Goal: Task Accomplishment & Management: Manage account settings

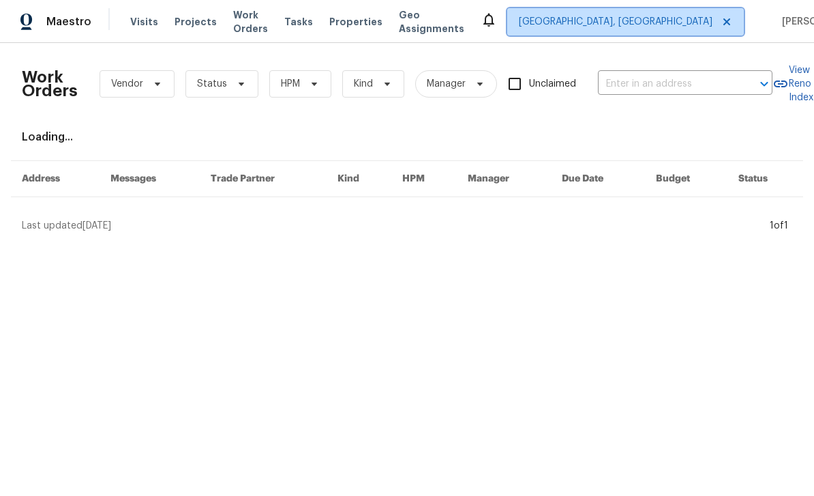
click at [660, 25] on span "Albuquerque, NM" at bounding box center [616, 22] width 194 height 14
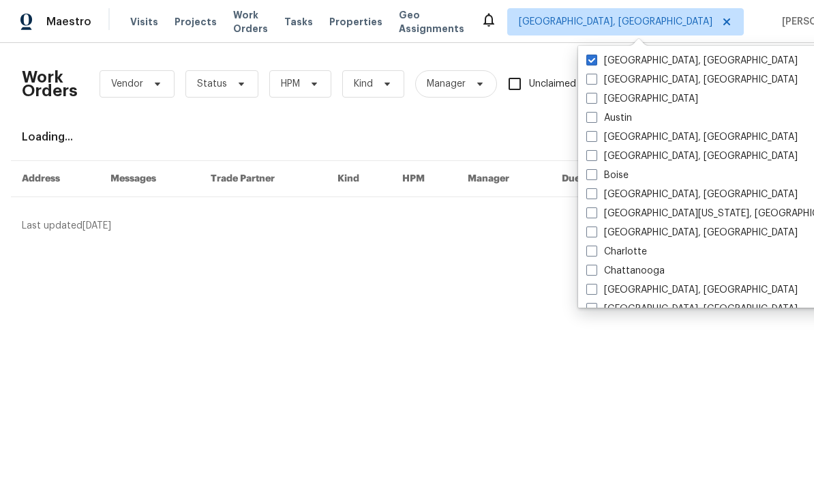
click at [601, 95] on label "[GEOGRAPHIC_DATA]" at bounding box center [643, 99] width 112 height 14
click at [595, 95] on input "[GEOGRAPHIC_DATA]" at bounding box center [591, 96] width 9 height 9
checkbox input "true"
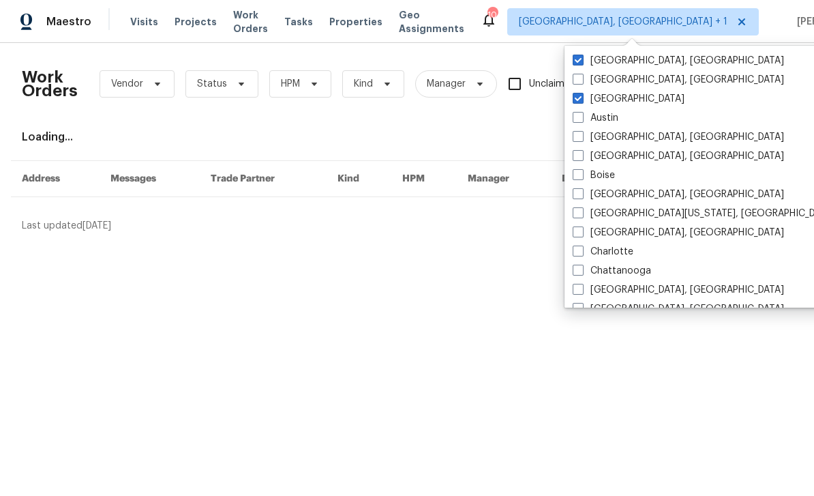
click at [614, 64] on label "Albuquerque, NM" at bounding box center [678, 61] width 211 height 14
click at [582, 63] on input "Albuquerque, NM" at bounding box center [577, 58] width 9 height 9
checkbox input "false"
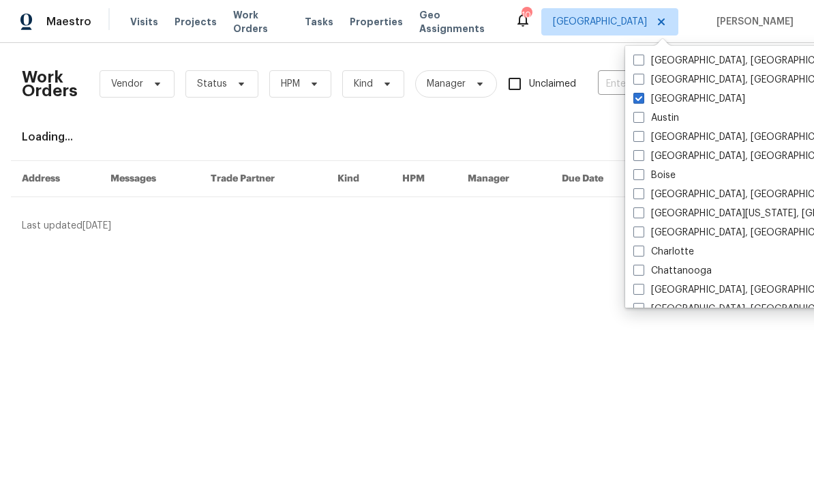
click at [611, 84] on input "text" at bounding box center [666, 84] width 136 height 21
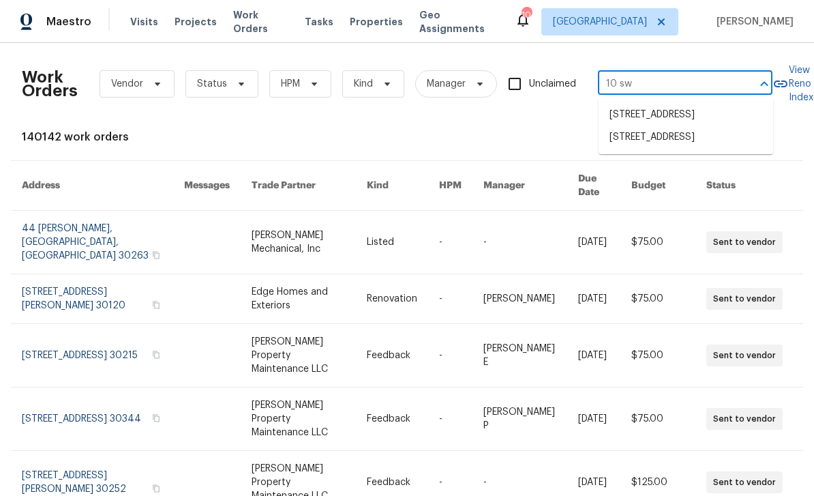
type input "10 swe"
click at [713, 149] on li "10 Sweetgum Ln, Dallas, GA 30132" at bounding box center [686, 137] width 175 height 23
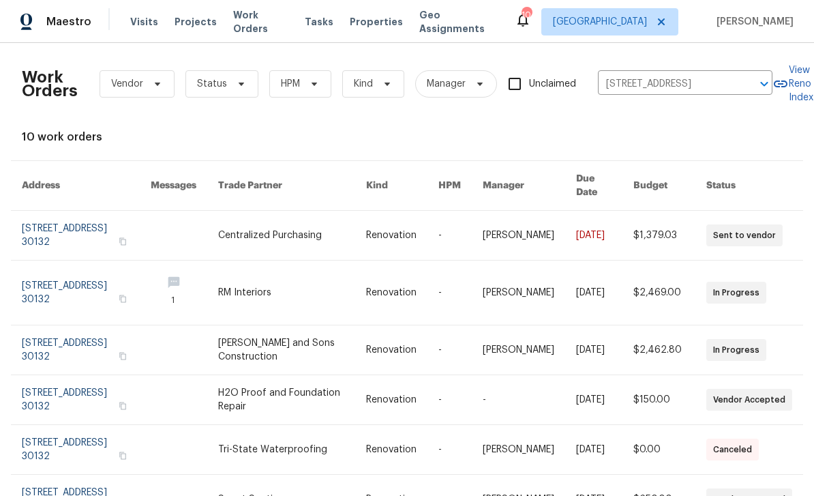
click at [55, 336] on link at bounding box center [86, 349] width 129 height 49
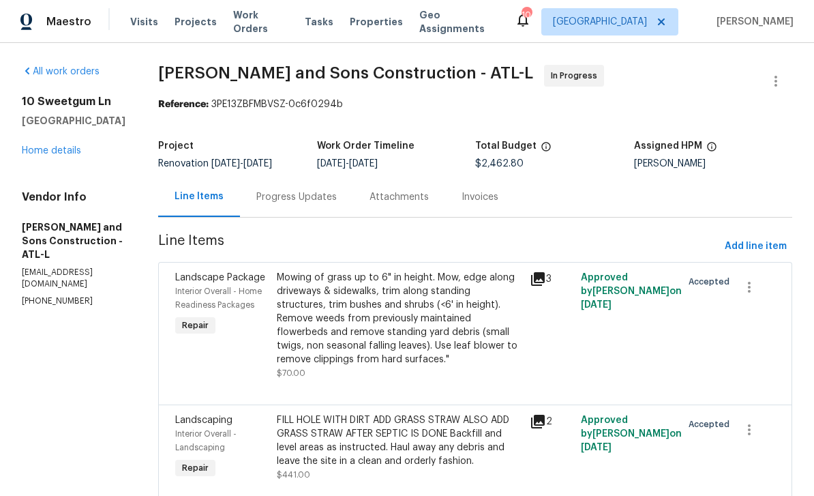
click at [42, 156] on link "Home details" at bounding box center [51, 151] width 59 height 10
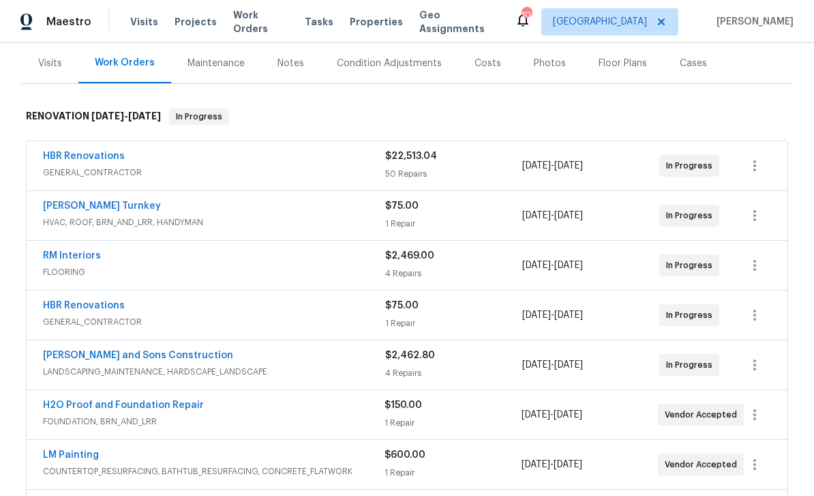
scroll to position [158, 0]
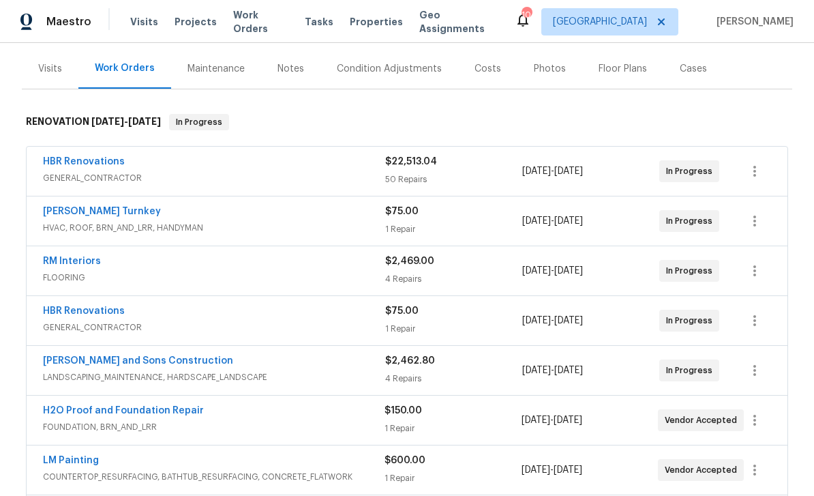
click at [70, 211] on link "[PERSON_NAME] Turnkey" at bounding box center [102, 212] width 118 height 10
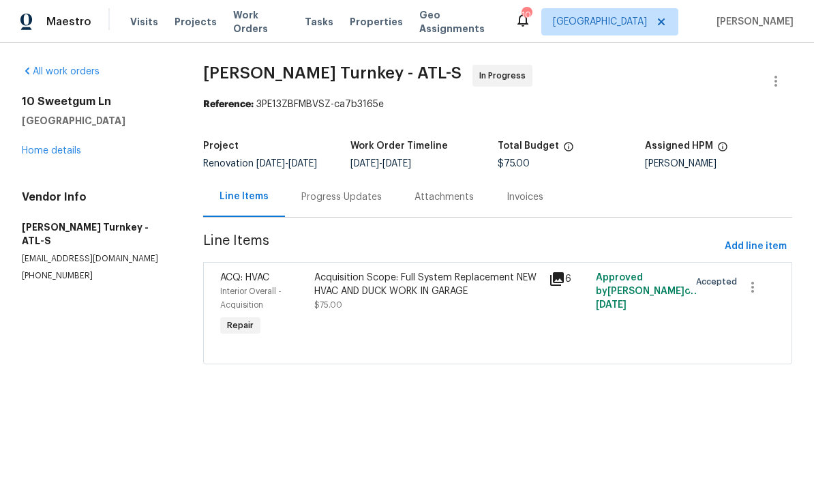
click at [560, 286] on icon at bounding box center [557, 279] width 14 height 14
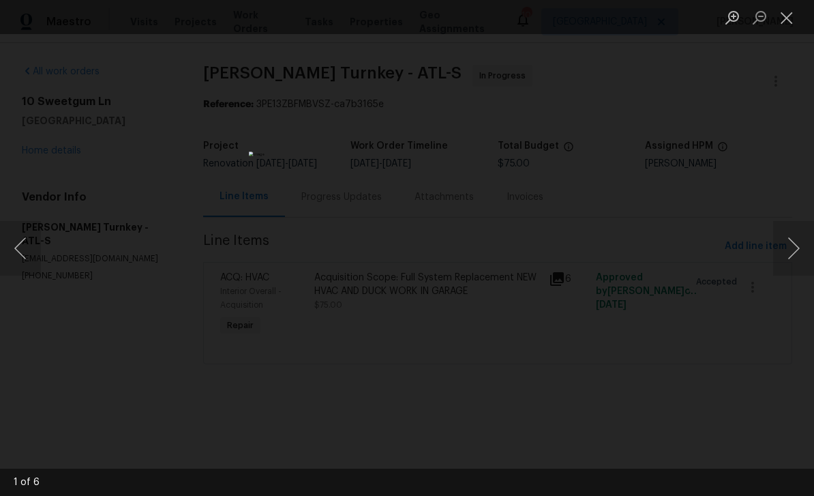
click at [793, 249] on button "Next image" at bounding box center [794, 248] width 41 height 55
click at [23, 254] on button "Previous image" at bounding box center [20, 248] width 41 height 55
click at [797, 254] on button "Next image" at bounding box center [794, 248] width 41 height 55
click at [794, 252] on button "Next image" at bounding box center [794, 248] width 41 height 55
click at [798, 259] on button "Next image" at bounding box center [794, 248] width 41 height 55
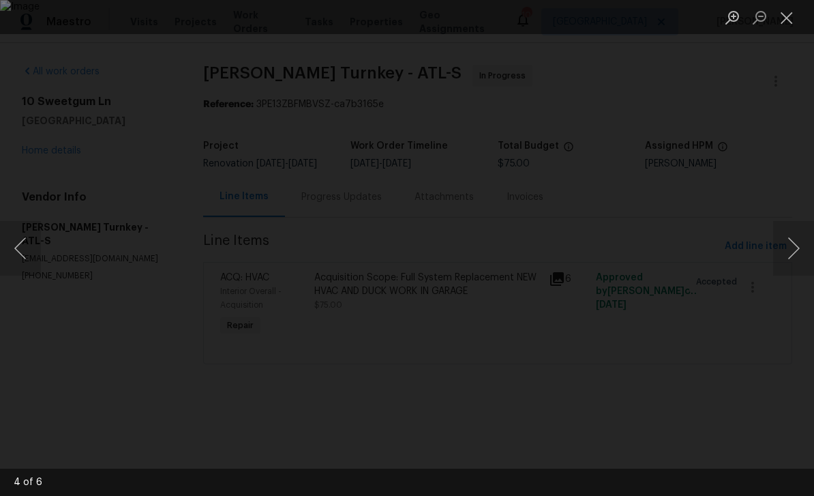
click at [792, 244] on button "Next image" at bounding box center [794, 248] width 41 height 55
click at [792, 246] on button "Next image" at bounding box center [794, 248] width 41 height 55
click at [798, 250] on button "Next image" at bounding box center [794, 248] width 41 height 55
click at [785, 18] on button "Close lightbox" at bounding box center [787, 17] width 27 height 24
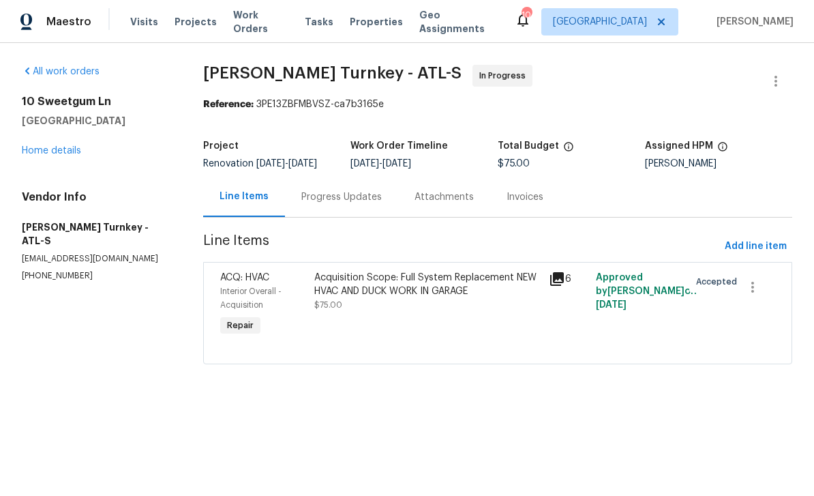
click at [560, 286] on icon at bounding box center [557, 279] width 14 height 14
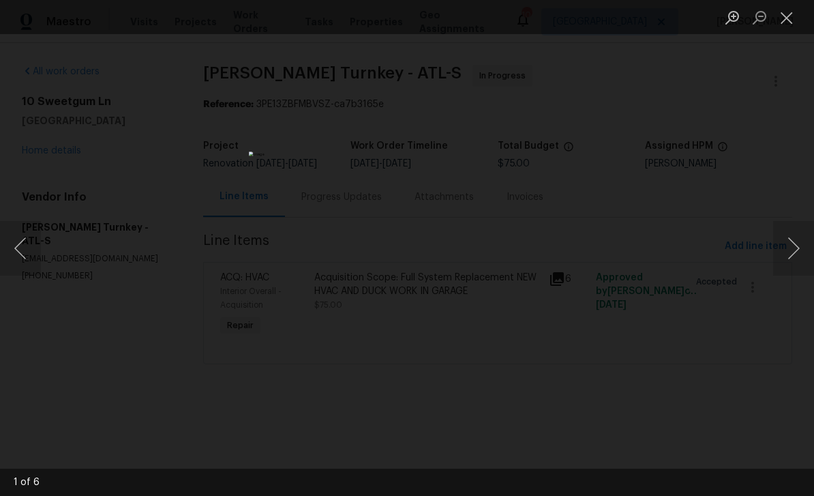
click at [793, 246] on button "Next image" at bounding box center [794, 248] width 41 height 55
click at [21, 250] on button "Previous image" at bounding box center [20, 248] width 41 height 55
click at [794, 249] on button "Next image" at bounding box center [794, 248] width 41 height 55
click at [793, 254] on button "Next image" at bounding box center [794, 248] width 41 height 55
click at [796, 255] on button "Next image" at bounding box center [794, 248] width 41 height 55
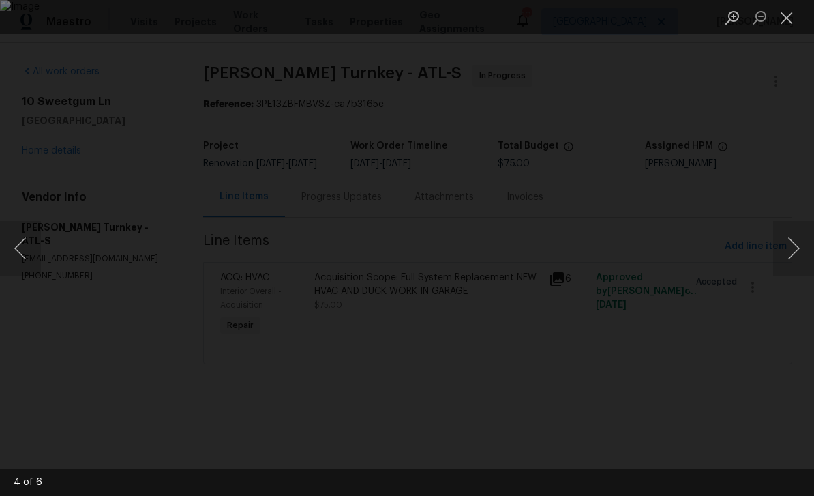
click at [20, 249] on button "Previous image" at bounding box center [20, 248] width 41 height 55
click at [20, 252] on button "Previous image" at bounding box center [20, 248] width 41 height 55
click at [26, 252] on button "Previous image" at bounding box center [20, 248] width 41 height 55
click at [787, 246] on button "Next image" at bounding box center [794, 248] width 41 height 55
click at [29, 260] on button "Previous image" at bounding box center [20, 248] width 41 height 55
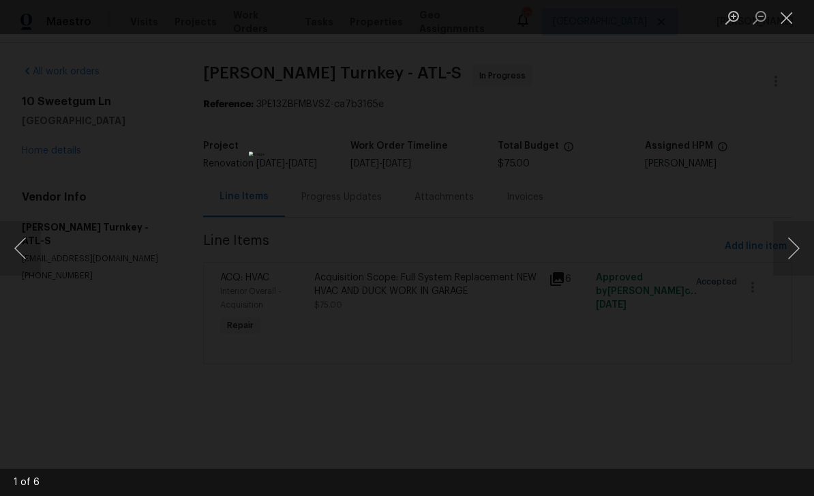
click at [795, 259] on button "Next image" at bounding box center [794, 248] width 41 height 55
click at [24, 249] on button "Previous image" at bounding box center [20, 248] width 41 height 55
click at [801, 241] on button "Next image" at bounding box center [794, 248] width 41 height 55
click at [29, 250] on button "Previous image" at bounding box center [20, 248] width 41 height 55
click at [796, 249] on button "Next image" at bounding box center [794, 248] width 41 height 55
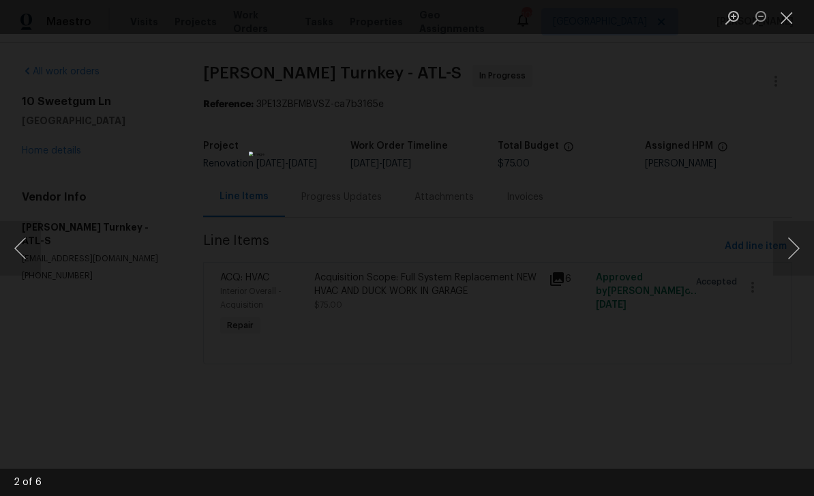
click at [795, 244] on button "Next image" at bounding box center [794, 248] width 41 height 55
click at [796, 251] on button "Next image" at bounding box center [794, 248] width 41 height 55
click at [804, 245] on button "Next image" at bounding box center [794, 248] width 41 height 55
click at [787, 254] on button "Next image" at bounding box center [794, 248] width 41 height 55
click at [784, 256] on button "Next image" at bounding box center [794, 248] width 41 height 55
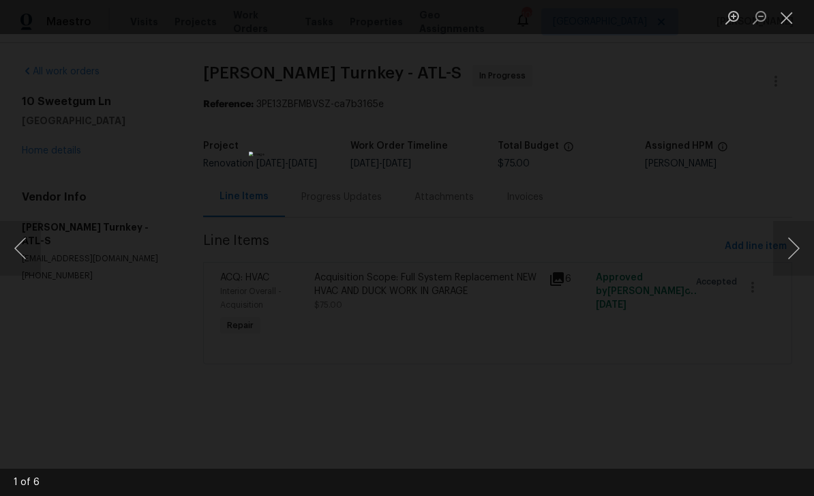
click at [796, 259] on button "Next image" at bounding box center [794, 248] width 41 height 55
click at [796, 258] on button "Next image" at bounding box center [794, 248] width 41 height 55
click at [791, 255] on button "Next image" at bounding box center [794, 248] width 41 height 55
click at [793, 252] on button "Next image" at bounding box center [794, 248] width 41 height 55
click at [25, 250] on button "Previous image" at bounding box center [20, 248] width 41 height 55
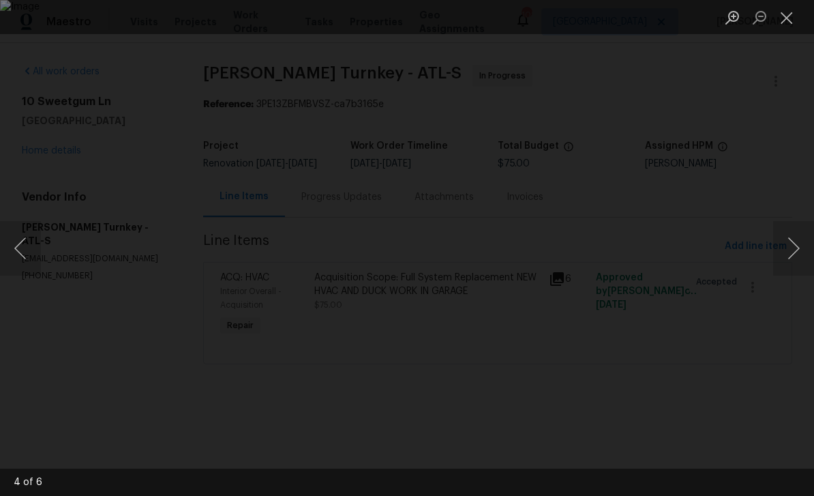
click at [797, 246] on button "Next image" at bounding box center [794, 248] width 41 height 55
click at [791, 248] on button "Next image" at bounding box center [794, 248] width 41 height 55
click at [789, 17] on button "Close lightbox" at bounding box center [787, 17] width 27 height 24
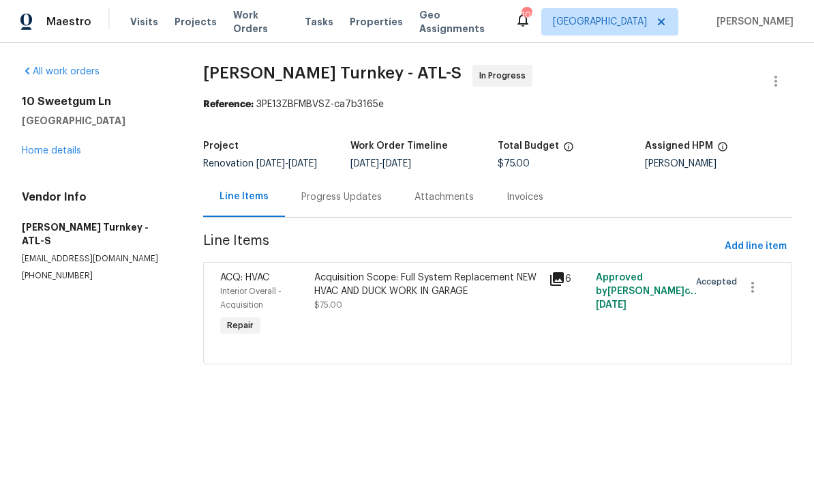
click at [562, 282] on icon at bounding box center [557, 279] width 16 height 16
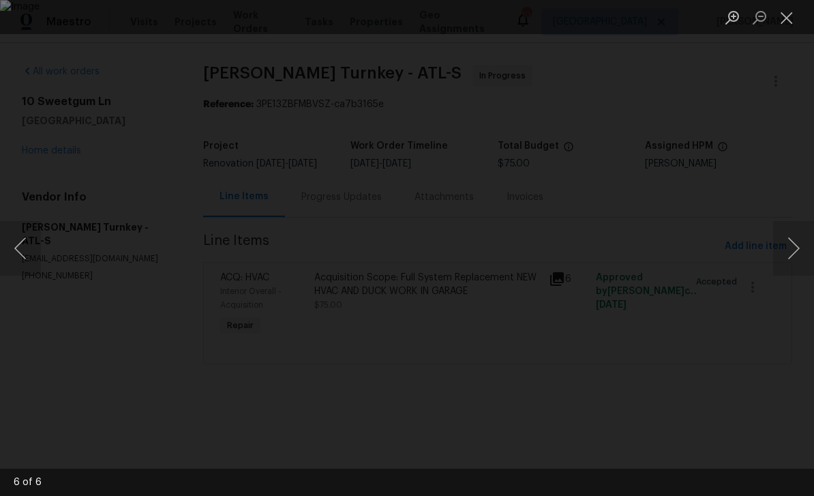
click at [784, 229] on button "Next image" at bounding box center [794, 248] width 41 height 55
click at [789, 243] on button "Next image" at bounding box center [794, 248] width 41 height 55
click at [792, 246] on button "Next image" at bounding box center [794, 248] width 41 height 55
click at [795, 245] on button "Next image" at bounding box center [794, 248] width 41 height 55
click at [789, 22] on button "Close lightbox" at bounding box center [787, 17] width 27 height 24
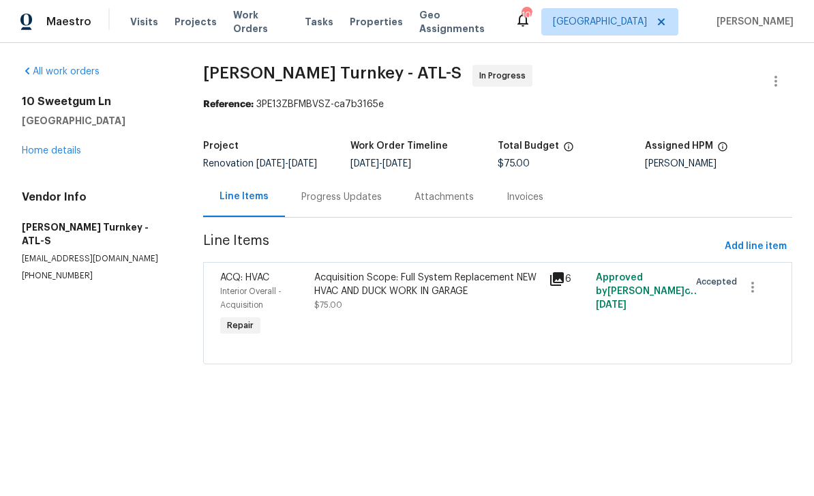
click at [38, 153] on link "Home details" at bounding box center [51, 151] width 59 height 10
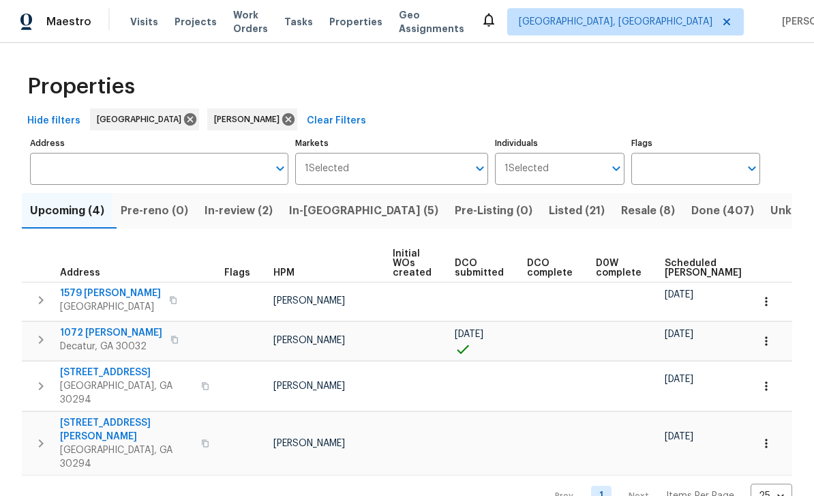
click at [621, 209] on span "Resale (8)" at bounding box center [648, 210] width 54 height 19
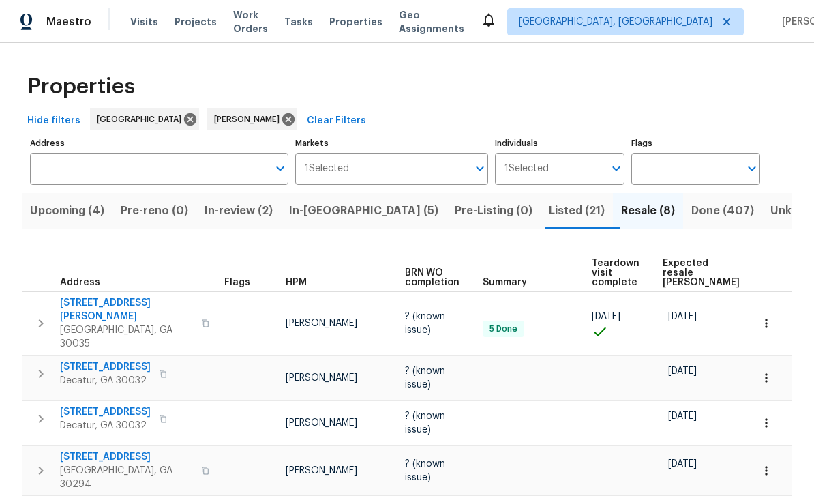
click at [261, 26] on span "Work Orders" at bounding box center [250, 21] width 35 height 27
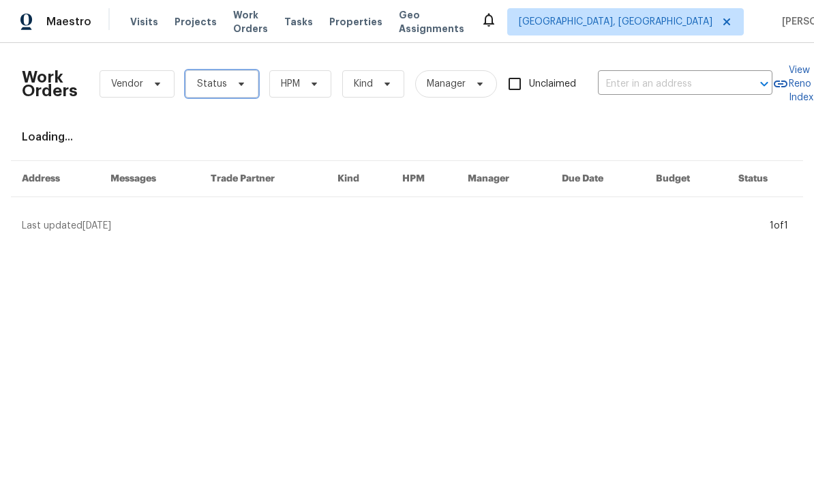
click at [245, 93] on span "Status" at bounding box center [222, 83] width 73 height 27
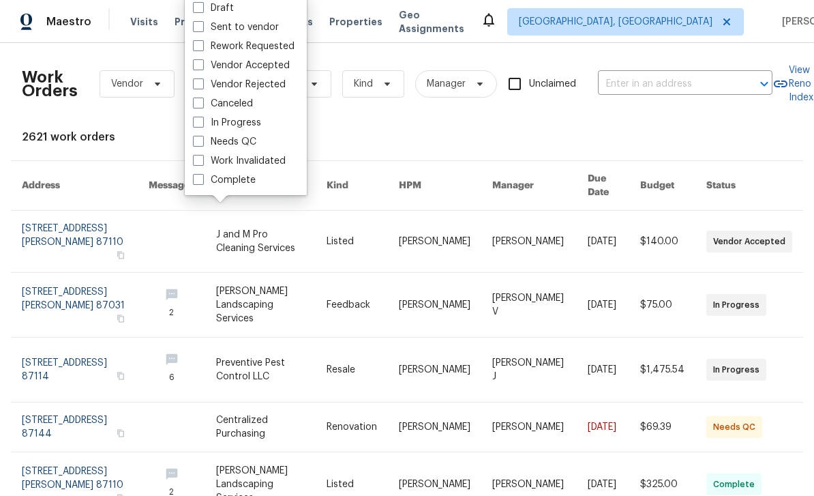
click at [250, 125] on label "In Progress" at bounding box center [227, 123] width 68 height 14
click at [202, 125] on input "In Progress" at bounding box center [197, 120] width 9 height 9
checkbox input "true"
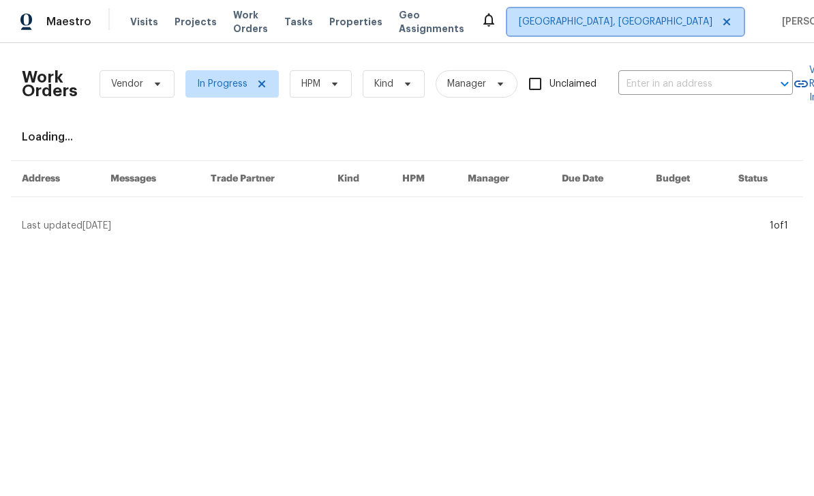
click at [634, 33] on span "[GEOGRAPHIC_DATA], [GEOGRAPHIC_DATA]" at bounding box center [625, 21] width 237 height 27
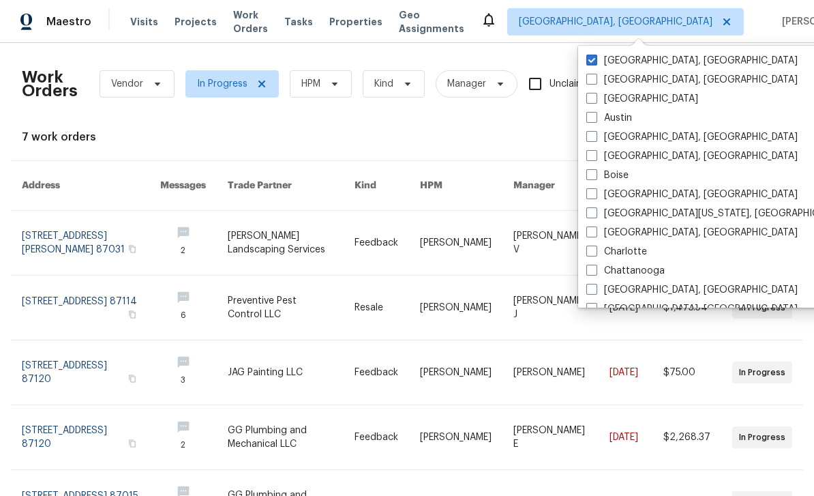
click at [591, 104] on label "[GEOGRAPHIC_DATA]" at bounding box center [643, 99] width 112 height 14
click at [591, 101] on input "[GEOGRAPHIC_DATA]" at bounding box center [591, 96] width 9 height 9
checkbox input "true"
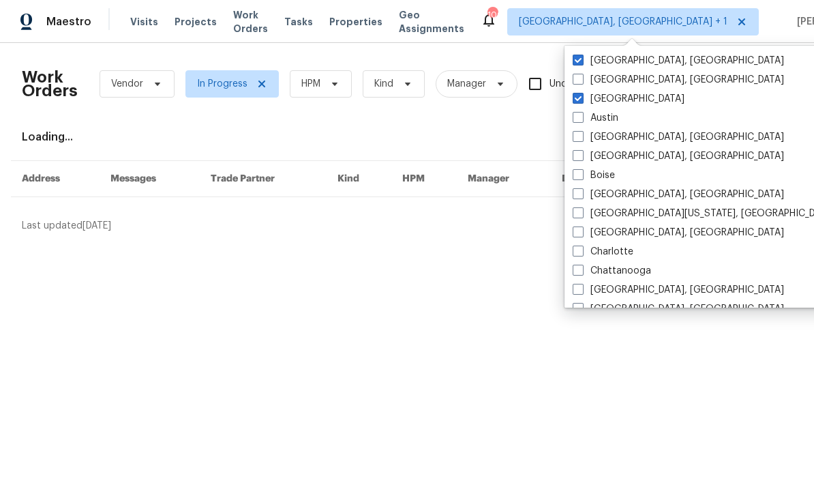
click at [625, 63] on label "[GEOGRAPHIC_DATA], [GEOGRAPHIC_DATA]" at bounding box center [678, 61] width 211 height 14
click at [582, 63] on input "[GEOGRAPHIC_DATA], [GEOGRAPHIC_DATA]" at bounding box center [577, 58] width 9 height 9
checkbox input "false"
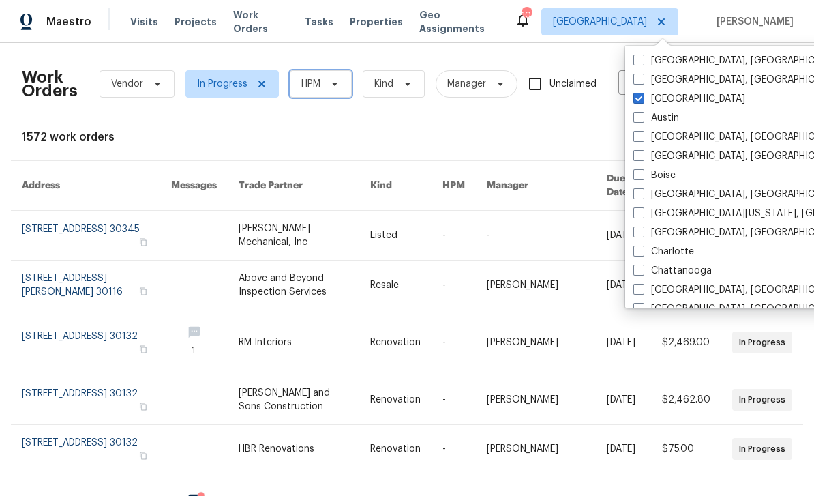
click at [334, 92] on span "HPM" at bounding box center [321, 83] width 62 height 27
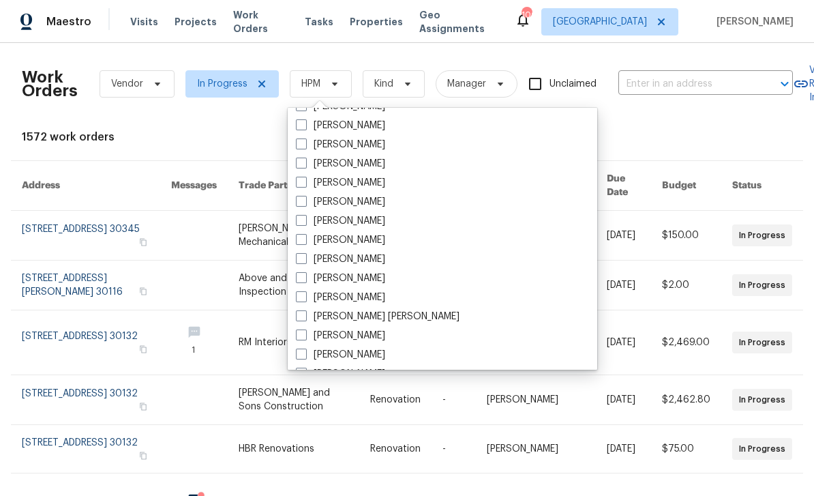
scroll to position [537, 0]
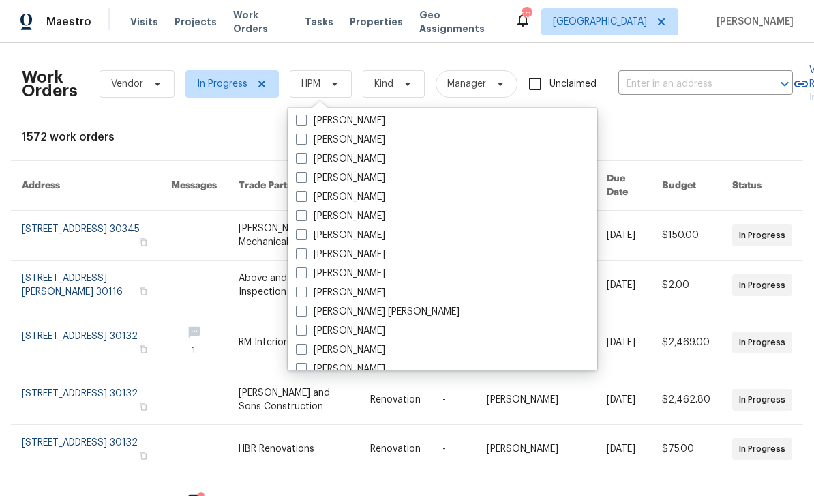
click at [346, 219] on label "[PERSON_NAME]" at bounding box center [340, 216] width 89 height 14
click at [305, 218] on input "[PERSON_NAME]" at bounding box center [300, 213] width 9 height 9
checkbox input "true"
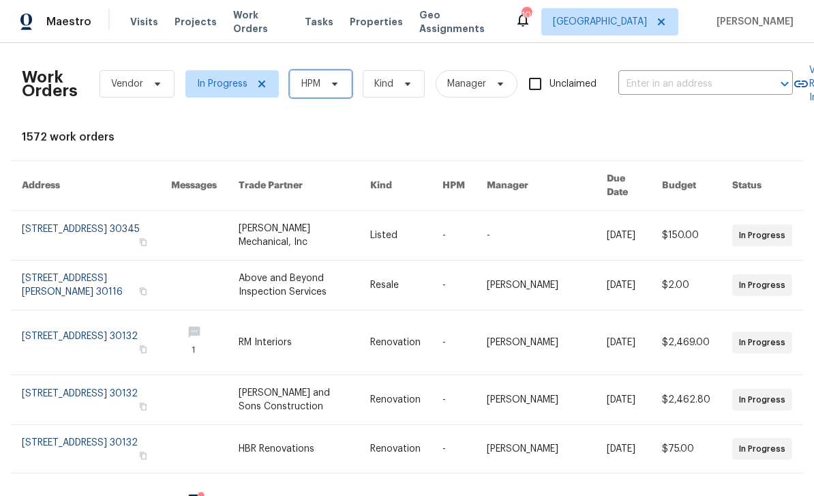
click at [341, 85] on span "HPM" at bounding box center [321, 83] width 62 height 27
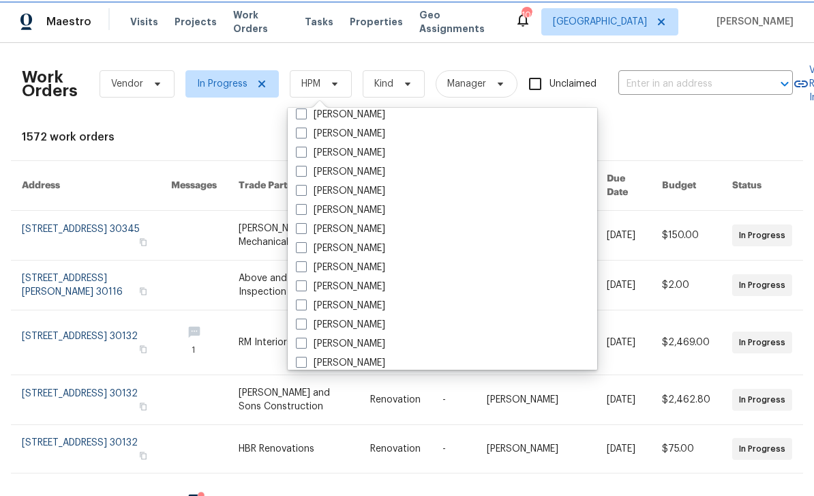
scroll to position [443, 0]
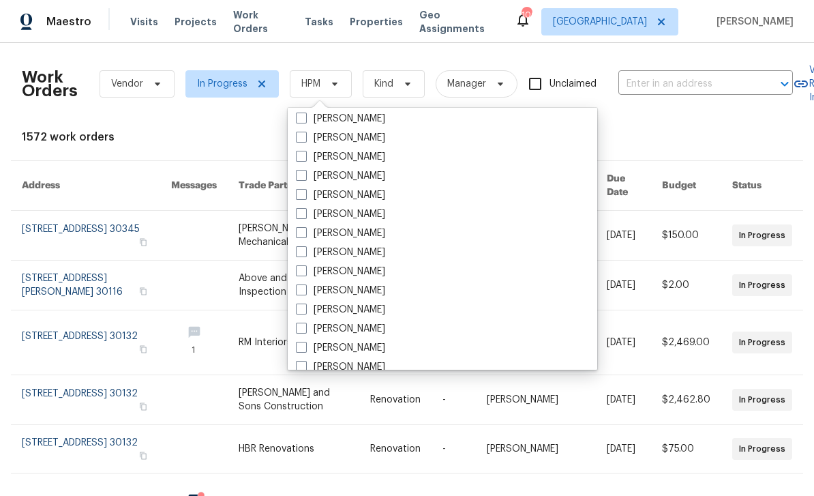
click at [366, 305] on label "[PERSON_NAME]" at bounding box center [340, 310] width 89 height 14
click at [305, 305] on input "[PERSON_NAME]" at bounding box center [300, 307] width 9 height 9
checkbox input "true"
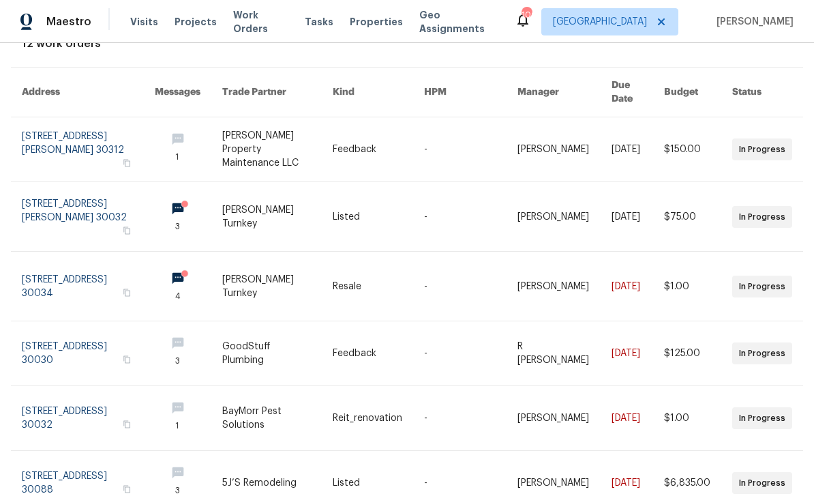
scroll to position [95, 0]
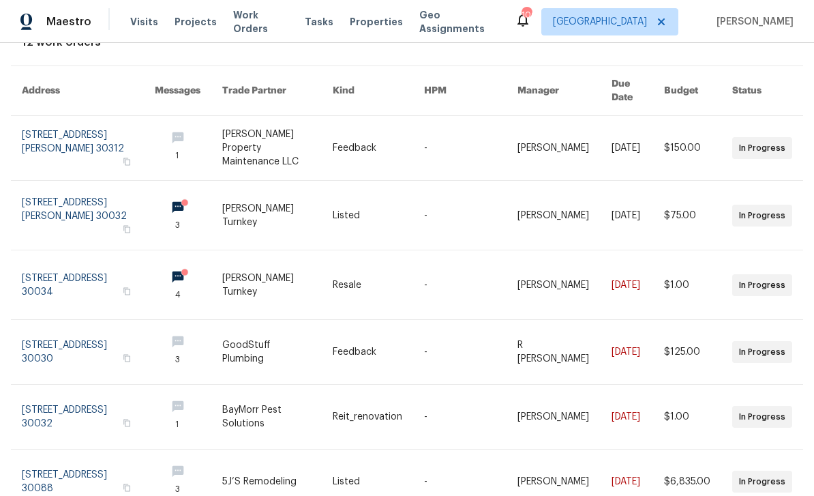
click at [50, 200] on link at bounding box center [88, 215] width 133 height 69
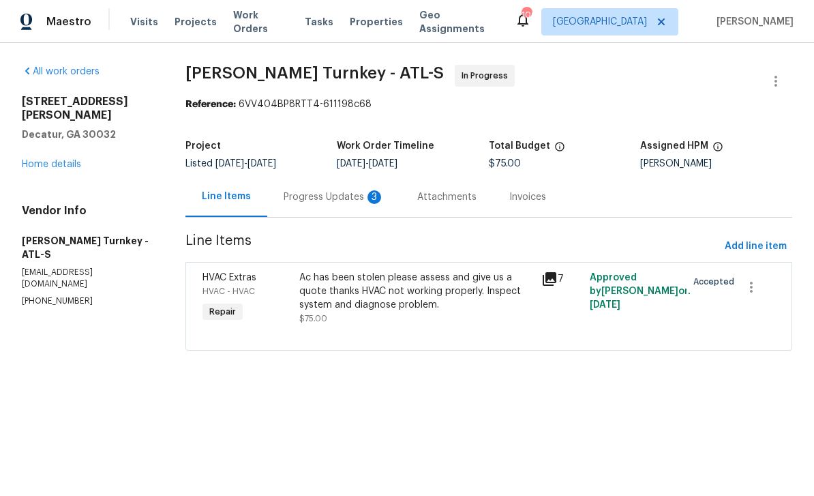
click at [352, 216] on div "Progress Updates 3" at bounding box center [334, 197] width 134 height 40
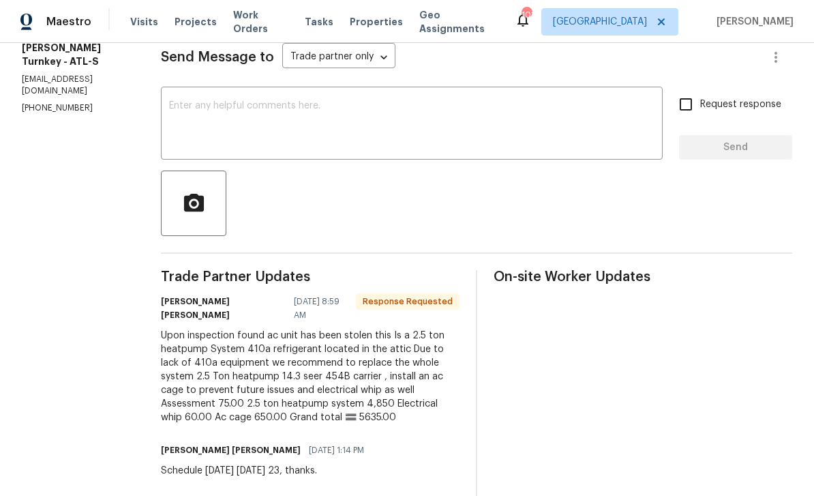
scroll to position [192, 0]
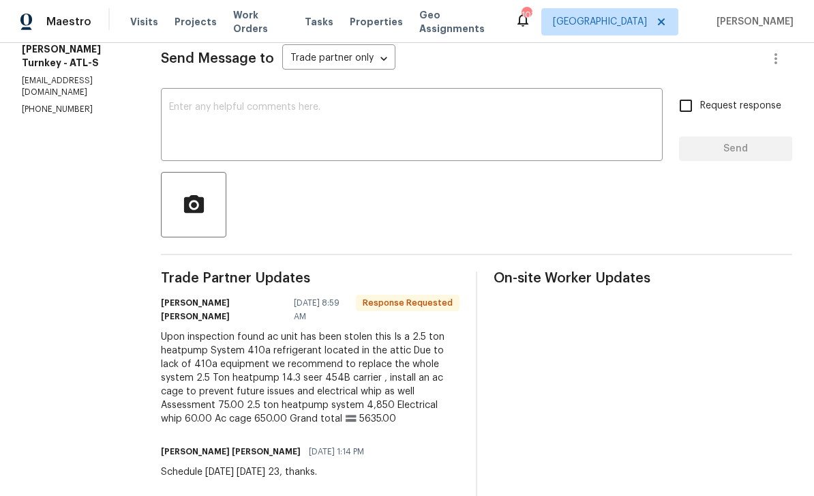
click at [587, 102] on textarea at bounding box center [412, 126] width 486 height 48
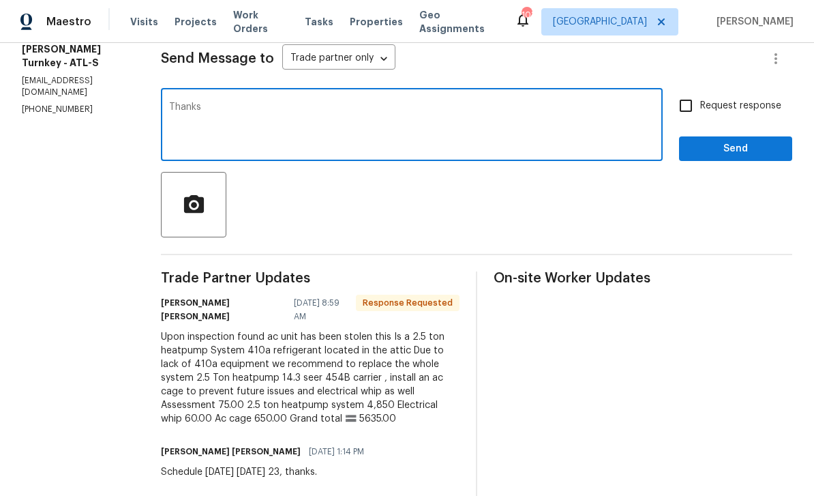
type textarea "Thanks"
click at [686, 92] on input "Request response" at bounding box center [686, 105] width 29 height 29
checkbox input "true"
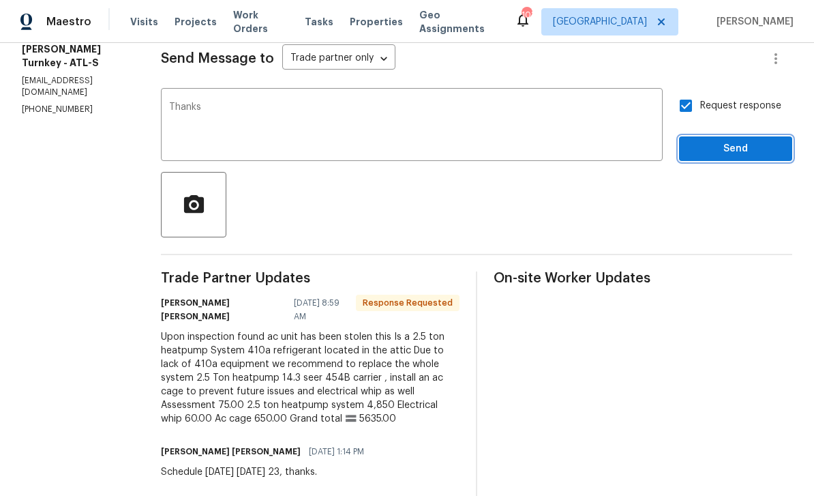
click at [748, 141] on span "Send" at bounding box center [735, 149] width 91 height 17
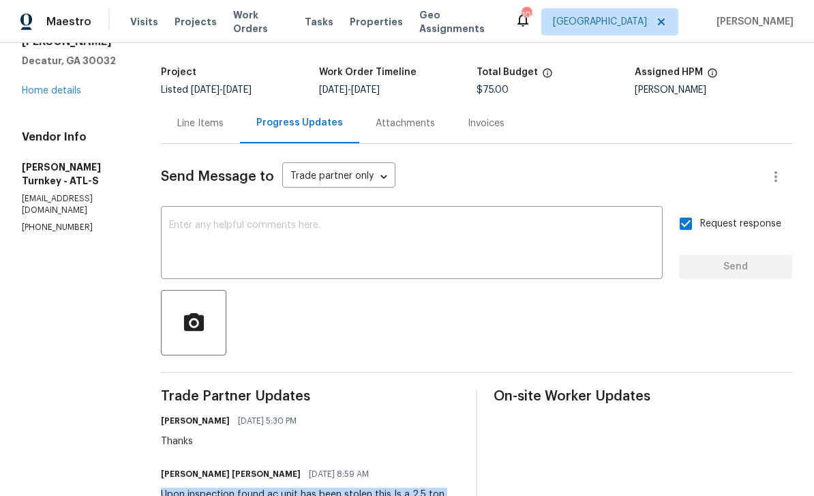
scroll to position [64, 0]
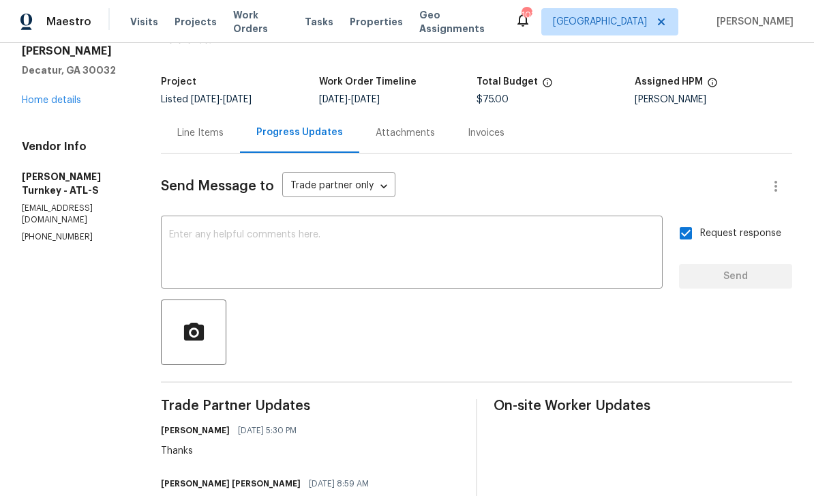
click at [189, 126] on div "Line Items" at bounding box center [200, 133] width 46 height 14
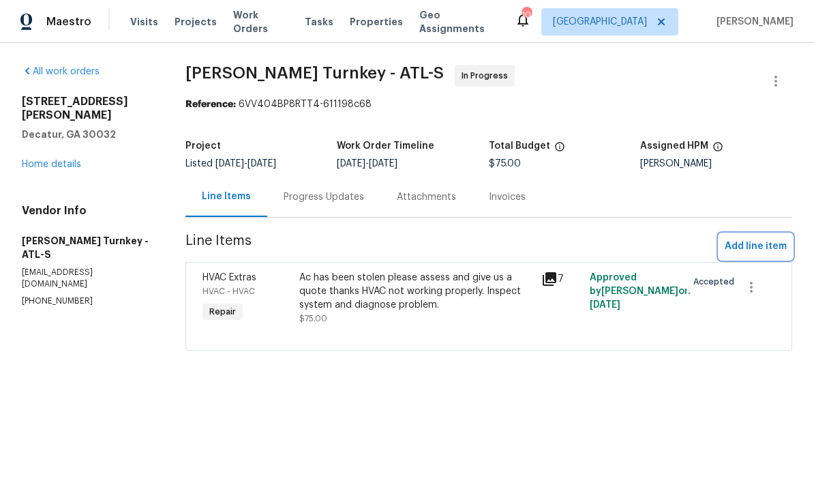
click at [755, 246] on span "Add line item" at bounding box center [756, 246] width 62 height 17
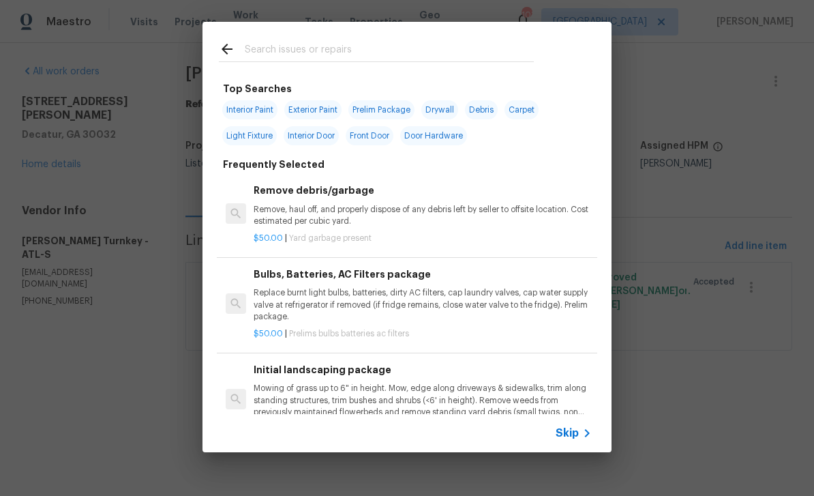
click at [426, 46] on input "text" at bounding box center [389, 51] width 289 height 20
type input "HVAC"
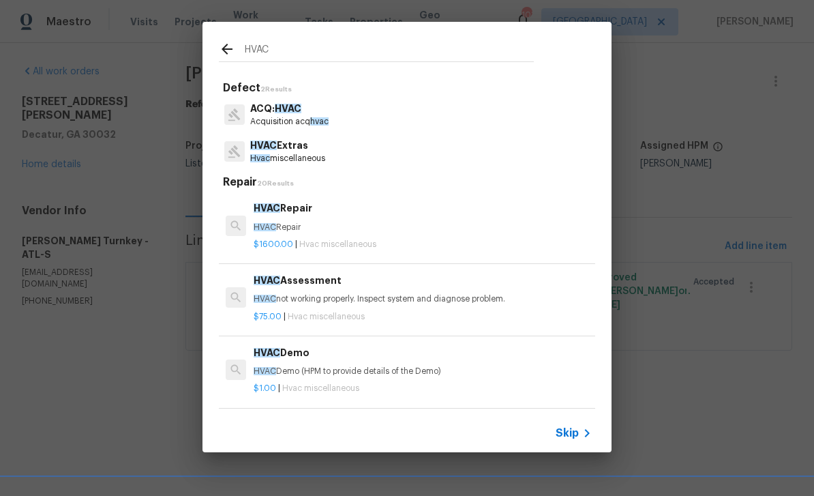
click at [576, 432] on span "Skip" at bounding box center [567, 433] width 23 height 14
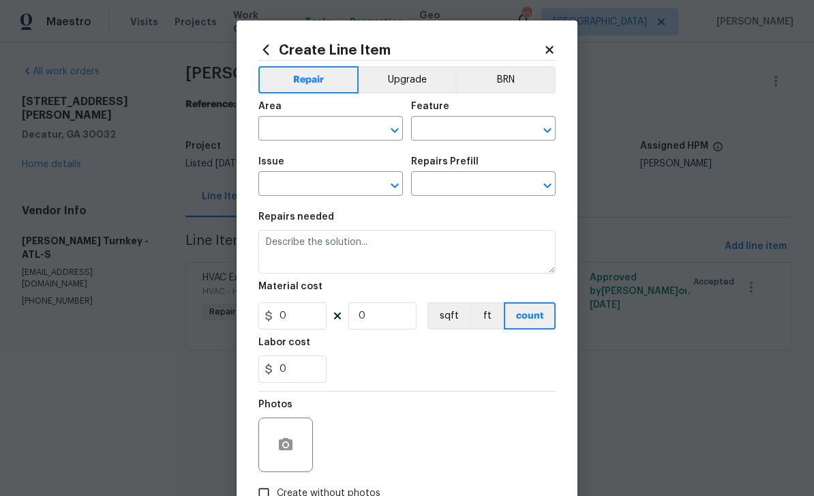
click at [338, 129] on input "text" at bounding box center [312, 129] width 106 height 21
click at [313, 156] on li "HVAC" at bounding box center [331, 161] width 145 height 23
type input "HVAC"
click at [454, 132] on input "text" at bounding box center [464, 129] width 106 height 21
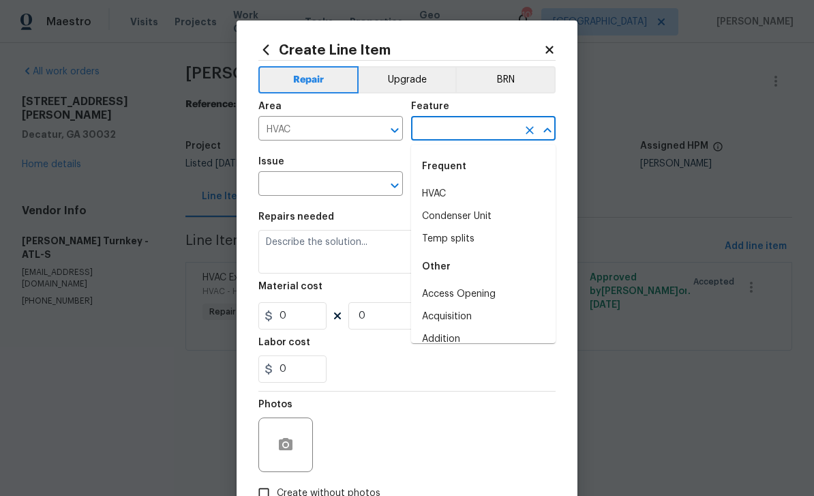
click at [469, 192] on li "HVAC" at bounding box center [483, 194] width 145 height 23
type input "HVAC"
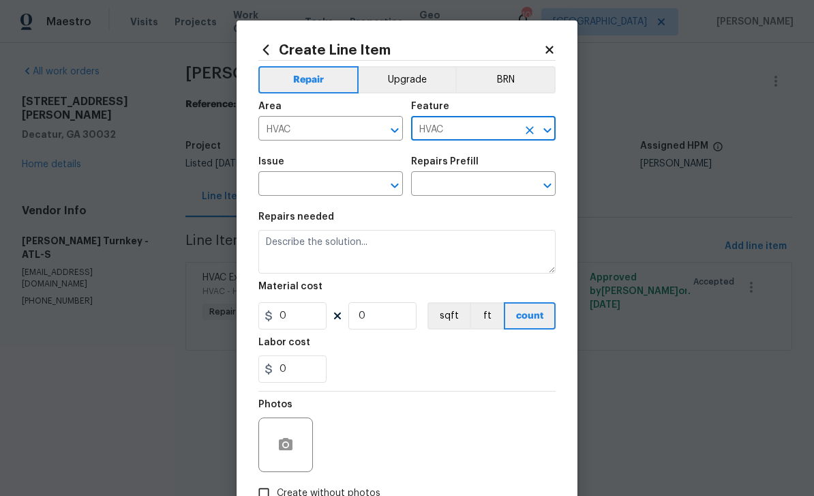
click at [336, 189] on input "text" at bounding box center [312, 185] width 106 height 21
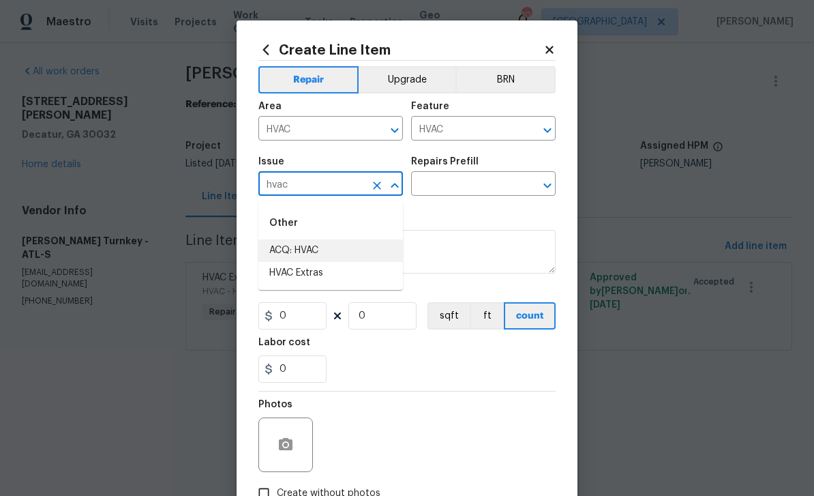
click at [310, 250] on li "ACQ: HVAC" at bounding box center [331, 250] width 145 height 23
type input "ACQ: HVAC"
click at [482, 188] on input "text" at bounding box center [464, 185] width 106 height 21
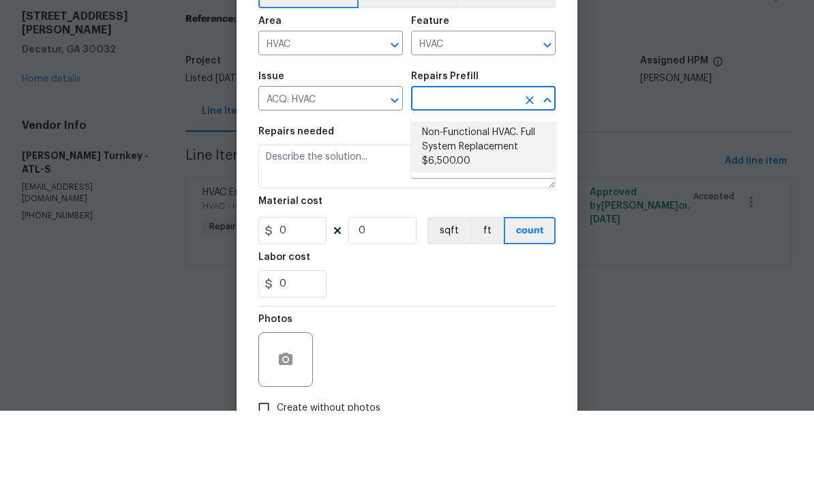
click at [499, 207] on li "Non-Functional HVAC. Full System Replacement $6,500.00" at bounding box center [483, 232] width 145 height 51
type input "Non-Functional HVAC. Full System Replacement $6,500.00"
type input "Acquisition"
type textarea "Acquisition Scope: Full System Replacement"
type input "1"
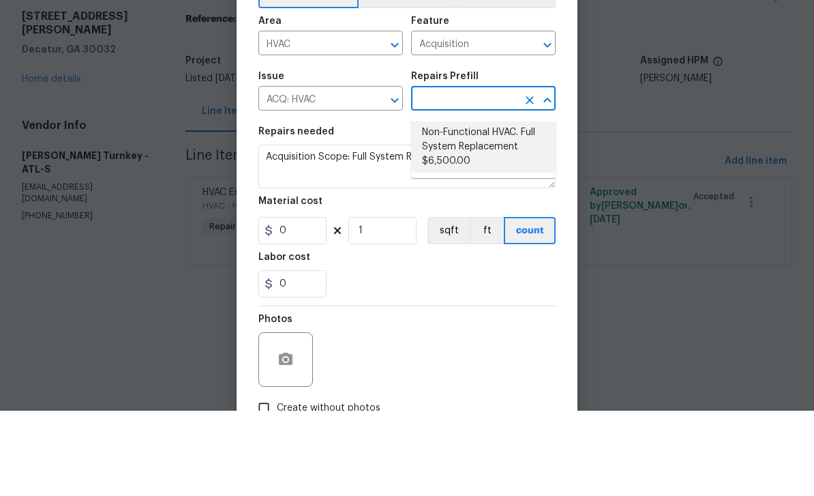
type input "Non-Functional HVAC. Full System Replacement $6,500.00"
type input "6500"
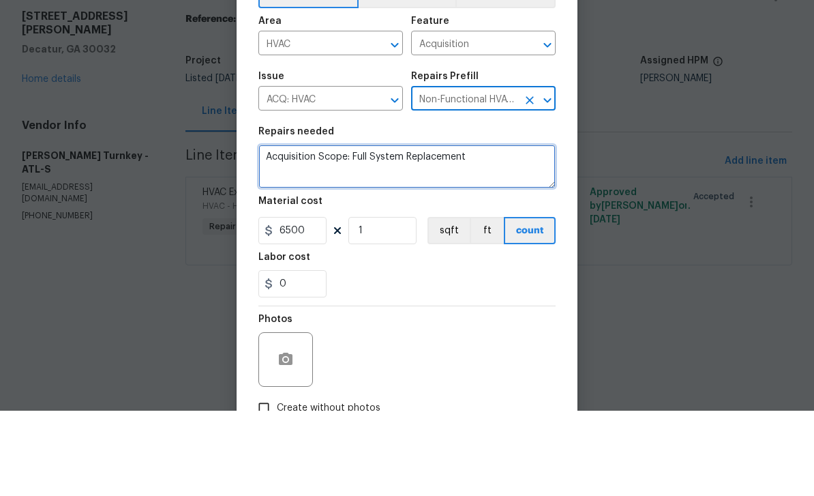
click at [353, 230] on textarea "Acquisition Scope: Full System Replacement" at bounding box center [407, 252] width 297 height 44
click at [463, 230] on textarea "Full System Replacement" at bounding box center [407, 252] width 297 height 44
click at [459, 230] on textarea "Full System Replacement" at bounding box center [407, 252] width 297 height 44
paste textarea "Upon inspection found ac unit has been stolen this Is a 2.5 ton heatpump System…"
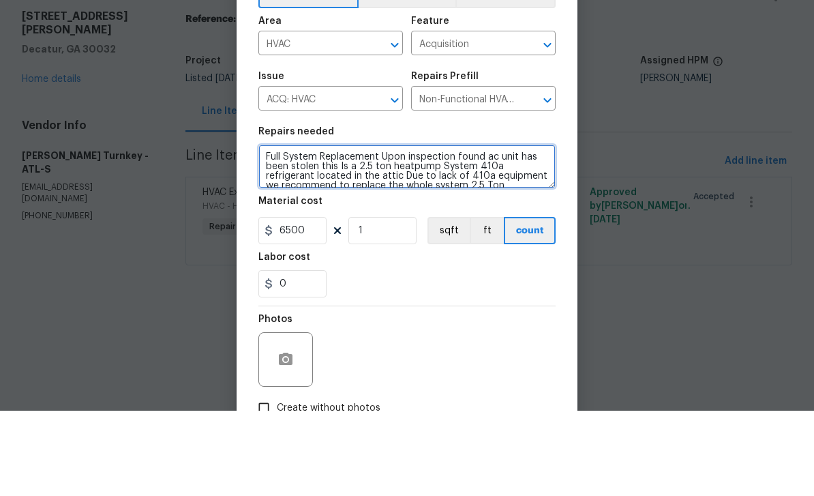
scroll to position [48, 0]
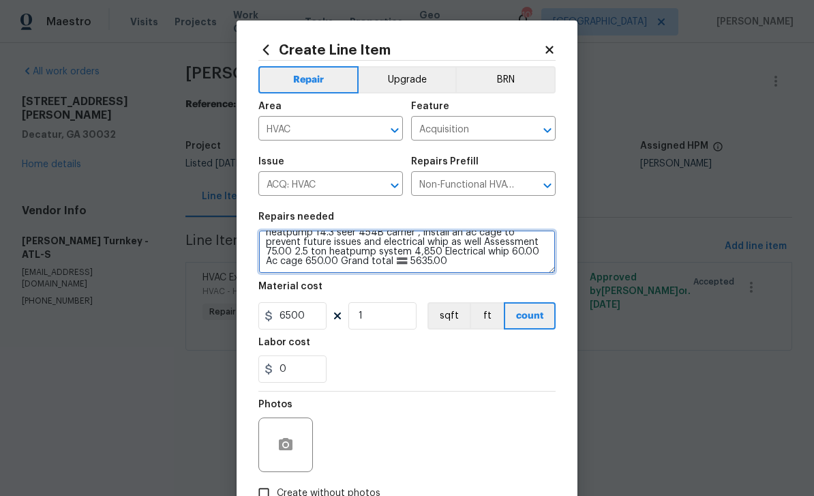
type textarea "Full System Replacement Upon inspection found ac unit has been stolen this Is a…"
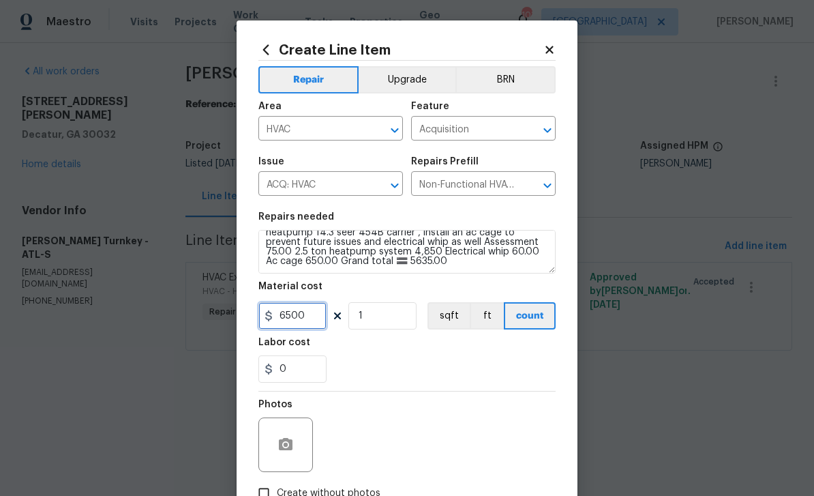
click at [319, 319] on input "6500" at bounding box center [293, 315] width 68 height 27
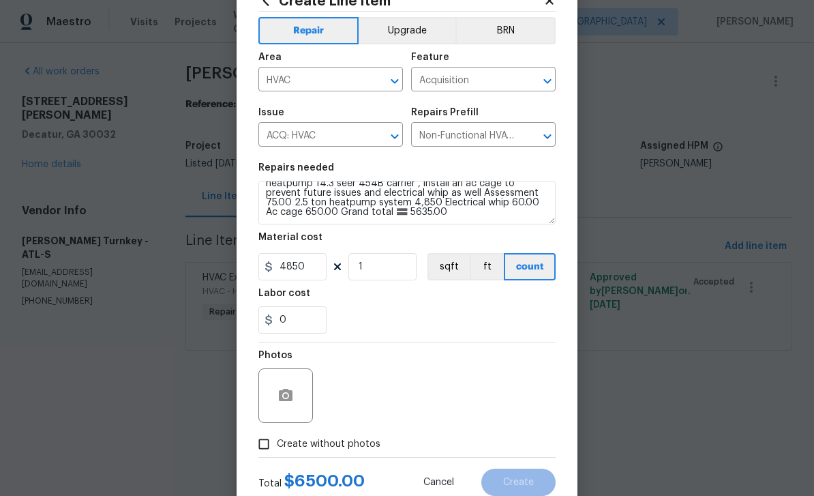
scroll to position [55, 0]
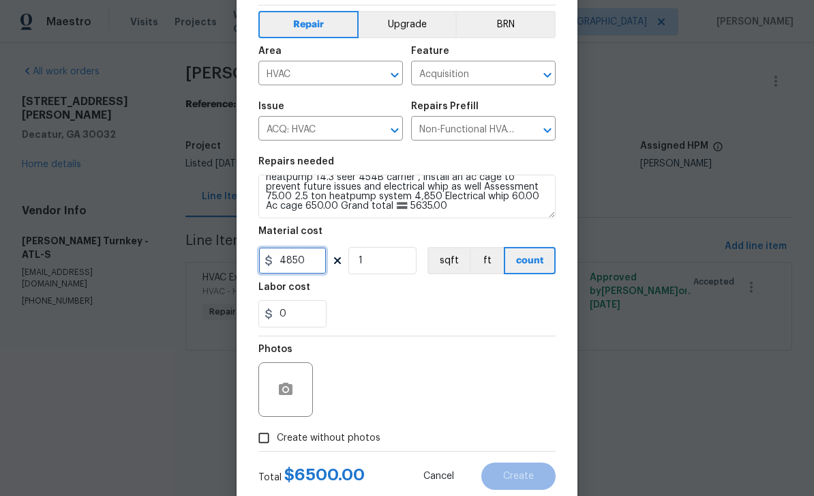
type input "4850"
click at [263, 445] on input "Create without photos" at bounding box center [264, 438] width 26 height 26
checkbox input "true"
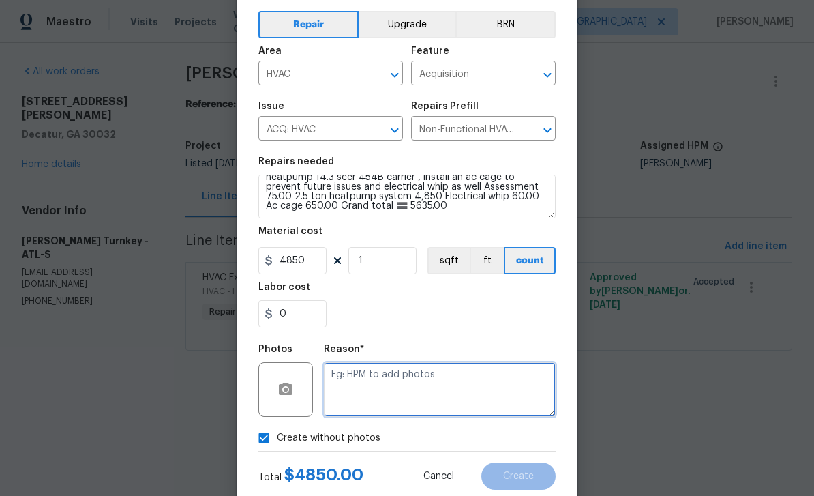
click at [392, 395] on textarea at bounding box center [440, 389] width 232 height 55
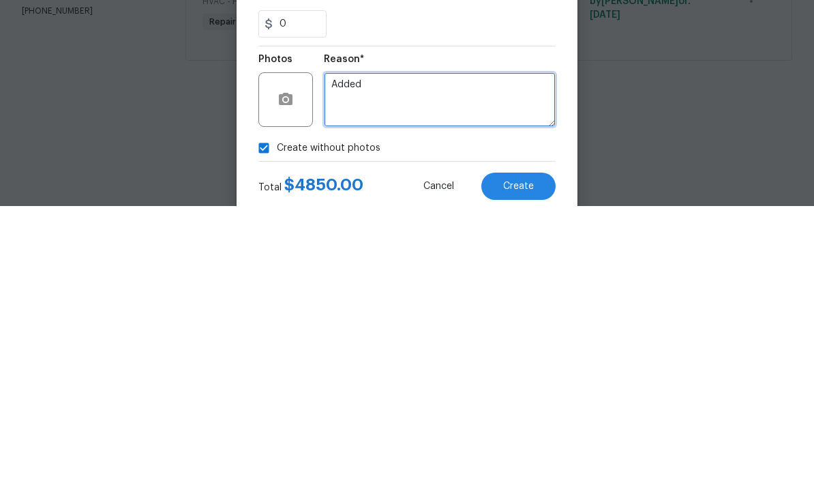
type textarea "Added"
click at [533, 471] on span "Create" at bounding box center [518, 476] width 31 height 10
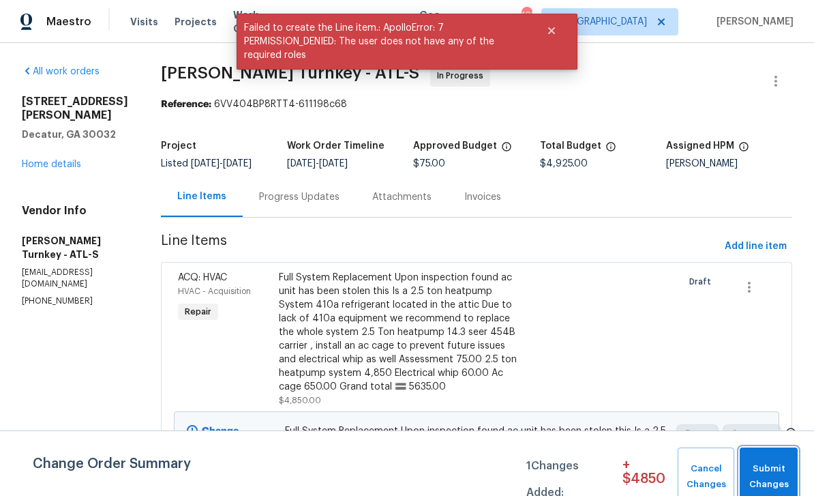
click at [778, 477] on span "Submit Changes" at bounding box center [769, 476] width 44 height 31
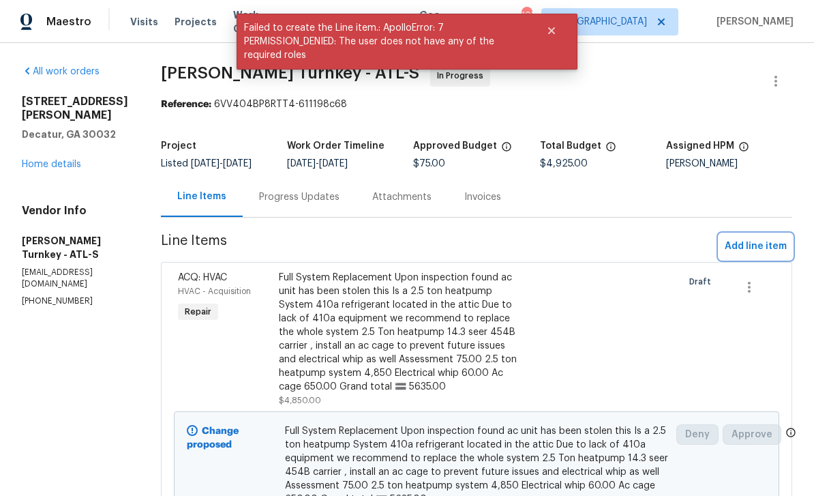
click at [765, 250] on span "Add line item" at bounding box center [756, 246] width 62 height 17
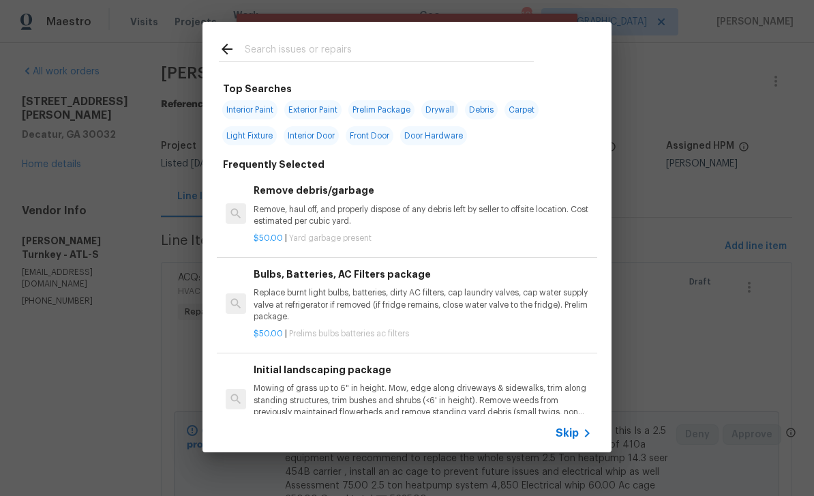
click at [429, 50] on input "text" at bounding box center [389, 51] width 289 height 20
type input "Hvac"
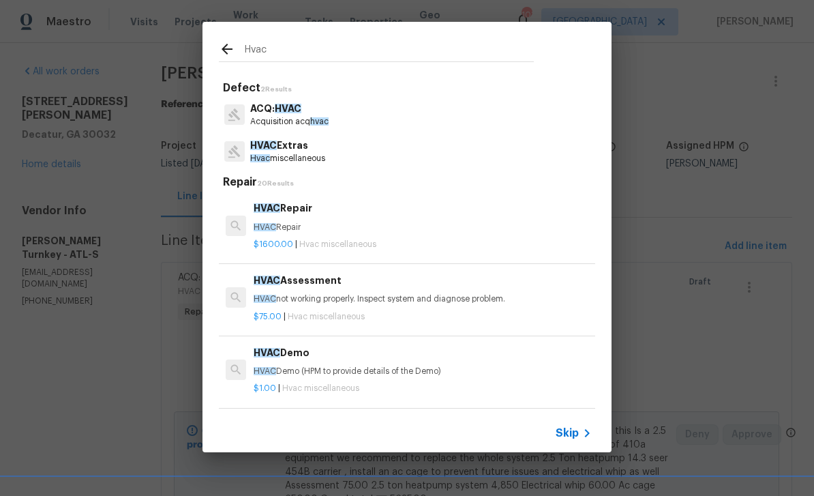
click at [318, 153] on p "Hvac miscellaneous" at bounding box center [287, 159] width 75 height 12
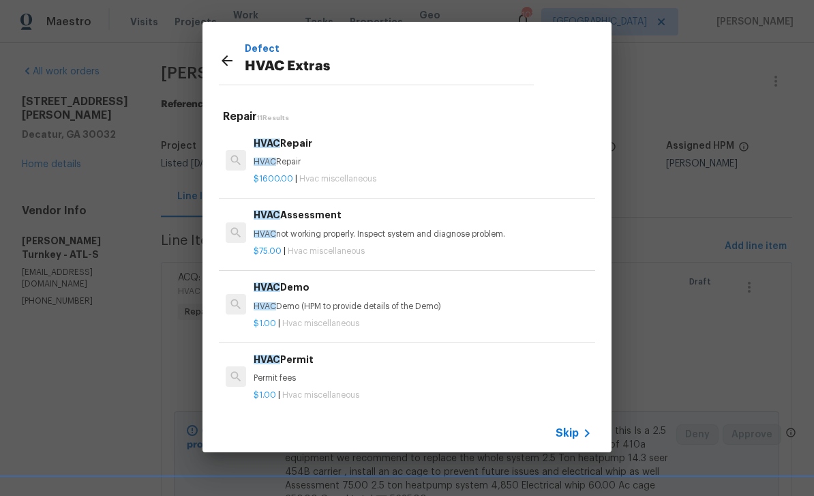
click at [366, 312] on div "$1.00 | Hvac miscellaneous" at bounding box center [423, 320] width 338 height 17
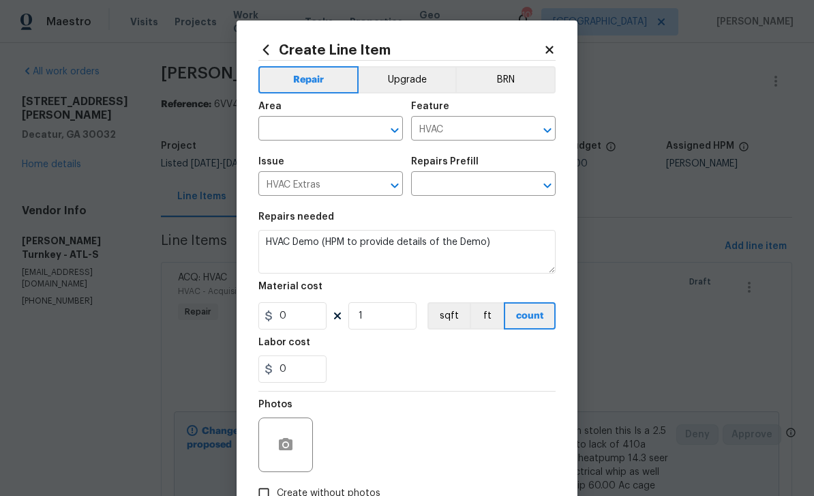
type input "HVAC Demo $1.00"
type input "1"
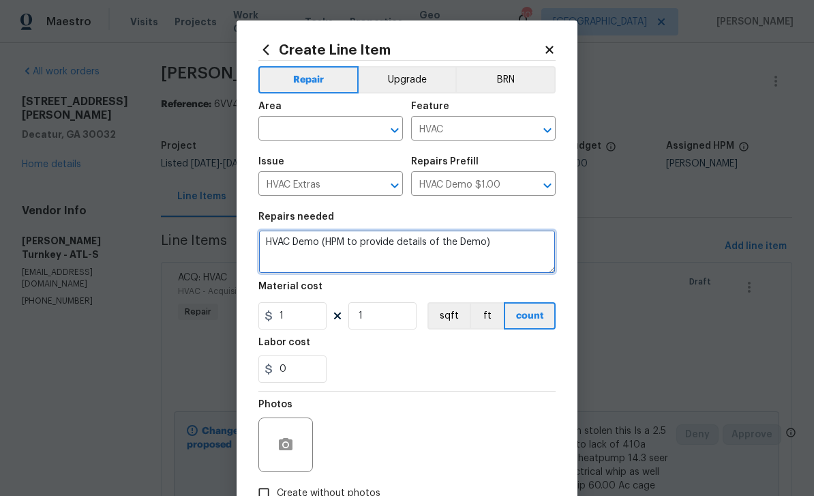
click at [503, 246] on textarea "HVAC Demo (HPM to provide details of the Demo)" at bounding box center [407, 252] width 297 height 44
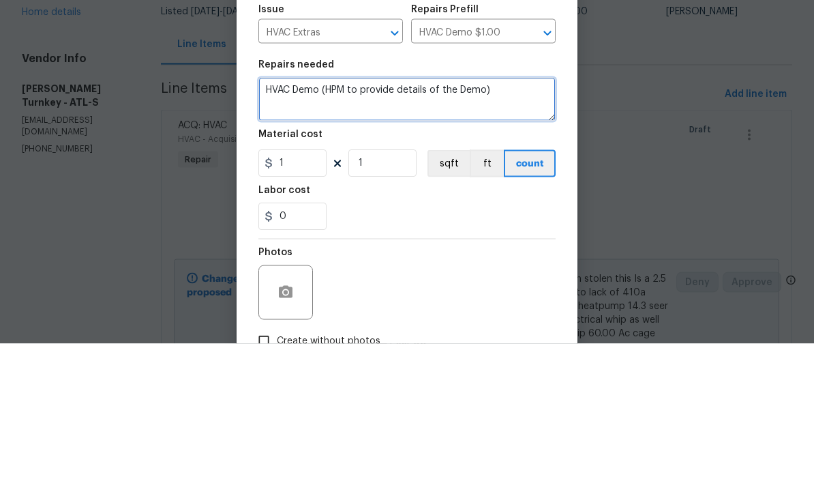
click at [501, 230] on textarea "HVAC Demo (HPM to provide details of the Demo)" at bounding box center [407, 252] width 297 height 44
click at [500, 230] on textarea "HVAC Demo (HPM to provide details of the Demo)" at bounding box center [407, 252] width 297 height 44
click at [316, 230] on textarea at bounding box center [407, 252] width 297 height 44
paste textarea "Upon inspection found ac unit has been stolen this Is a 2.5 ton heatpump System…"
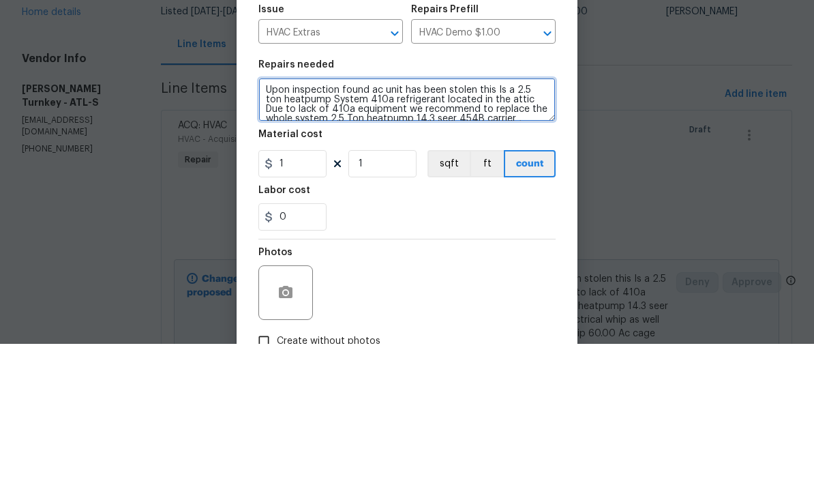
scroll to position [38, 0]
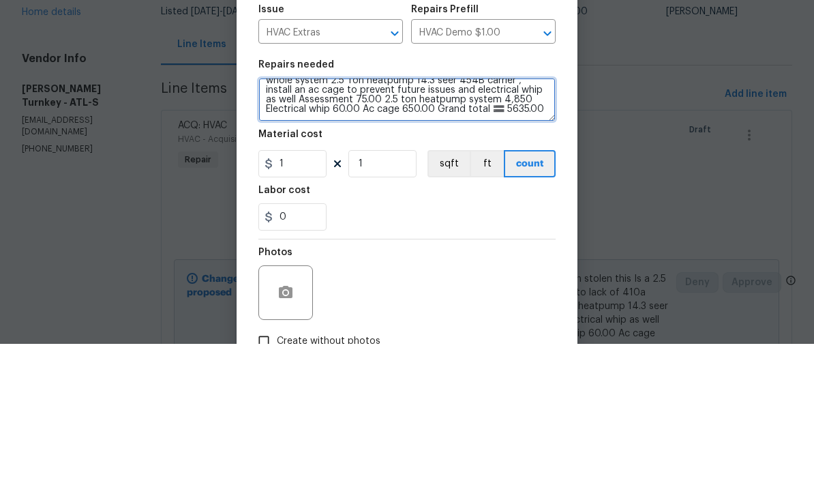
type textarea "Upon inspection found ac unit has been stolen this Is a 2.5 ton heatpump System…"
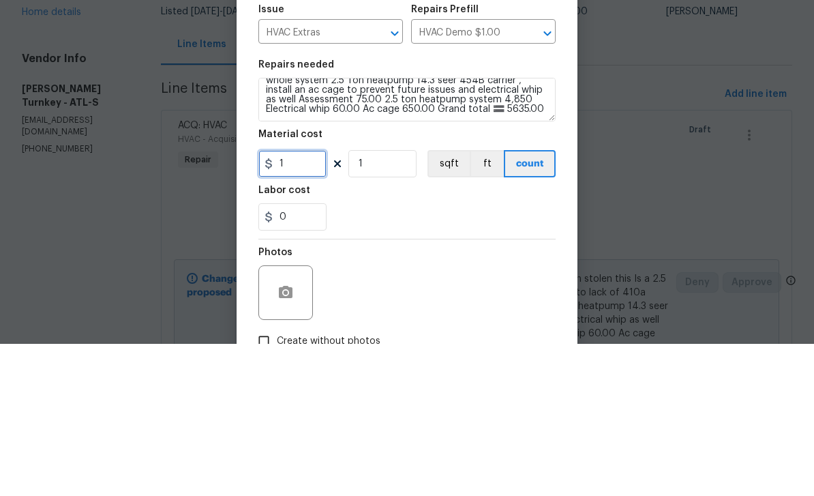
click at [310, 302] on input "1" at bounding box center [293, 315] width 68 height 27
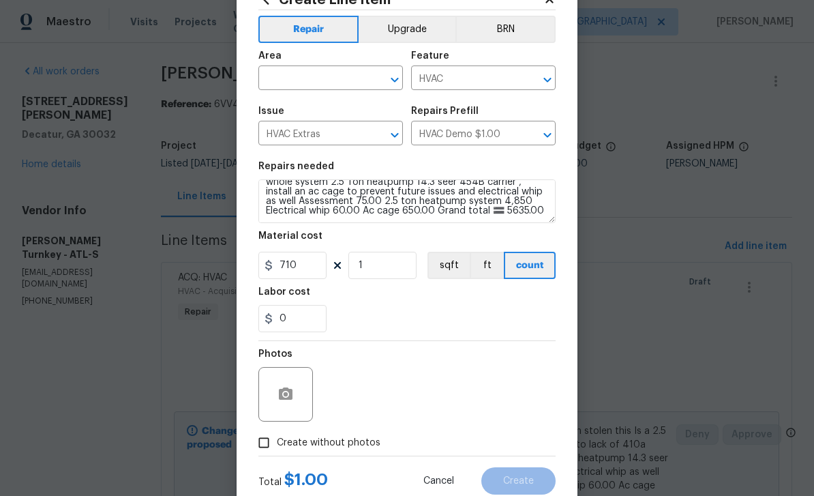
scroll to position [66, 0]
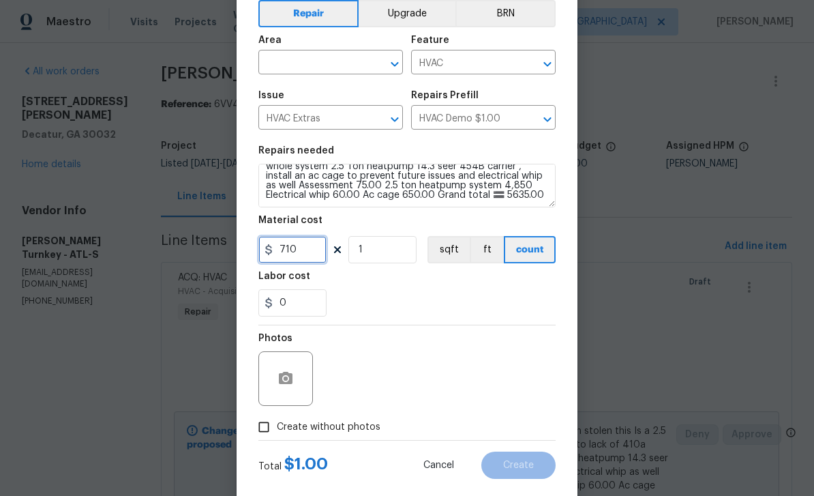
type input "710"
click at [276, 429] on input "Create without photos" at bounding box center [264, 427] width 26 height 26
checkbox input "true"
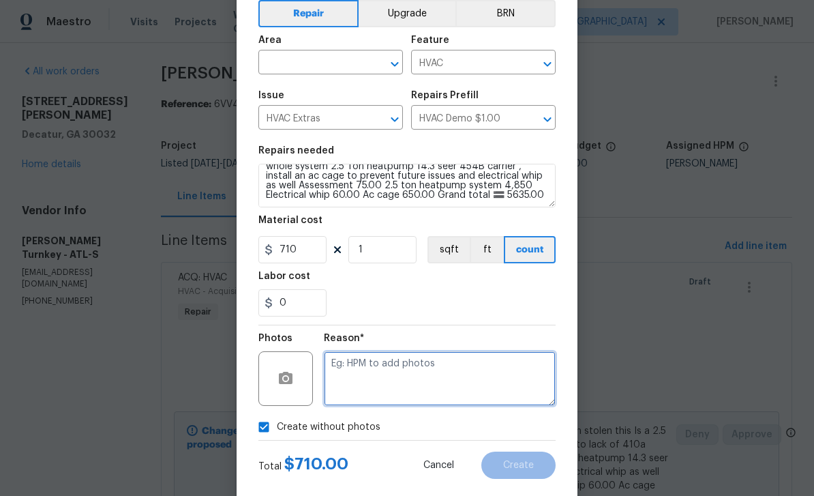
click at [385, 393] on textarea at bounding box center [440, 378] width 232 height 55
type textarea "Added"
click at [329, 68] on input "text" at bounding box center [312, 63] width 106 height 21
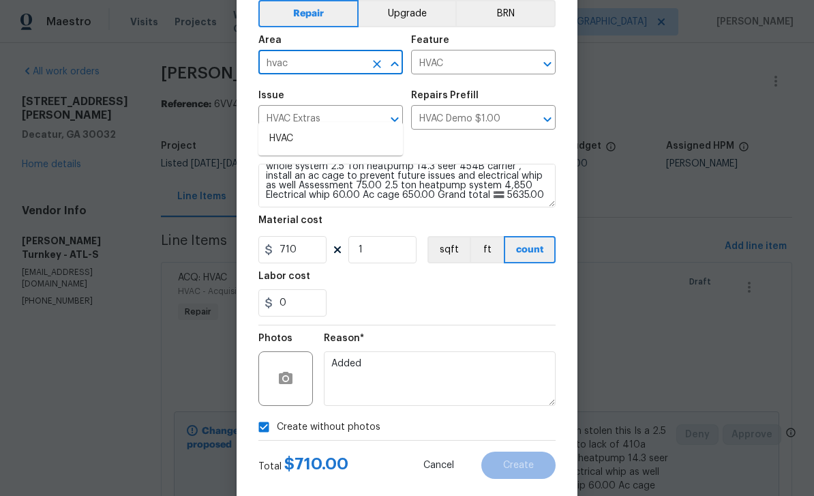
click at [299, 128] on li "HVAC" at bounding box center [331, 139] width 145 height 23
type input "HVAC"
click at [536, 473] on button "Create" at bounding box center [519, 465] width 74 height 27
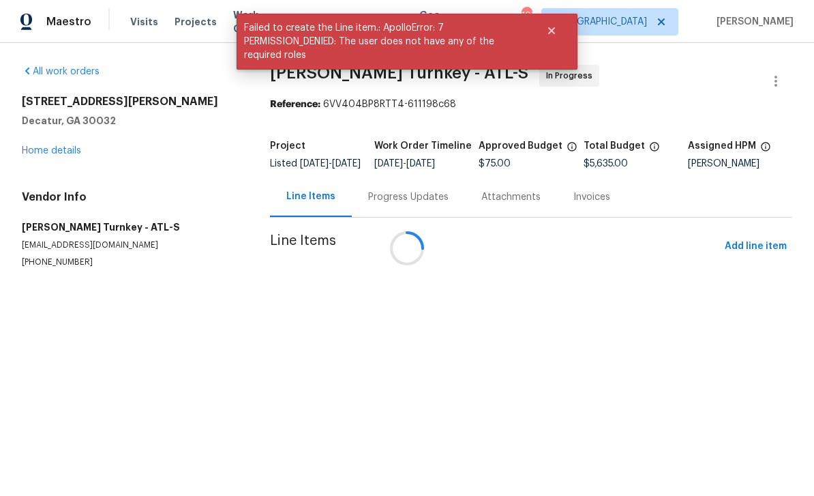
scroll to position [0, 0]
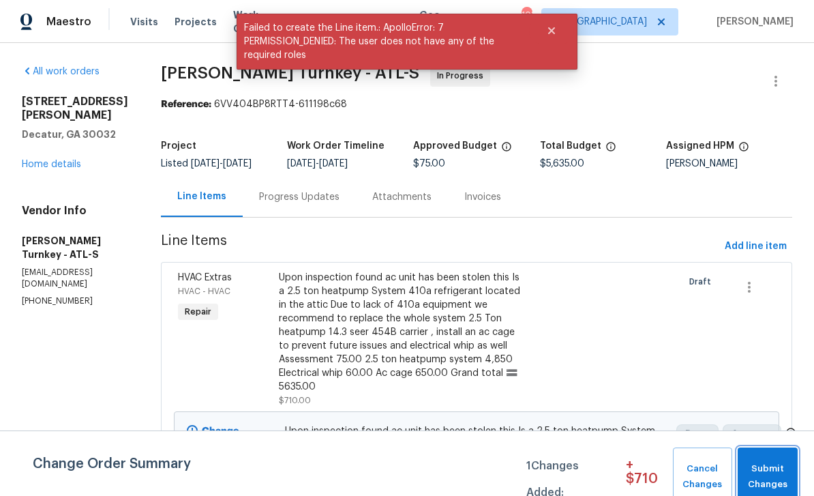
click at [778, 484] on span "Submit Changes" at bounding box center [768, 476] width 46 height 31
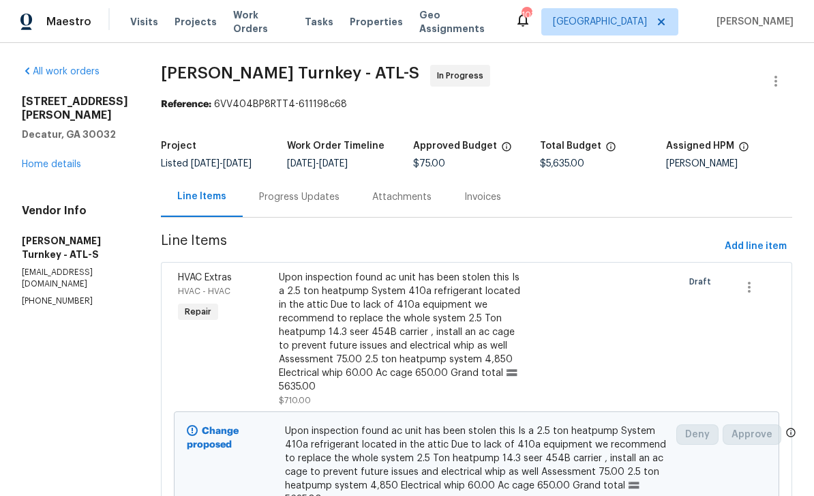
click at [49, 160] on link "Home details" at bounding box center [51, 165] width 59 height 10
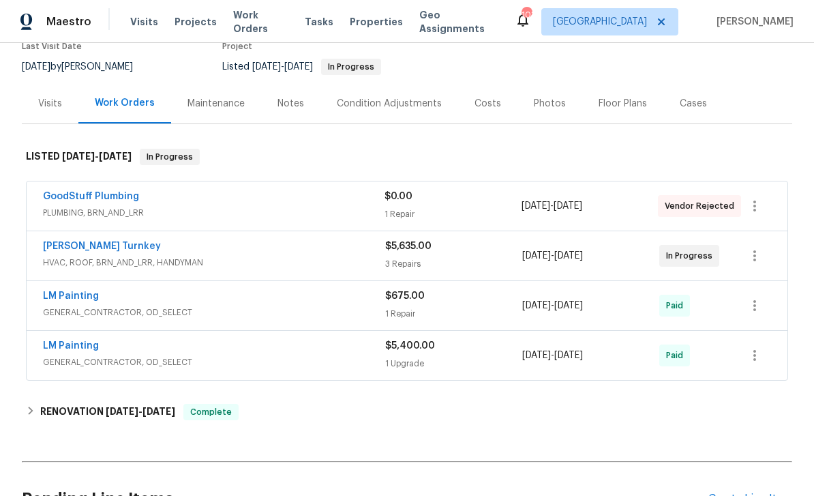
scroll to position [134, 0]
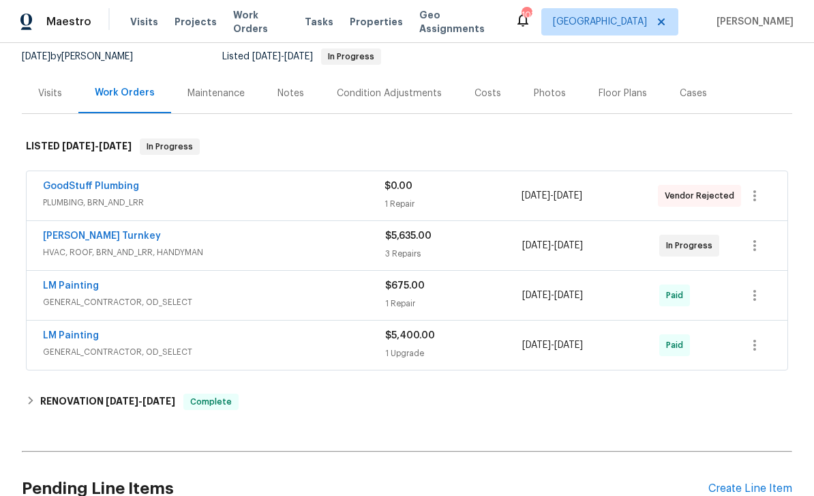
click at [68, 237] on link "[PERSON_NAME] Turnkey" at bounding box center [102, 236] width 118 height 10
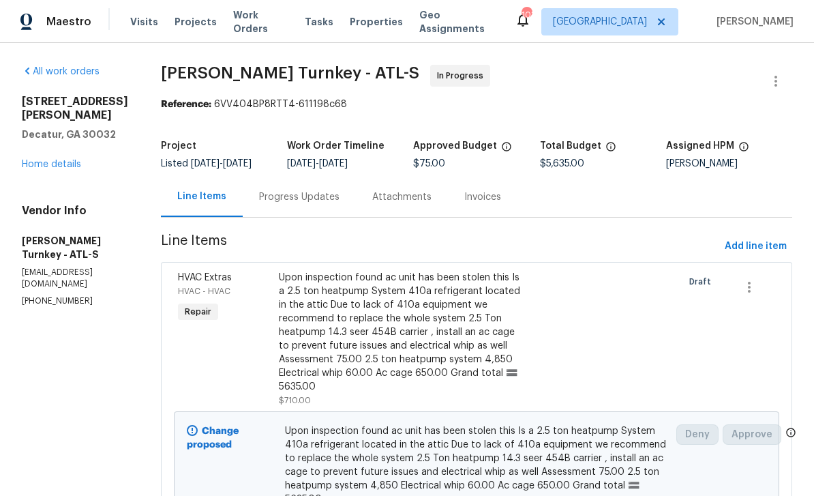
click at [304, 193] on div "Progress Updates" at bounding box center [299, 197] width 80 height 14
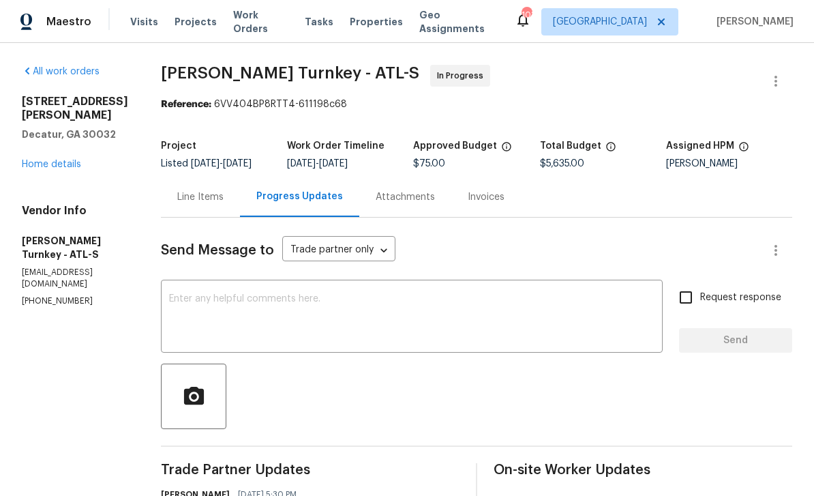
click at [604, 318] on textarea at bounding box center [412, 318] width 486 height 48
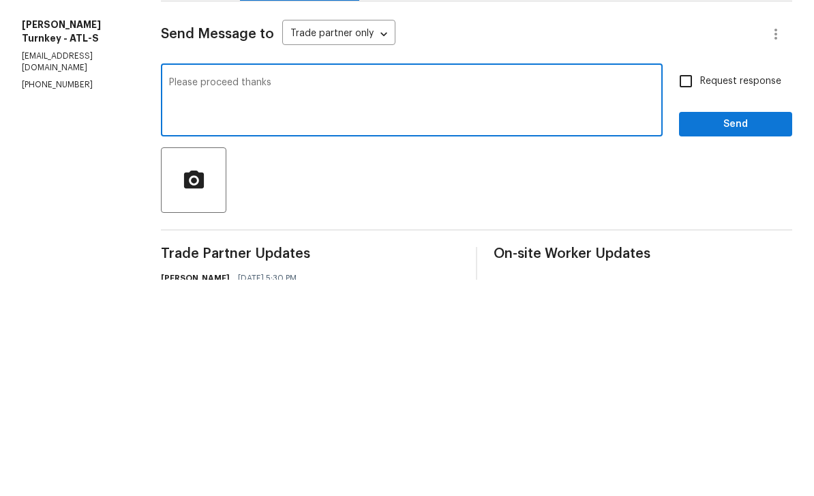
type textarea "Please proceed thanks"
click at [688, 283] on input "Request response" at bounding box center [686, 297] width 29 height 29
checkbox input "true"
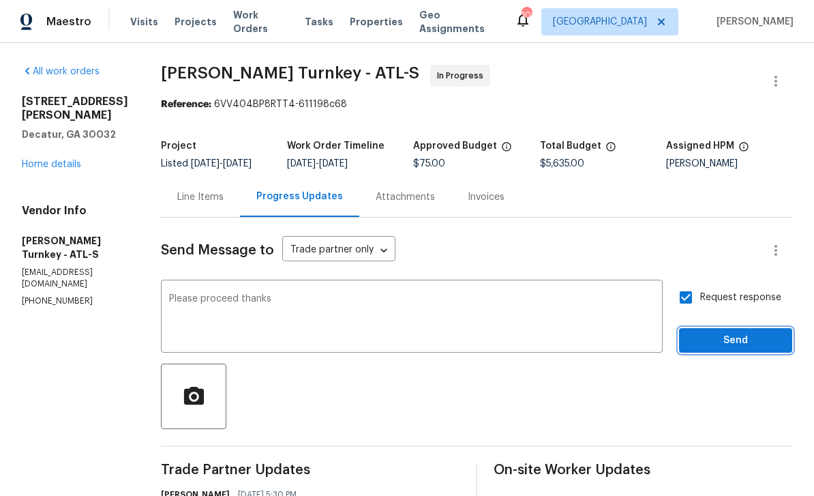
click at [743, 332] on span "Send" at bounding box center [735, 340] width 91 height 17
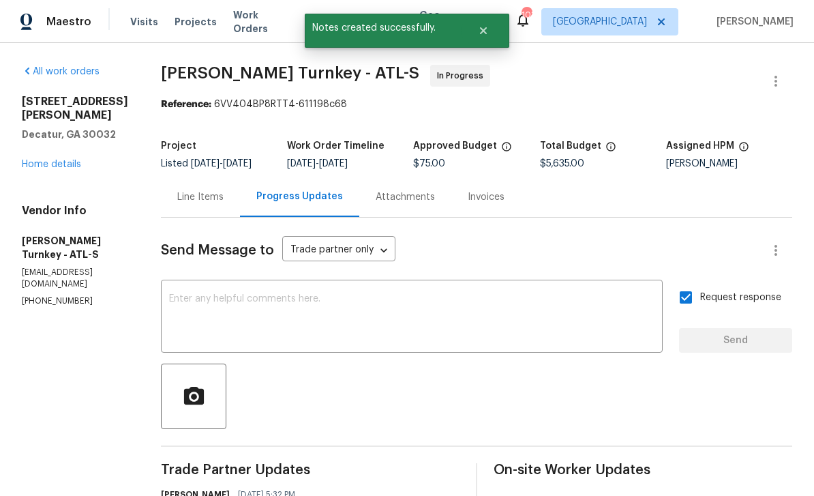
click at [46, 160] on link "Home details" at bounding box center [51, 165] width 59 height 10
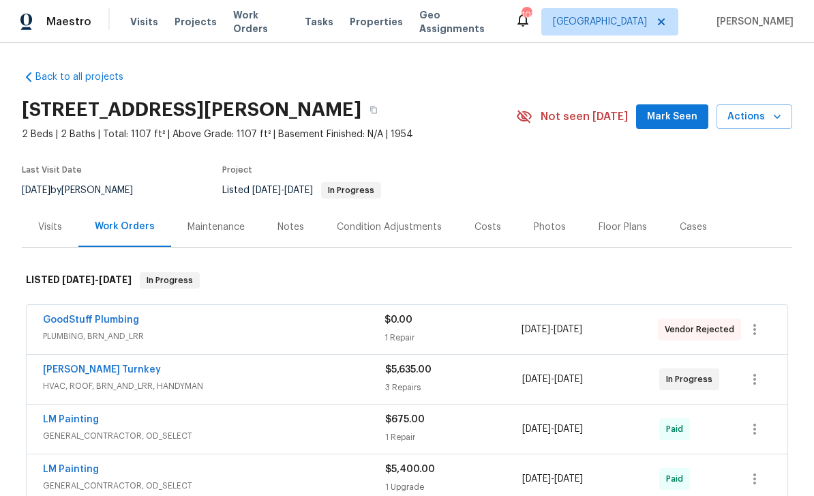
click at [253, 27] on span "Work Orders" at bounding box center [260, 21] width 55 height 27
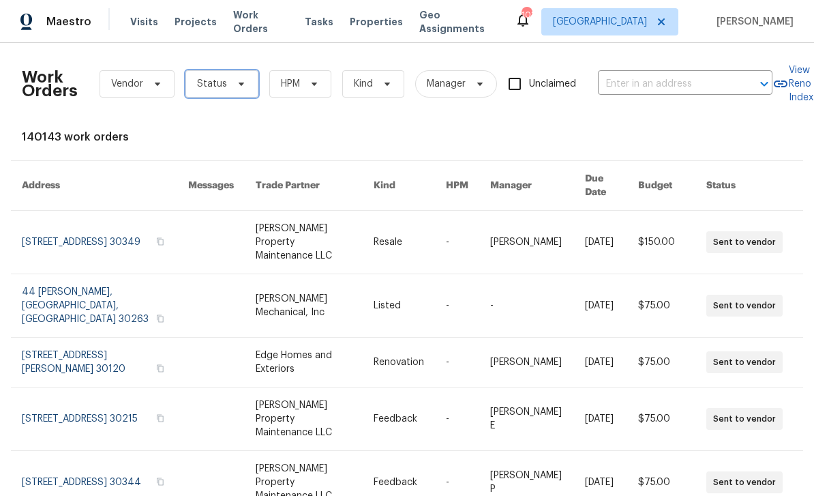
click at [229, 93] on span "Status" at bounding box center [222, 83] width 73 height 27
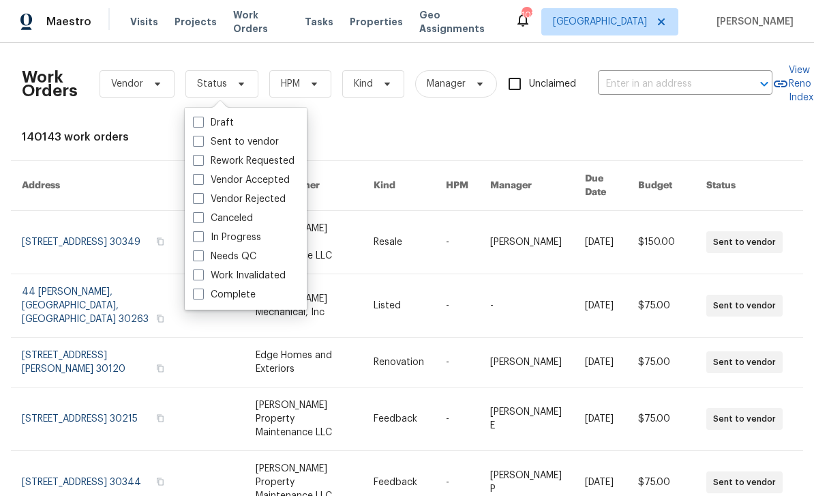
click at [198, 257] on span at bounding box center [198, 255] width 11 height 11
click at [198, 257] on input "Needs QC" at bounding box center [197, 254] width 9 height 9
checkbox input "true"
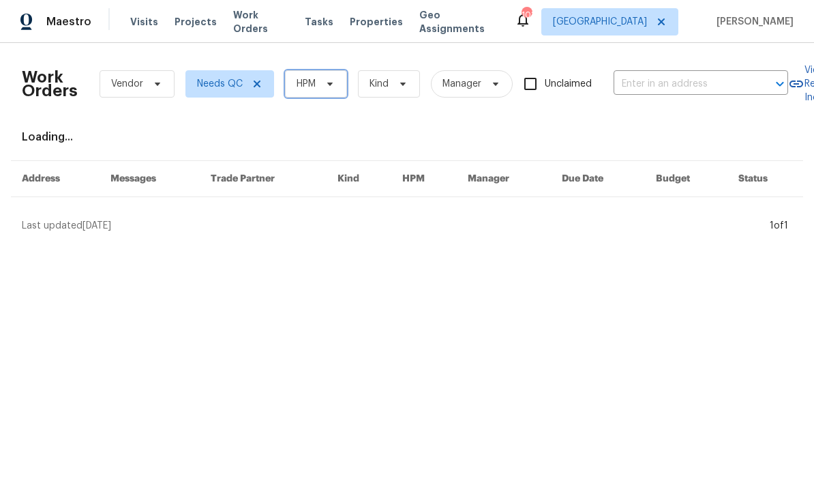
click at [326, 87] on icon at bounding box center [330, 83] width 11 height 11
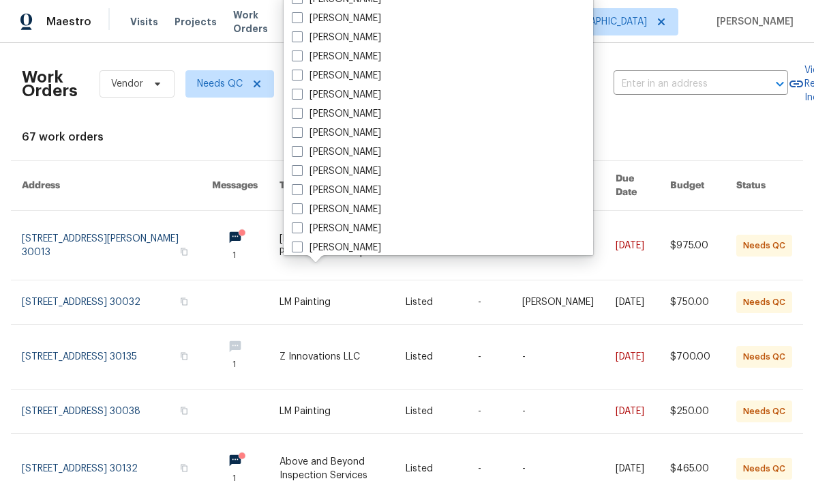
scroll to position [473, 0]
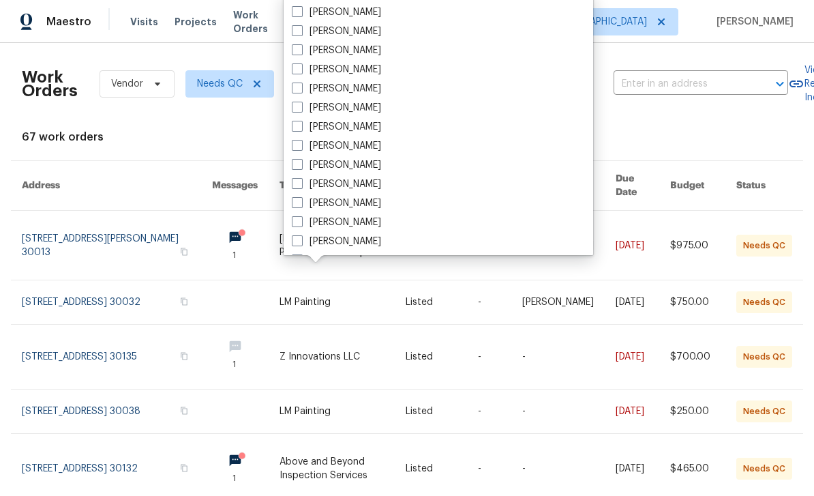
click at [364, 167] on label "[PERSON_NAME]" at bounding box center [336, 165] width 89 height 14
click at [301, 167] on input "[PERSON_NAME]" at bounding box center [296, 162] width 9 height 9
checkbox input "true"
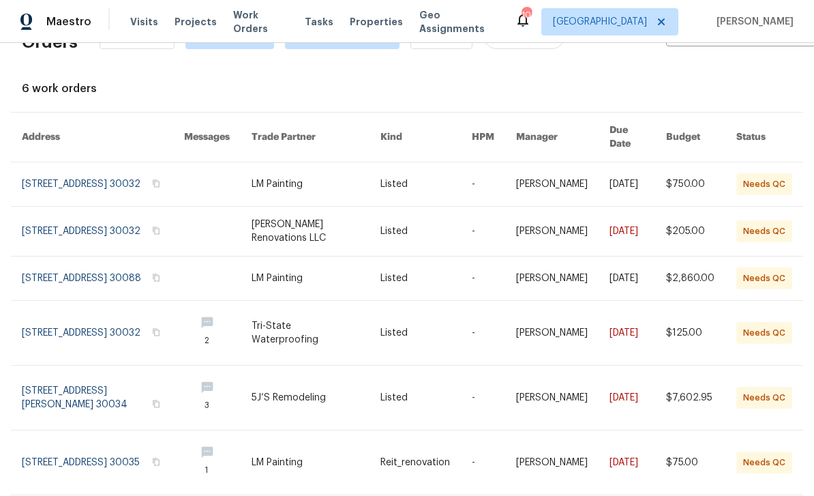
scroll to position [48, 0]
click at [63, 275] on link at bounding box center [103, 279] width 162 height 44
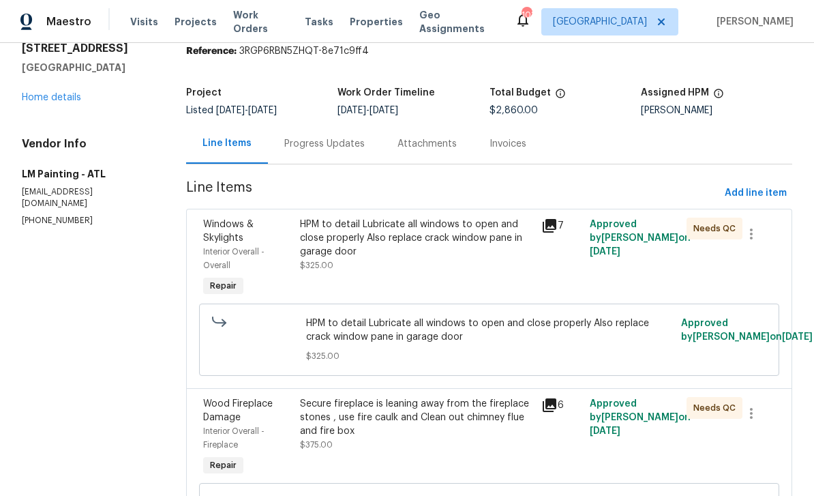
scroll to position [177, 0]
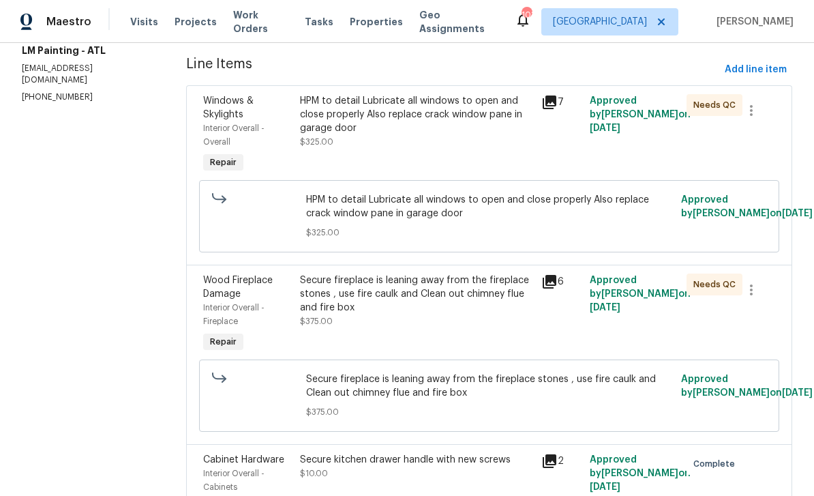
click at [466, 299] on div "Secure fireplace is leaning away from the fireplace stones , use fire caulk and…" at bounding box center [417, 294] width 234 height 41
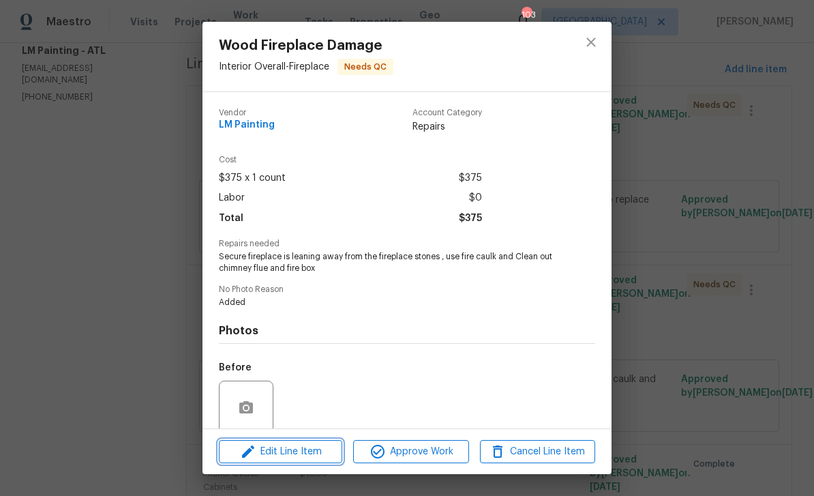
click at [318, 450] on span "Edit Line Item" at bounding box center [280, 451] width 115 height 17
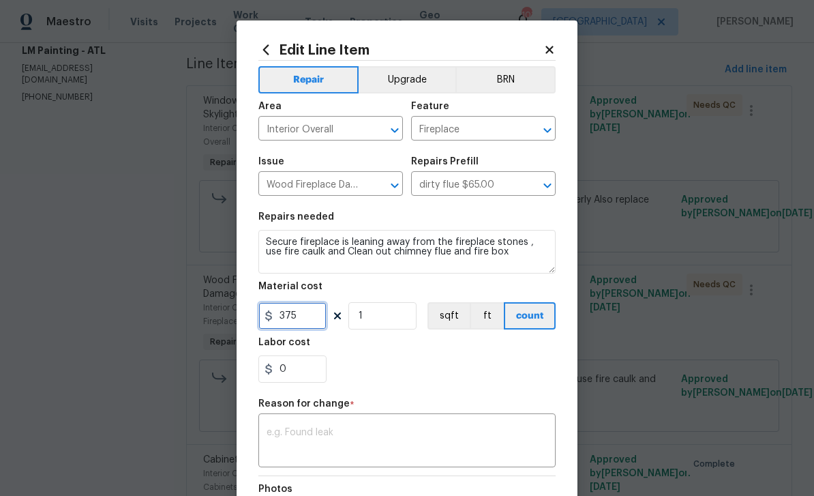
click at [325, 321] on input "375" at bounding box center [293, 315] width 68 height 27
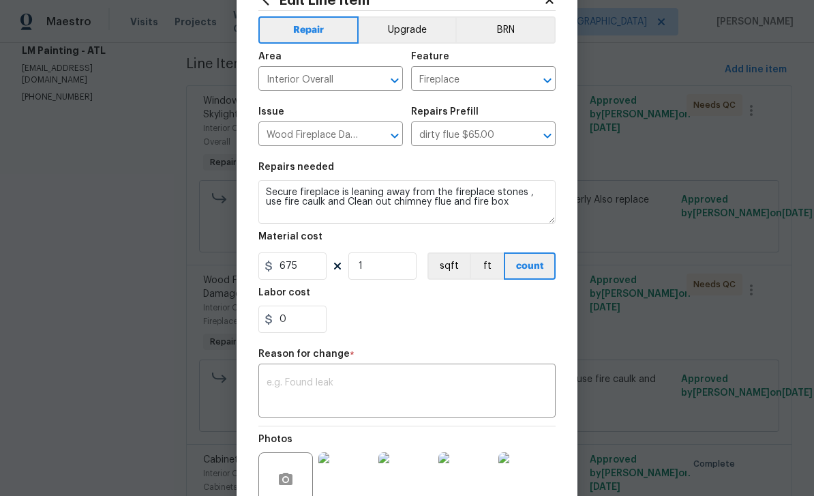
scroll to position [54, 0]
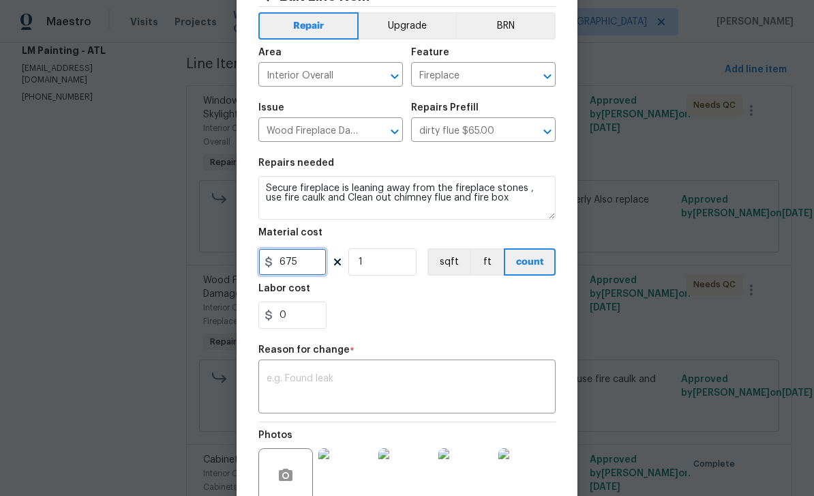
type input "675"
click at [453, 382] on textarea at bounding box center [407, 388] width 281 height 29
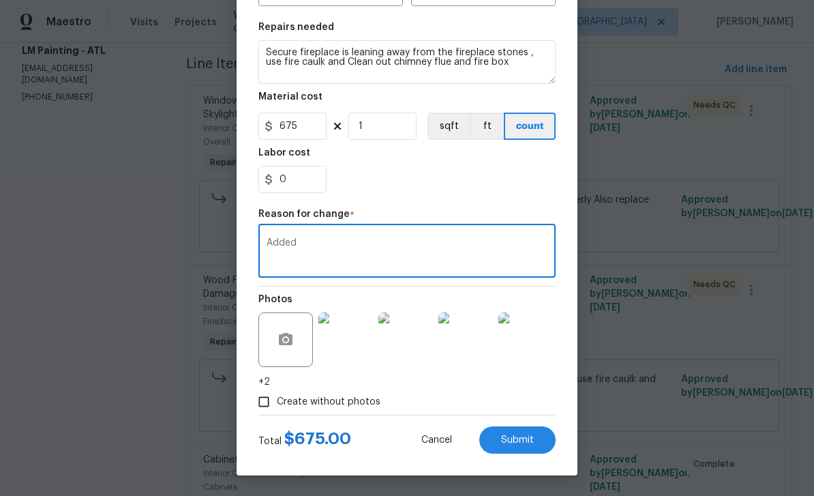
scroll to position [192, 0]
type textarea "Added"
click at [542, 440] on button "Submit" at bounding box center [518, 439] width 76 height 27
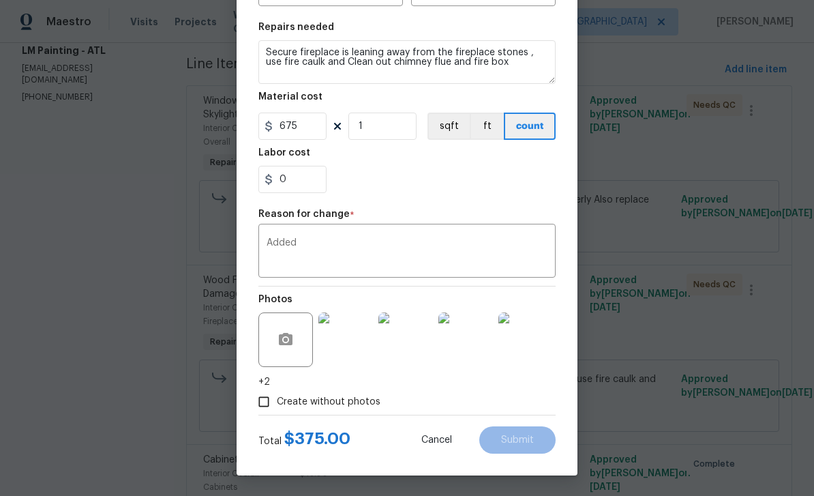
type input "375"
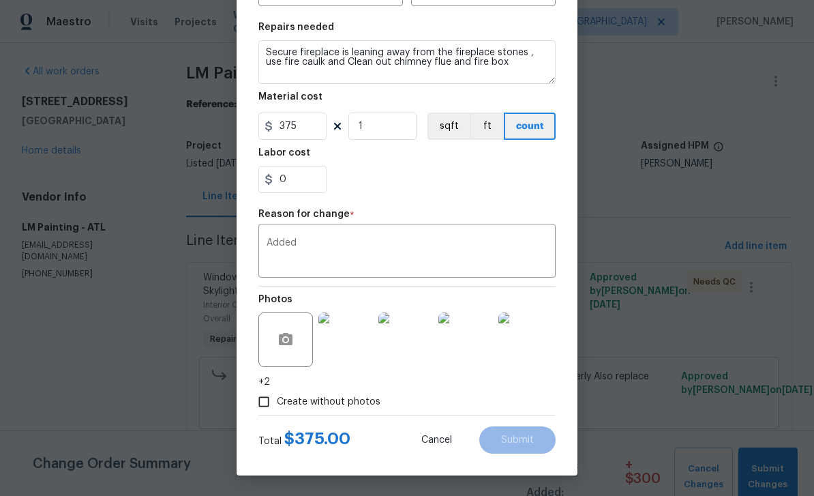
scroll to position [0, 0]
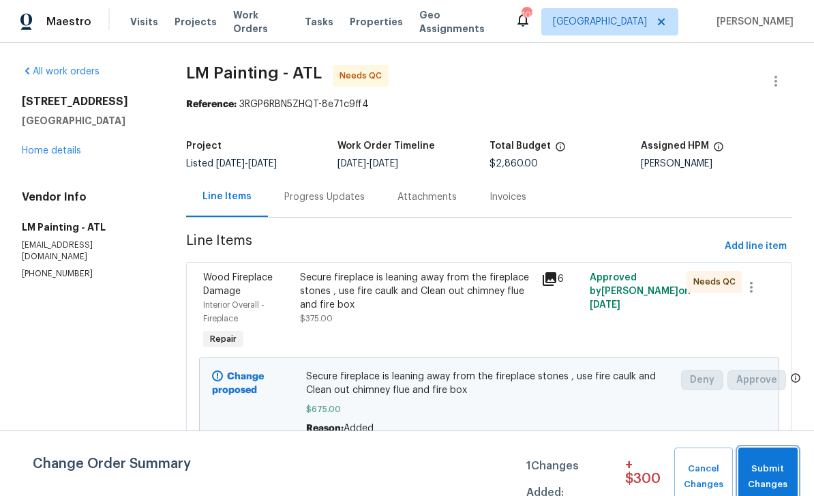
click at [789, 473] on span "Submit Changes" at bounding box center [769, 476] width 46 height 31
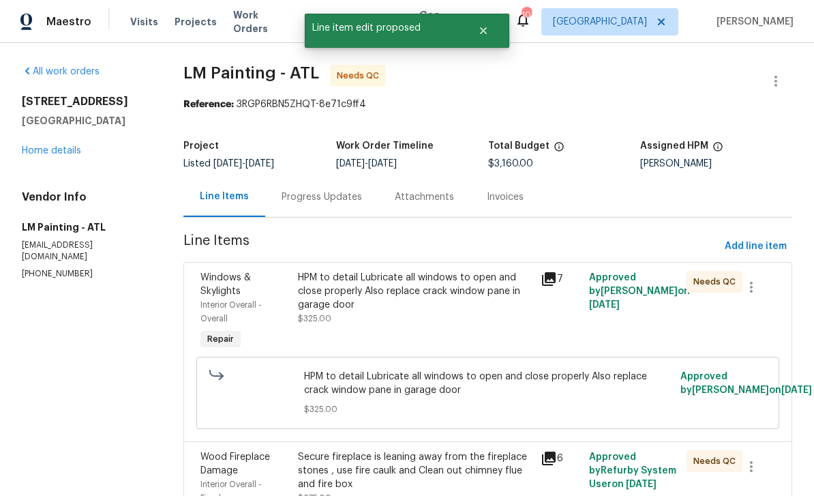
click at [557, 284] on icon at bounding box center [549, 279] width 16 height 16
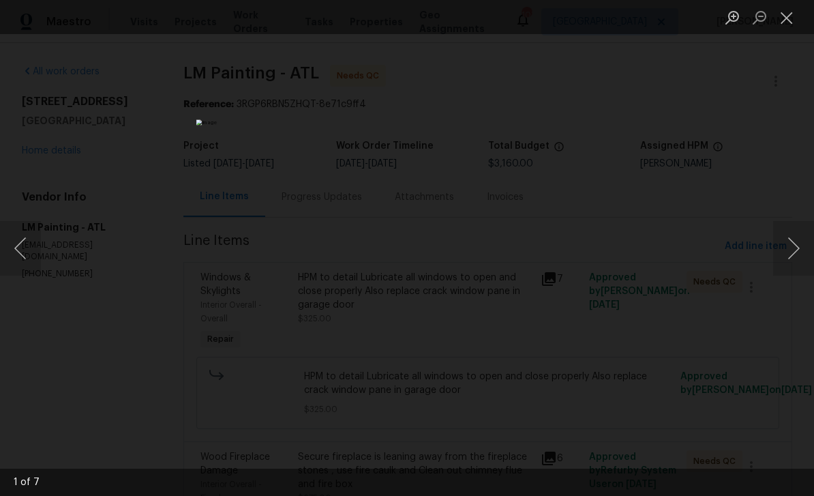
click at [793, 252] on button "Next image" at bounding box center [794, 248] width 41 height 55
click at [788, 254] on button "Next image" at bounding box center [794, 248] width 41 height 55
click at [794, 252] on button "Next image" at bounding box center [794, 248] width 41 height 55
click at [795, 249] on button "Next image" at bounding box center [794, 248] width 41 height 55
click at [794, 252] on button "Next image" at bounding box center [794, 248] width 41 height 55
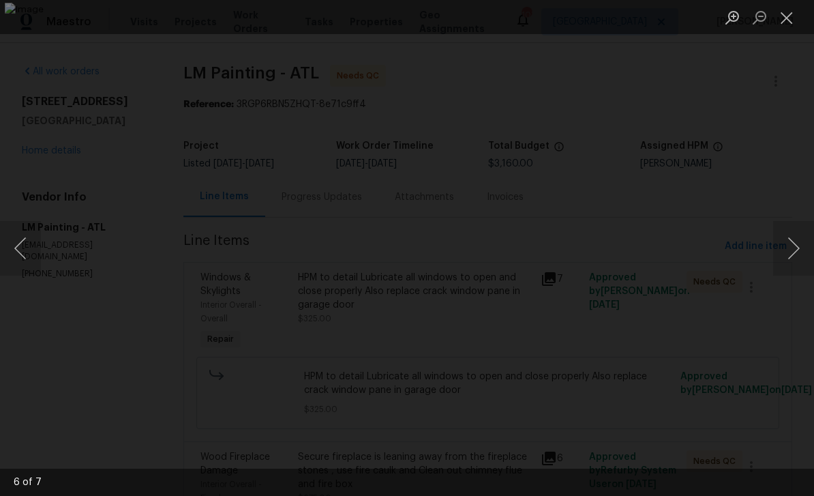
click at [796, 243] on button "Next image" at bounding box center [794, 248] width 41 height 55
click at [797, 247] on button "Next image" at bounding box center [794, 248] width 41 height 55
click at [795, 247] on button "Next image" at bounding box center [794, 248] width 41 height 55
click at [796, 250] on button "Next image" at bounding box center [794, 248] width 41 height 55
click at [786, 18] on button "Close lightbox" at bounding box center [787, 17] width 27 height 24
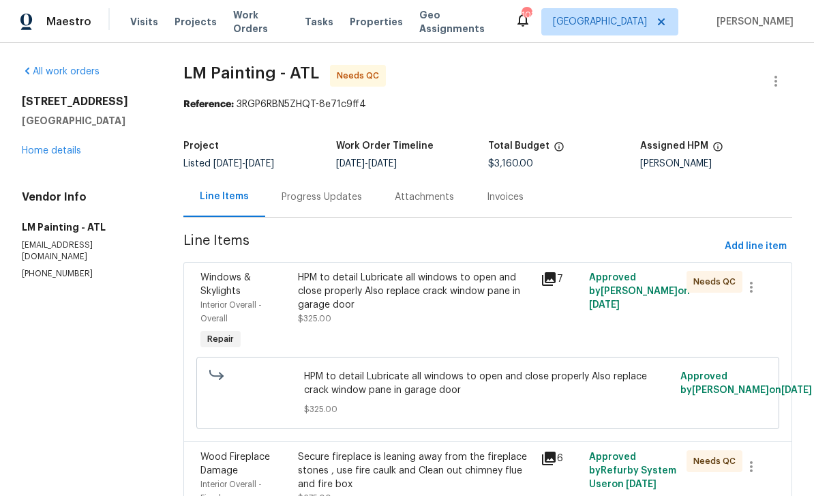
click at [556, 280] on icon at bounding box center [549, 279] width 14 height 14
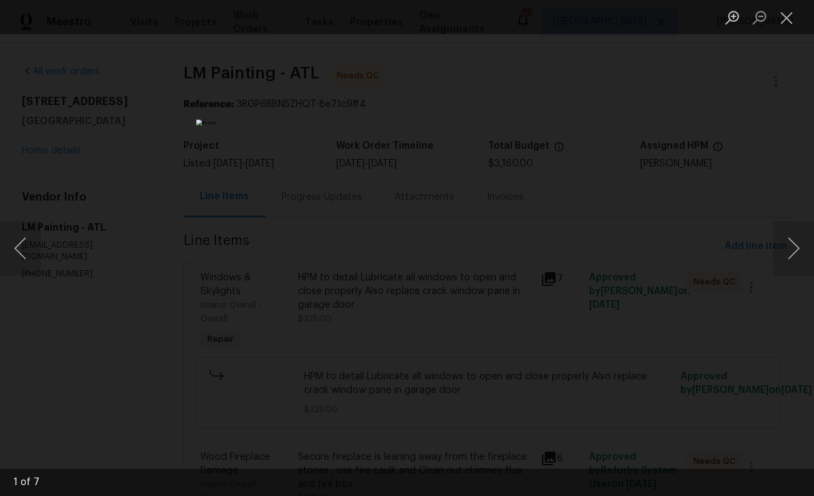
click at [794, 251] on button "Next image" at bounding box center [794, 248] width 41 height 55
click at [797, 237] on button "Next image" at bounding box center [794, 248] width 41 height 55
click at [798, 252] on button "Next image" at bounding box center [794, 248] width 41 height 55
click at [799, 248] on button "Next image" at bounding box center [794, 248] width 41 height 55
click at [792, 252] on button "Next image" at bounding box center [794, 248] width 41 height 55
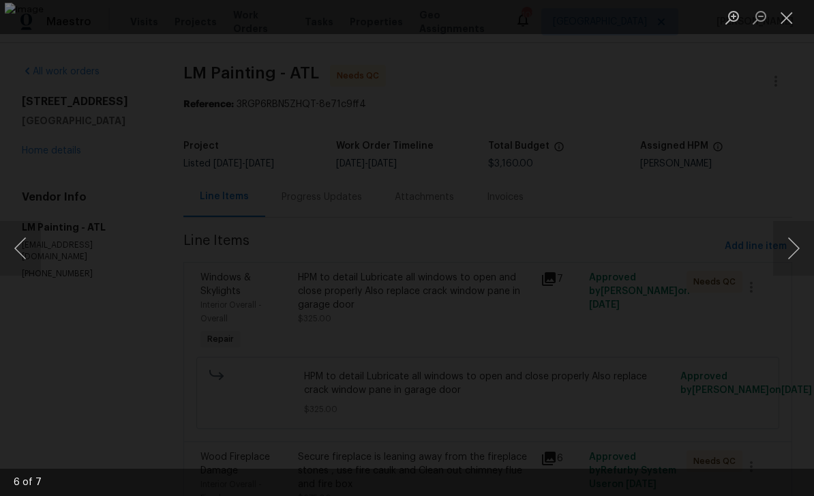
click at [793, 252] on button "Next image" at bounding box center [794, 248] width 41 height 55
click at [794, 252] on button "Next image" at bounding box center [794, 248] width 41 height 55
click at [23, 247] on button "Previous image" at bounding box center [20, 248] width 41 height 55
click at [790, 12] on button "Close lightbox" at bounding box center [787, 17] width 27 height 24
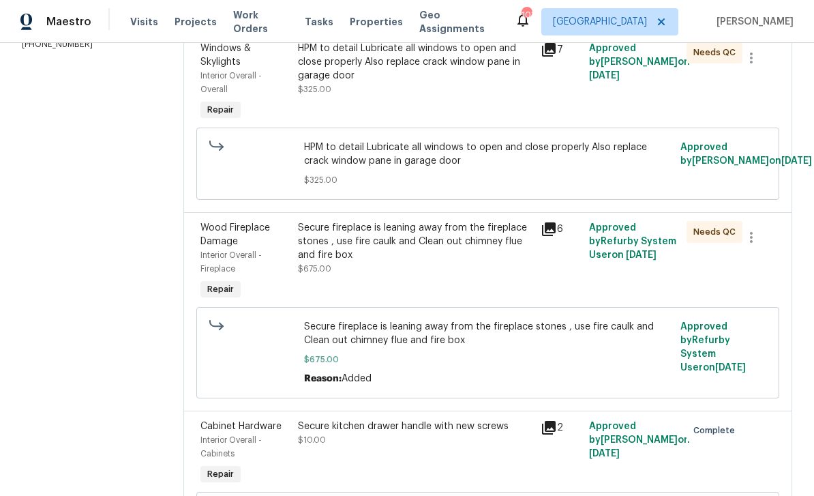
scroll to position [239, 0]
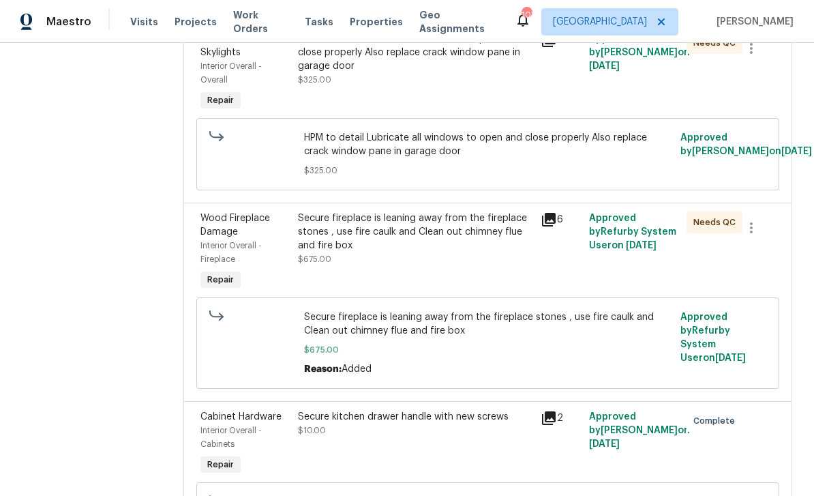
click at [469, 248] on div "Secure fireplace is leaning away from the fireplace stones , use fire caulk and…" at bounding box center [415, 231] width 235 height 41
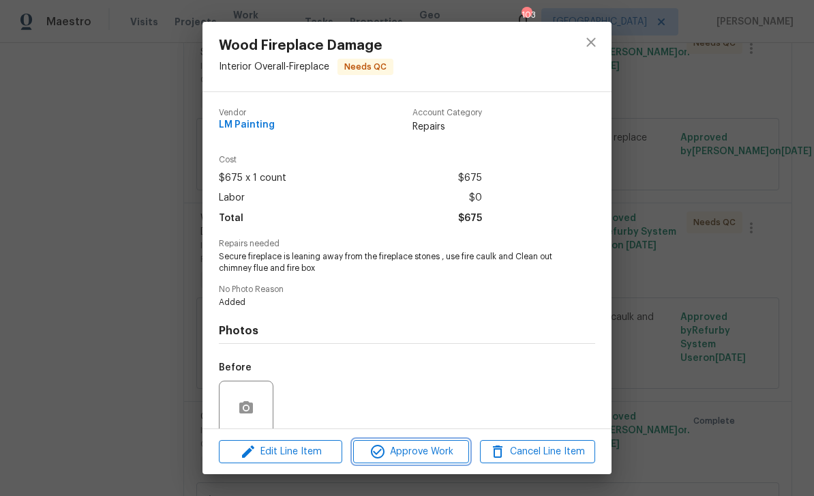
click at [445, 451] on span "Approve Work" at bounding box center [410, 451] width 107 height 17
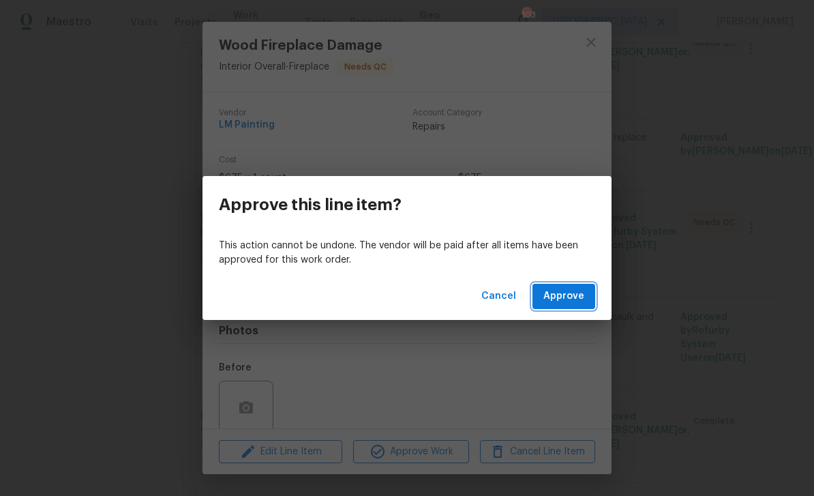
click at [564, 305] on button "Approve" at bounding box center [564, 296] width 63 height 25
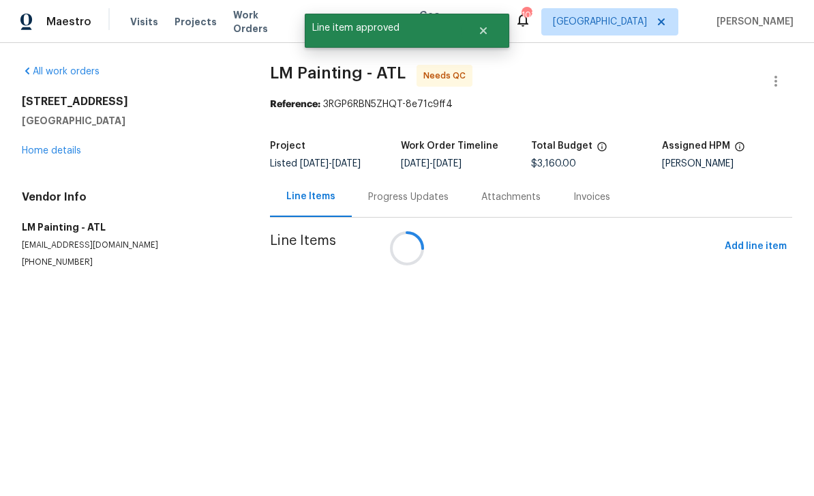
scroll to position [0, 0]
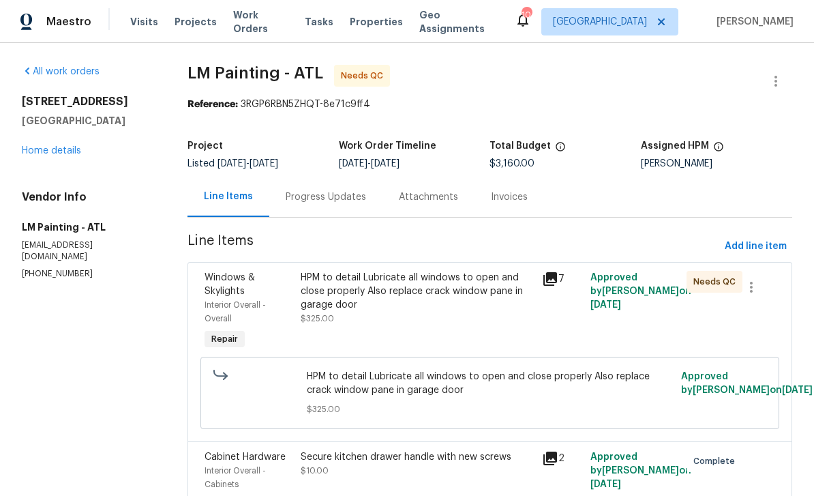
click at [241, 26] on span "Work Orders" at bounding box center [260, 21] width 55 height 27
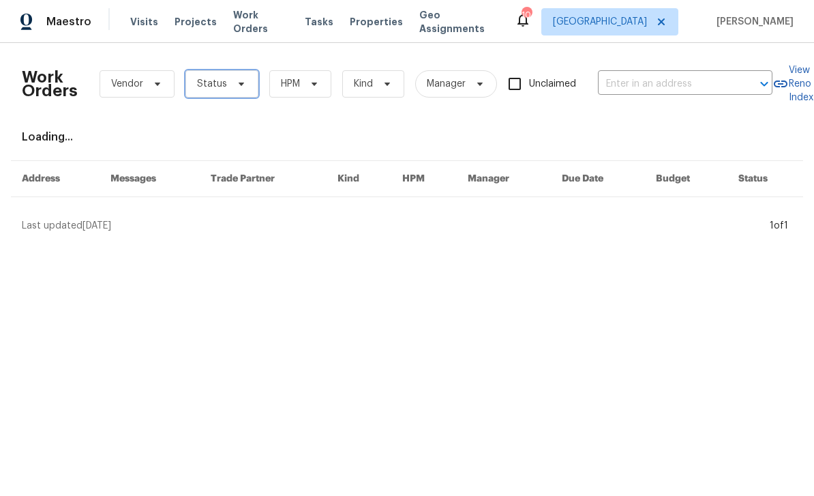
click at [239, 85] on icon at bounding box center [241, 84] width 5 height 3
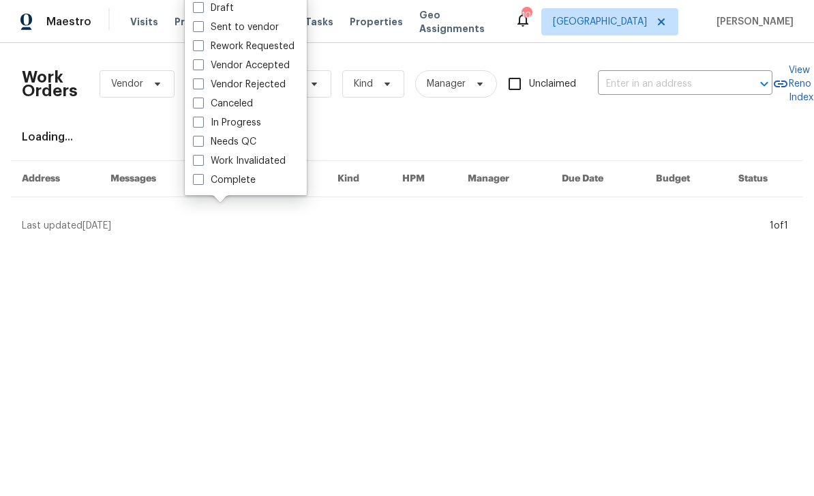
click at [248, 143] on label "Needs QC" at bounding box center [224, 142] width 63 height 14
click at [202, 143] on input "Needs QC" at bounding box center [197, 139] width 9 height 9
checkbox input "true"
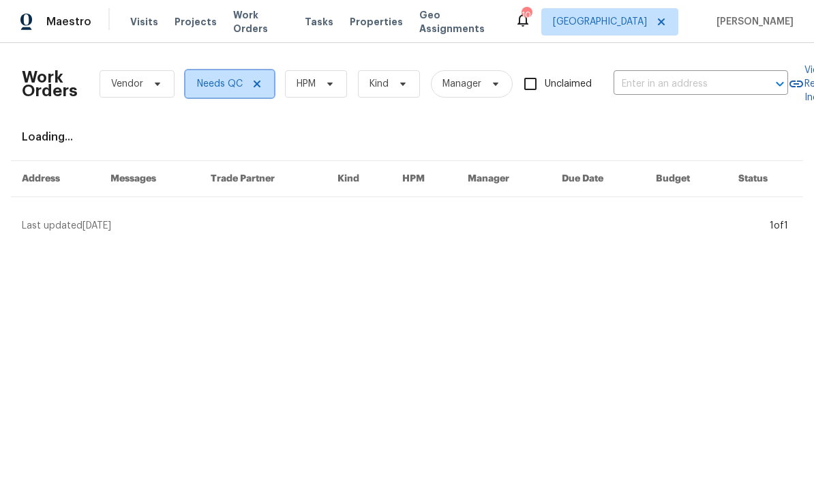
click at [248, 79] on span at bounding box center [255, 83] width 15 height 11
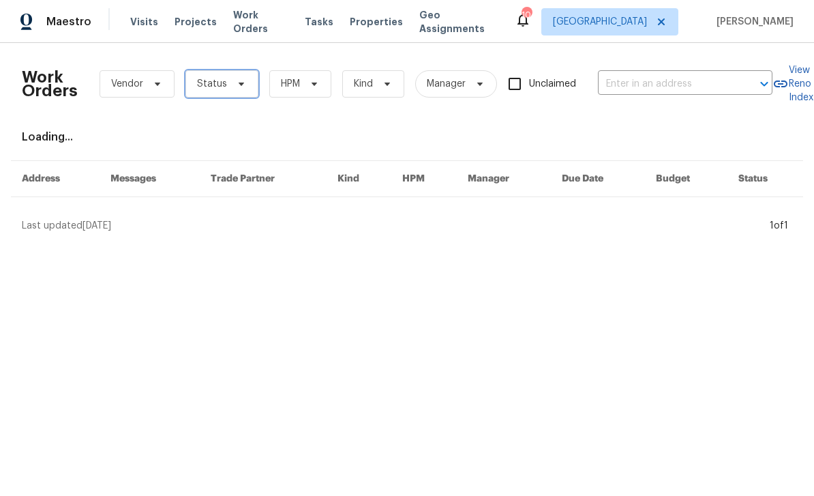
click at [237, 87] on icon at bounding box center [241, 83] width 11 height 11
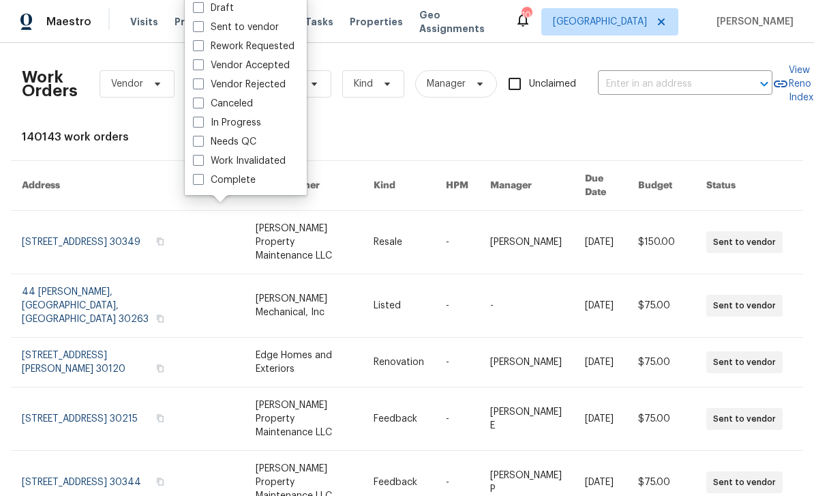
click at [238, 145] on label "Needs QC" at bounding box center [224, 142] width 63 height 14
click at [202, 144] on input "Needs QC" at bounding box center [197, 139] width 9 height 9
checkbox input "true"
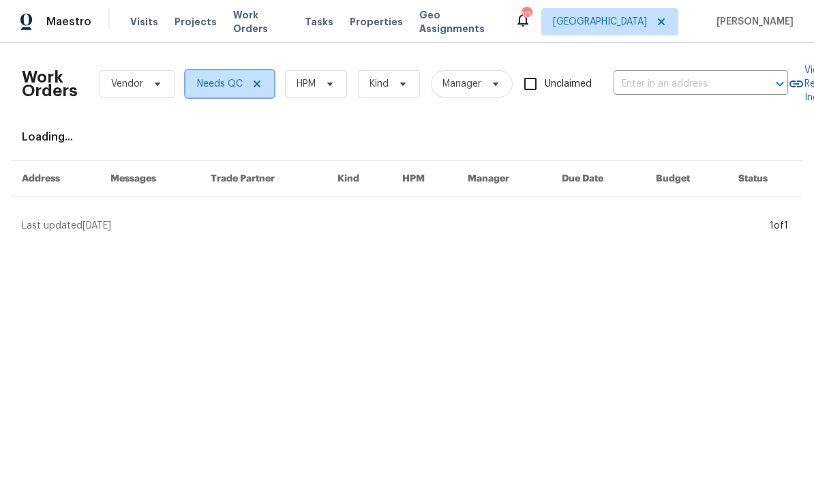
click at [231, 92] on span "Needs QC" at bounding box center [230, 83] width 89 height 27
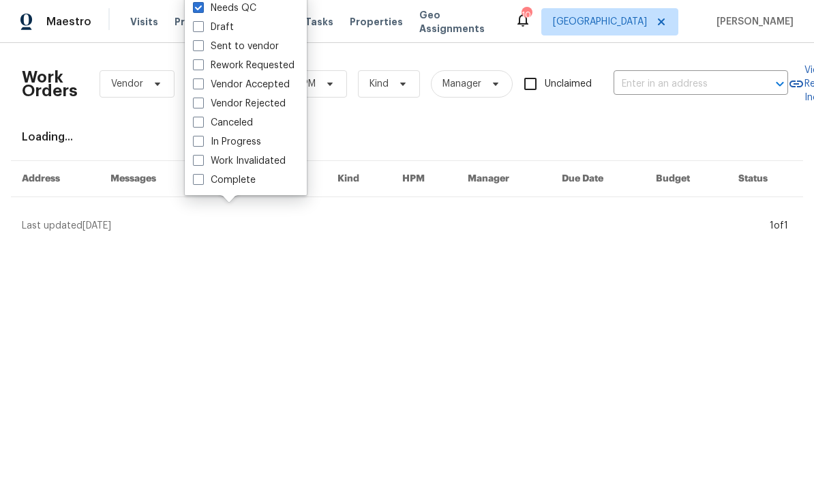
click at [228, 145] on label "In Progress" at bounding box center [227, 142] width 68 height 14
click at [202, 144] on input "In Progress" at bounding box center [197, 139] width 9 height 9
checkbox input "true"
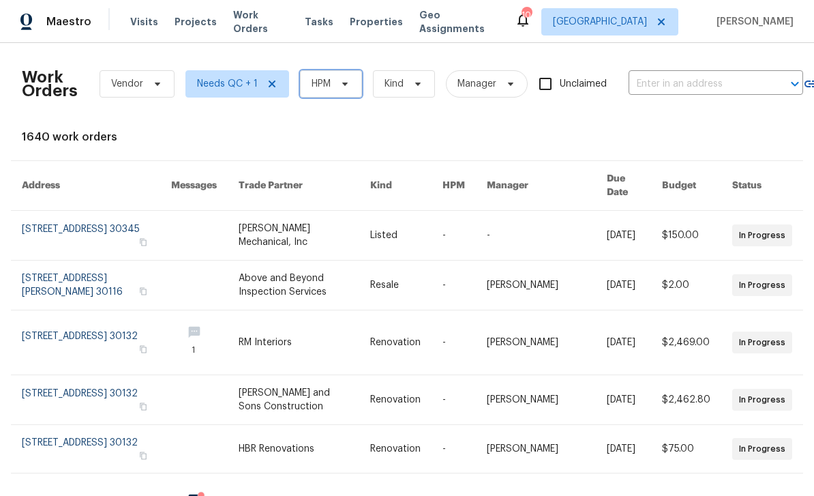
click at [330, 87] on span "HPM" at bounding box center [331, 83] width 62 height 27
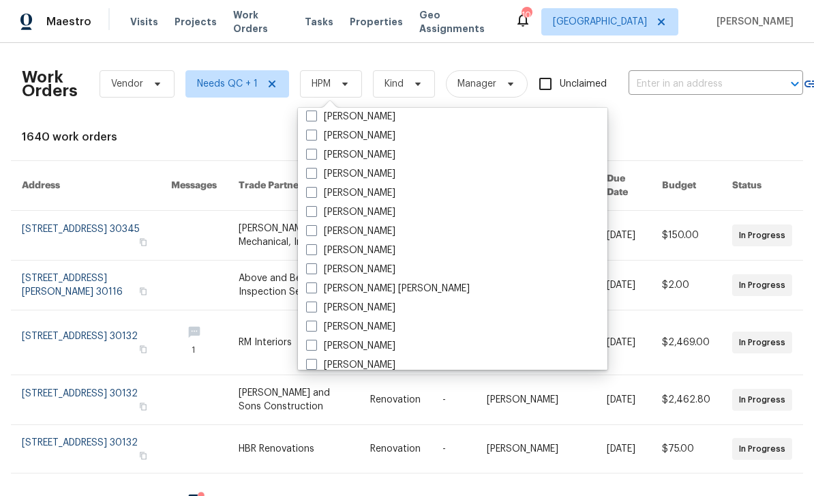
scroll to position [562, 0]
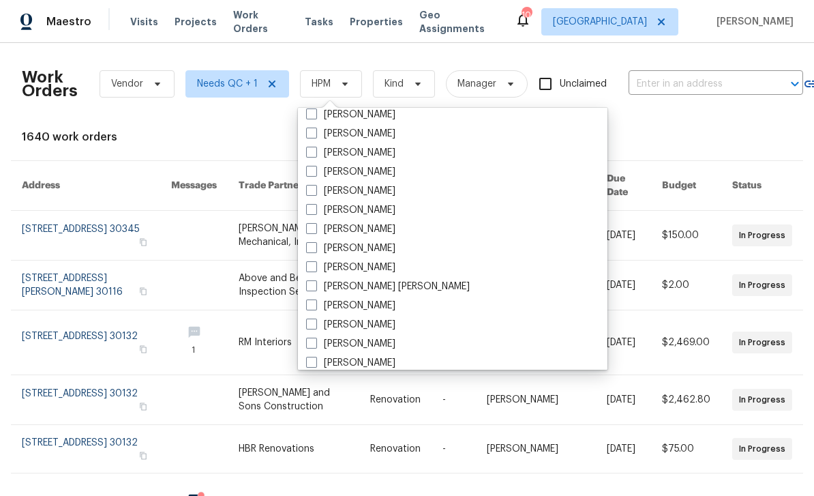
click at [364, 195] on label "[PERSON_NAME]" at bounding box center [350, 191] width 89 height 14
click at [315, 193] on input "[PERSON_NAME]" at bounding box center [310, 188] width 9 height 9
checkbox input "true"
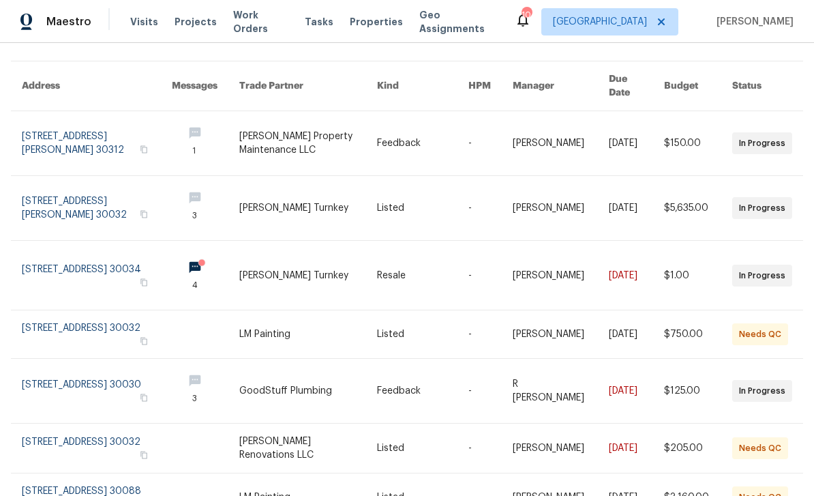
scroll to position [100, 0]
click at [42, 264] on link at bounding box center [97, 274] width 150 height 69
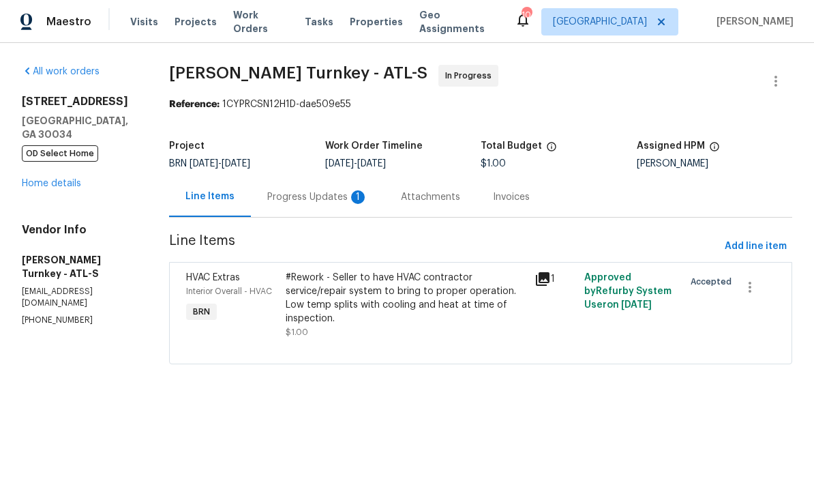
click at [305, 202] on div "Progress Updates 1" at bounding box center [317, 197] width 101 height 14
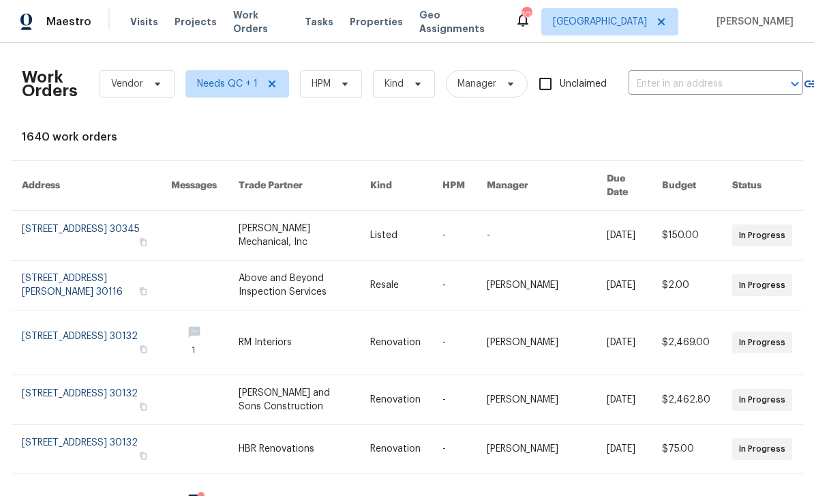
click at [280, 19] on span "Work Orders" at bounding box center [260, 21] width 55 height 27
click at [339, 95] on span "HPM" at bounding box center [331, 83] width 62 height 27
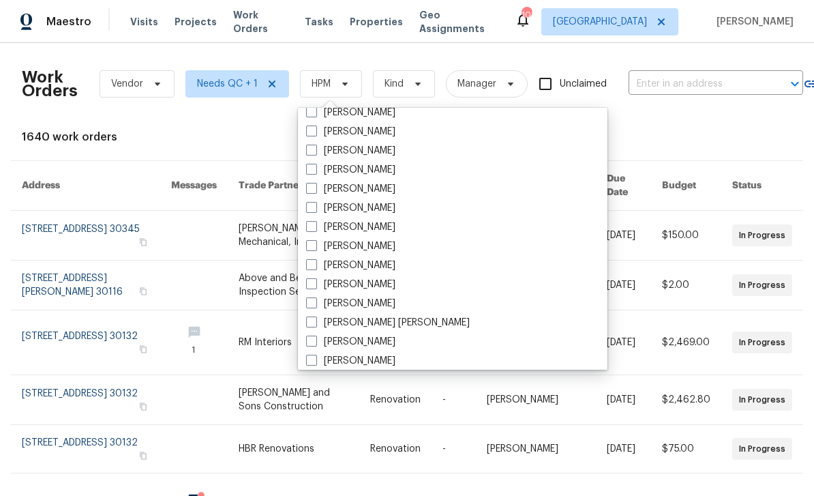
scroll to position [536, 0]
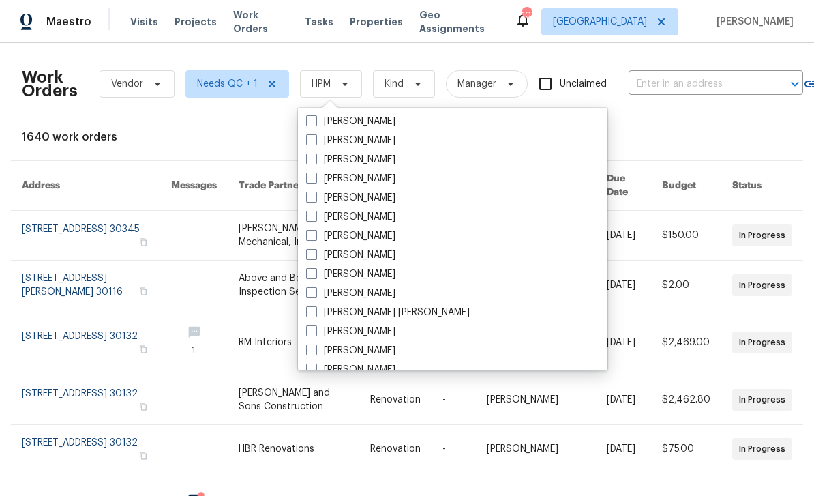
click at [344, 221] on label "[PERSON_NAME]" at bounding box center [350, 217] width 89 height 14
click at [315, 219] on input "[PERSON_NAME]" at bounding box center [310, 214] width 9 height 9
checkbox input "true"
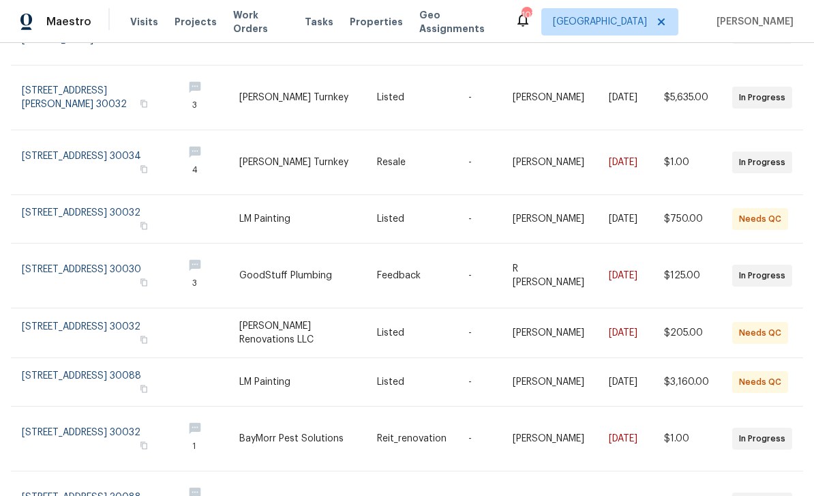
scroll to position [209, 0]
click at [63, 201] on link at bounding box center [97, 220] width 150 height 48
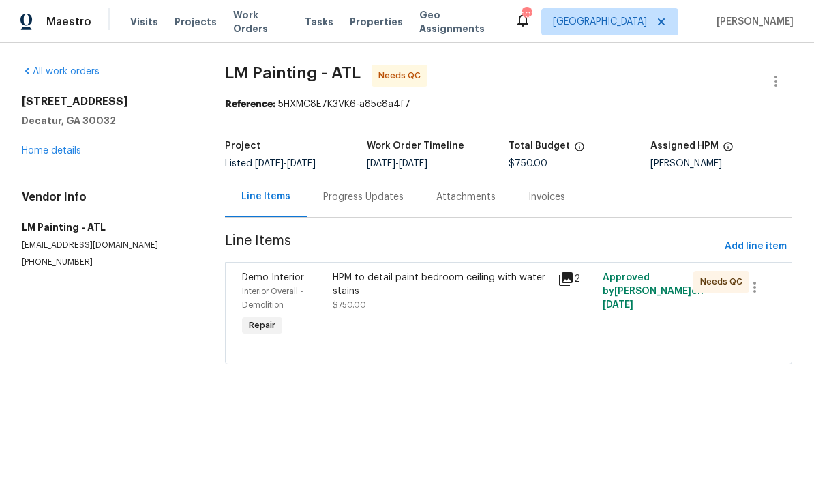
click at [571, 278] on icon at bounding box center [566, 279] width 14 height 14
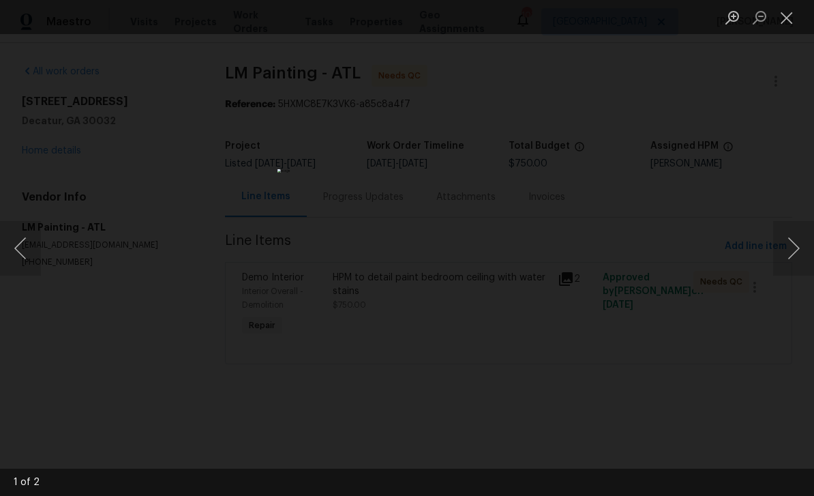
click at [783, 244] on button "Next image" at bounding box center [794, 248] width 41 height 55
click at [788, 251] on button "Next image" at bounding box center [794, 248] width 41 height 55
click at [786, 249] on button "Next image" at bounding box center [794, 248] width 41 height 55
click at [794, 253] on button "Next image" at bounding box center [794, 248] width 41 height 55
click at [792, 19] on button "Close lightbox" at bounding box center [787, 17] width 27 height 24
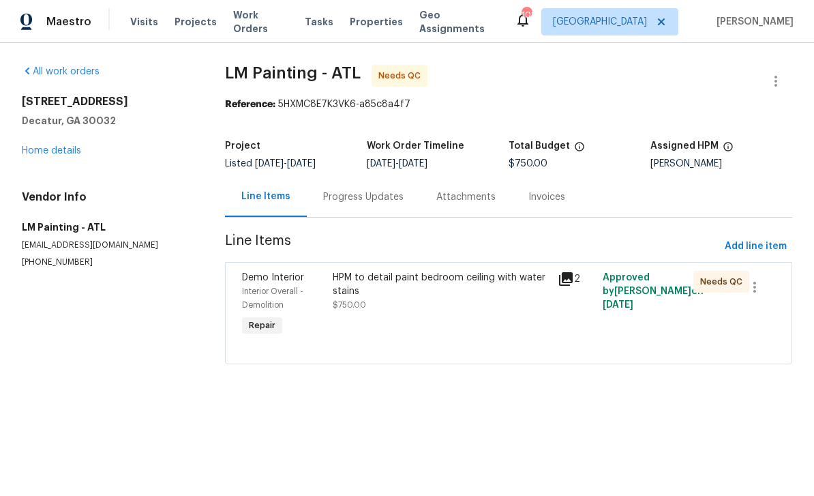
click at [440, 311] on div "HPM to detail paint bedroom ceiling with water stains $750.00" at bounding box center [442, 291] width 218 height 41
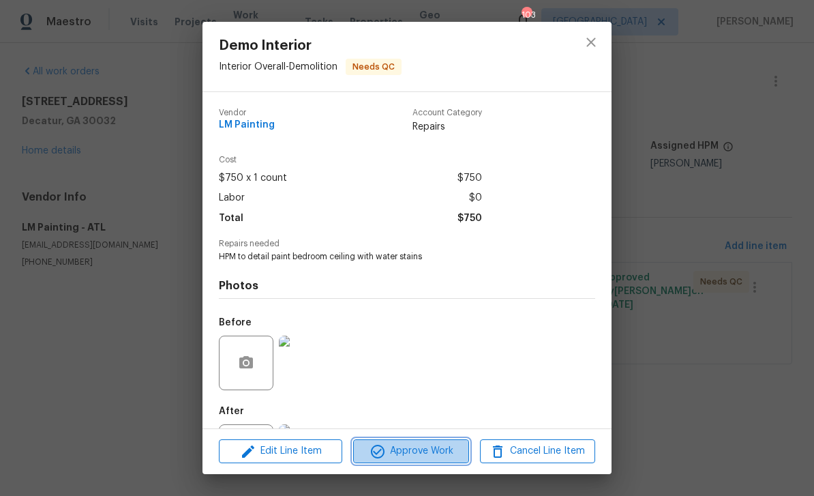
click at [443, 457] on span "Approve Work" at bounding box center [410, 451] width 107 height 17
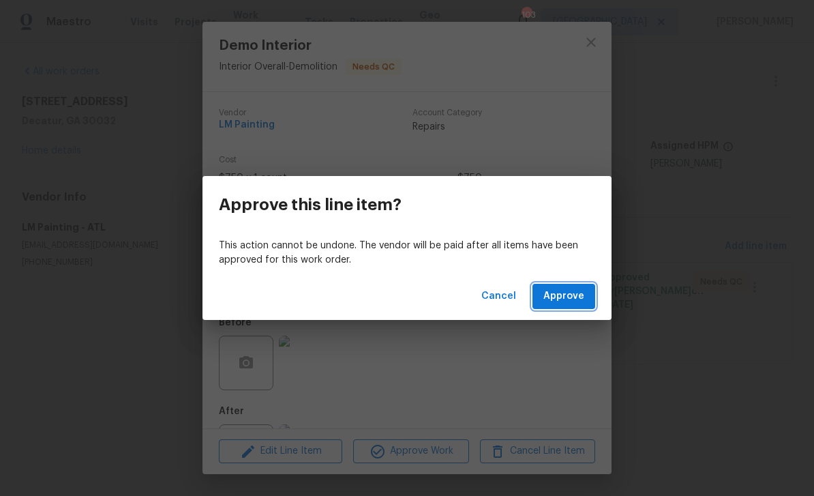
click at [576, 297] on span "Approve" at bounding box center [564, 296] width 41 height 17
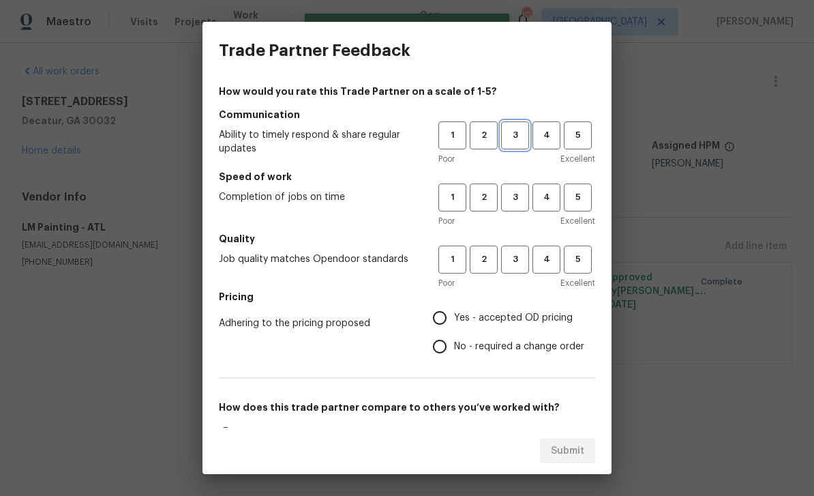
click at [522, 136] on span "3" at bounding box center [515, 136] width 25 height 16
click at [525, 205] on span "3" at bounding box center [515, 198] width 25 height 16
click at [527, 257] on span "3" at bounding box center [515, 260] width 25 height 16
click at [452, 318] on input "Yes - accepted OD pricing" at bounding box center [440, 318] width 29 height 29
radio input "true"
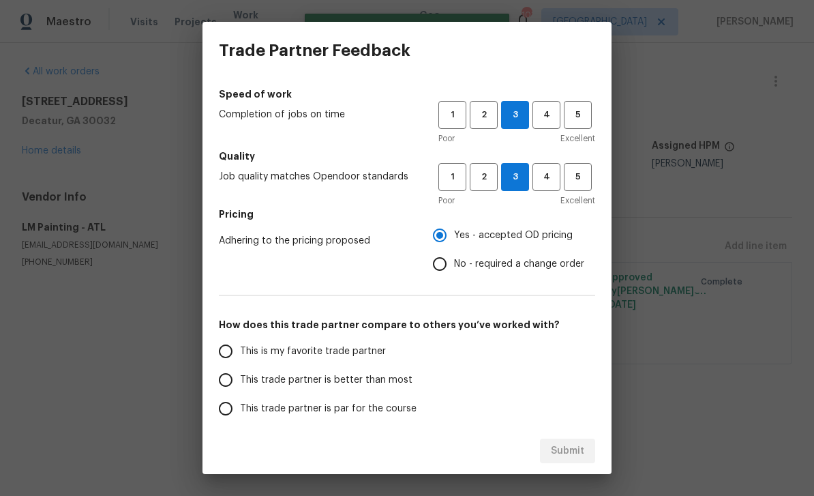
click at [232, 351] on input "This is my favorite trade partner" at bounding box center [225, 351] width 29 height 29
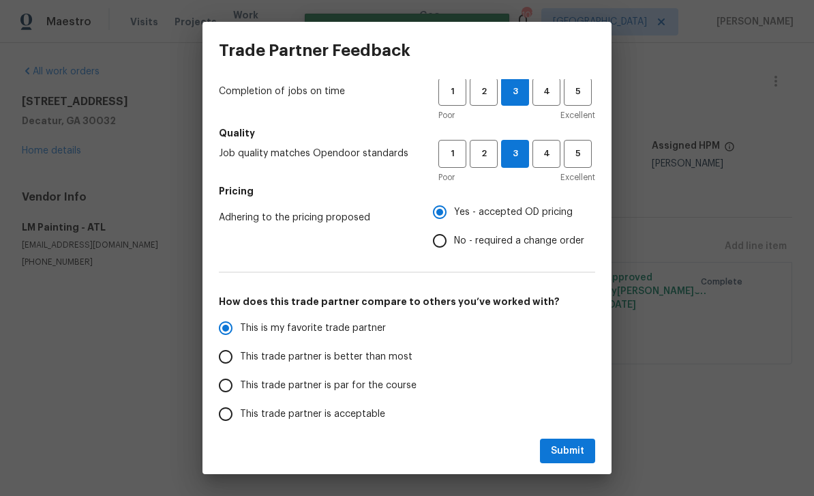
scroll to position [120, 0]
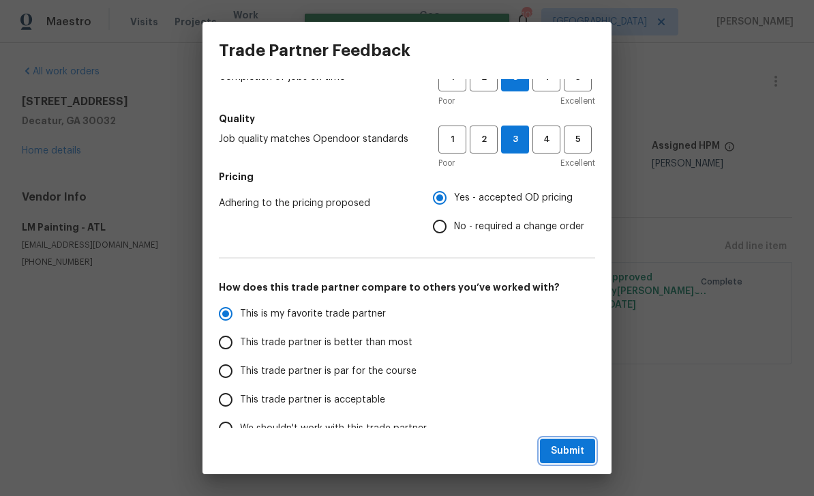
click at [583, 454] on span "Submit" at bounding box center [567, 451] width 33 height 17
radio input "true"
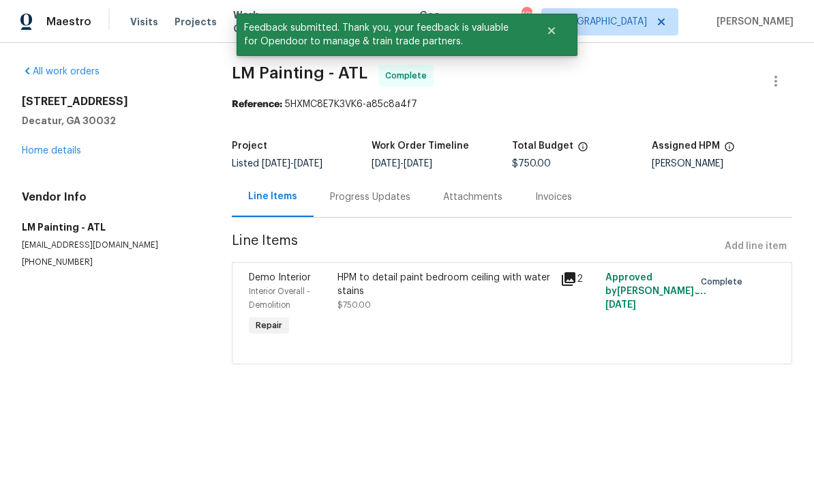
click at [233, 25] on span "Work Orders" at bounding box center [260, 21] width 55 height 27
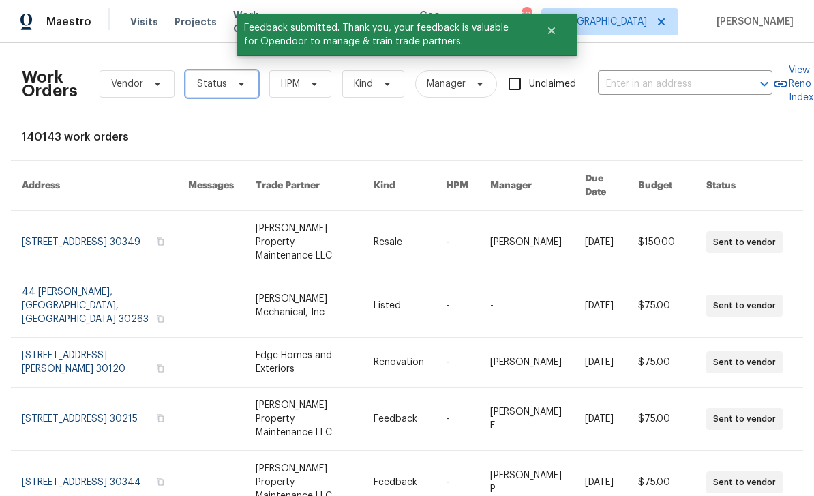
click at [239, 93] on span "Status" at bounding box center [222, 83] width 73 height 27
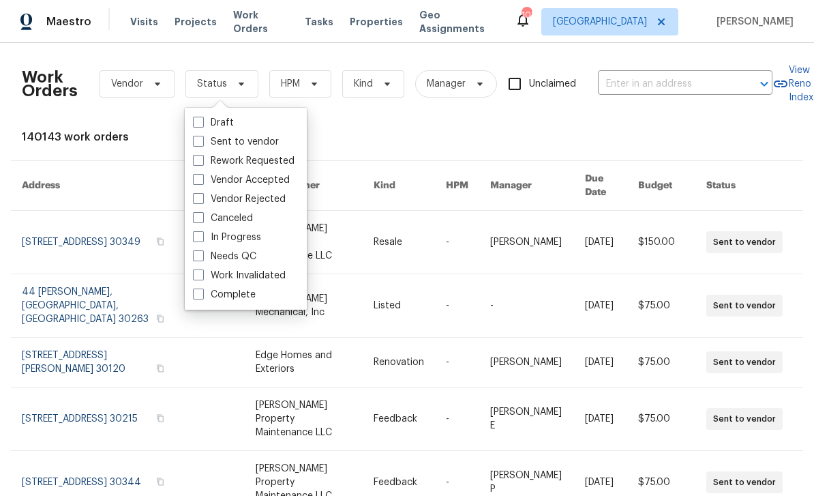
click at [207, 259] on label "Needs QC" at bounding box center [224, 257] width 63 height 14
click at [202, 259] on input "Needs QC" at bounding box center [197, 254] width 9 height 9
checkbox input "true"
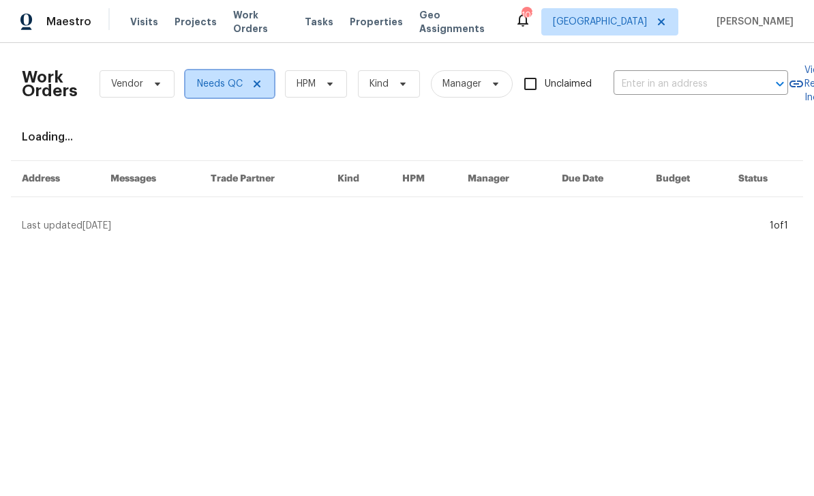
click at [248, 80] on span at bounding box center [255, 83] width 15 height 11
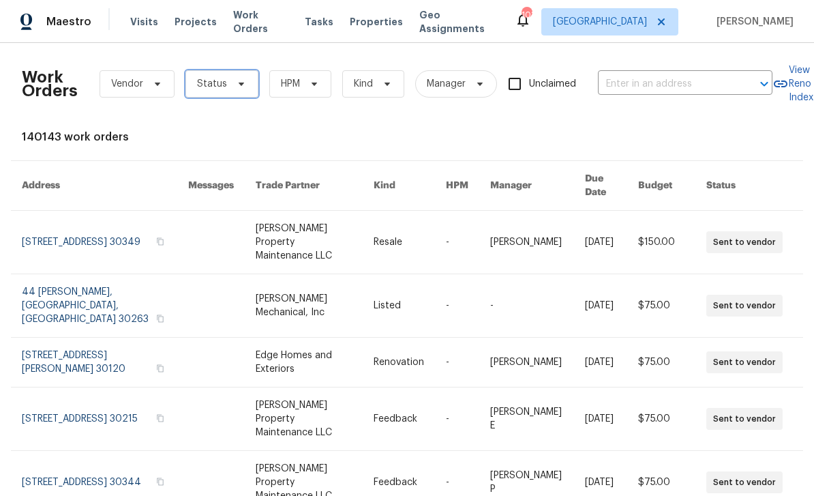
click at [218, 84] on span "Status" at bounding box center [212, 84] width 30 height 14
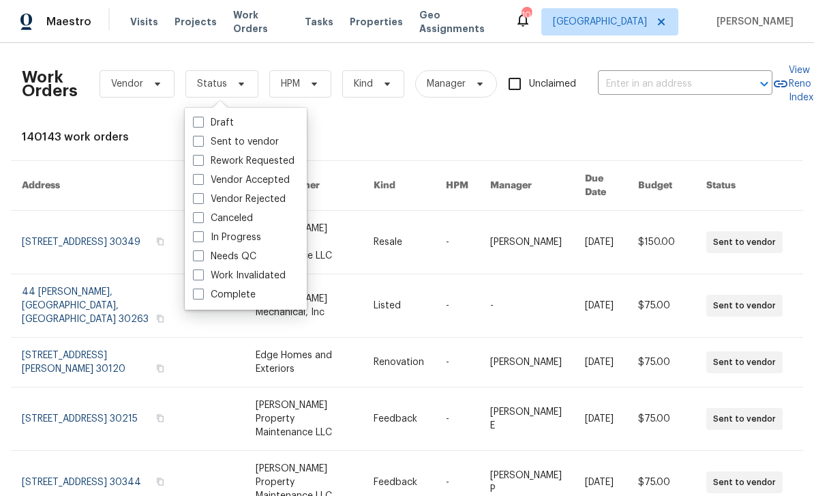
click at [209, 261] on label "Needs QC" at bounding box center [224, 257] width 63 height 14
click at [202, 259] on input "Needs QC" at bounding box center [197, 254] width 9 height 9
checkbox input "true"
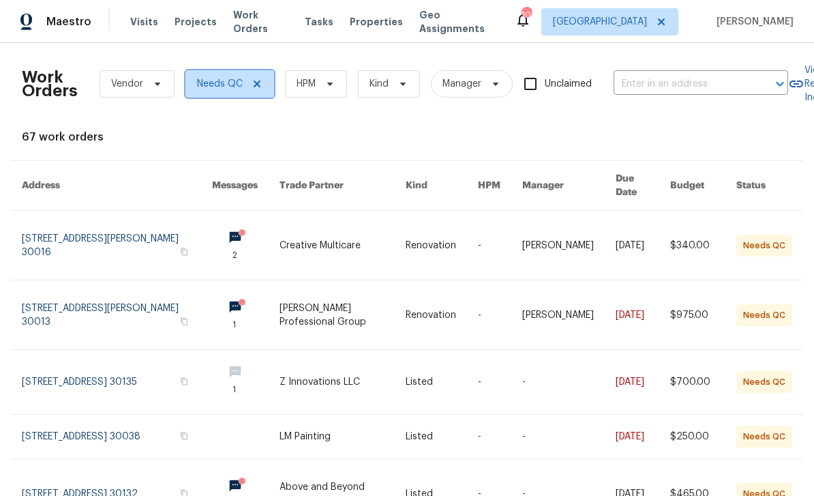
click at [221, 85] on span "Needs QC" at bounding box center [220, 84] width 46 height 14
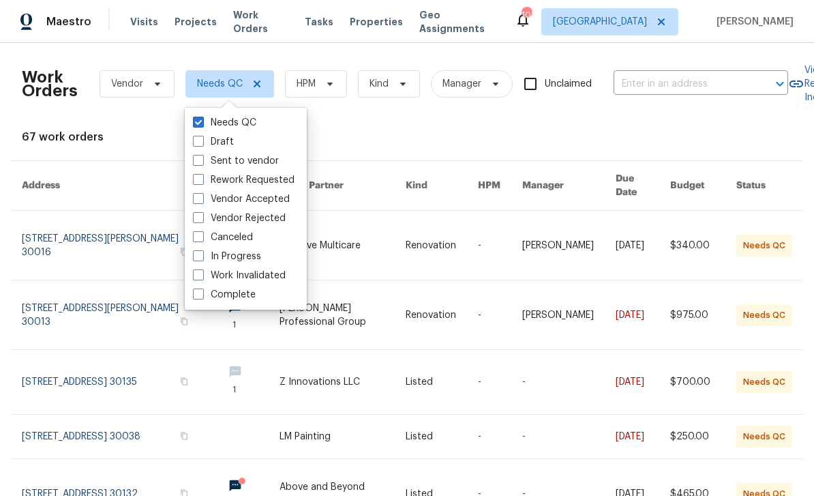
click at [207, 257] on label "In Progress" at bounding box center [227, 257] width 68 height 14
click at [202, 257] on input "In Progress" at bounding box center [197, 254] width 9 height 9
checkbox input "true"
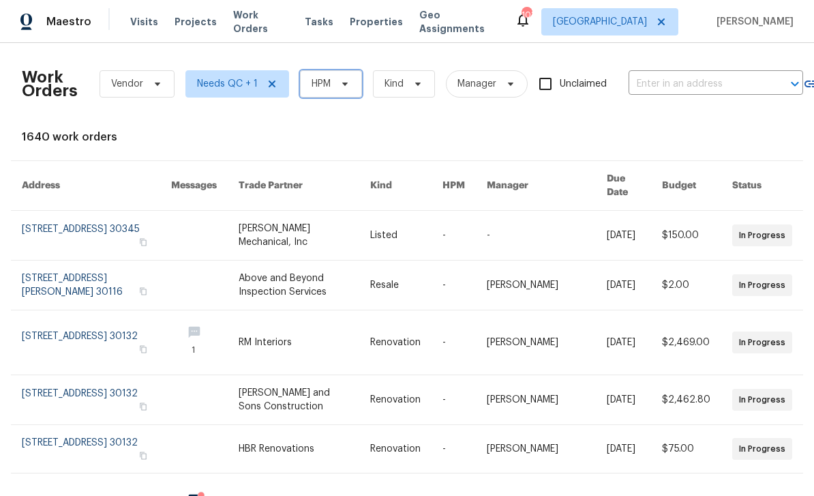
click at [342, 91] on span "HPM" at bounding box center [331, 83] width 62 height 27
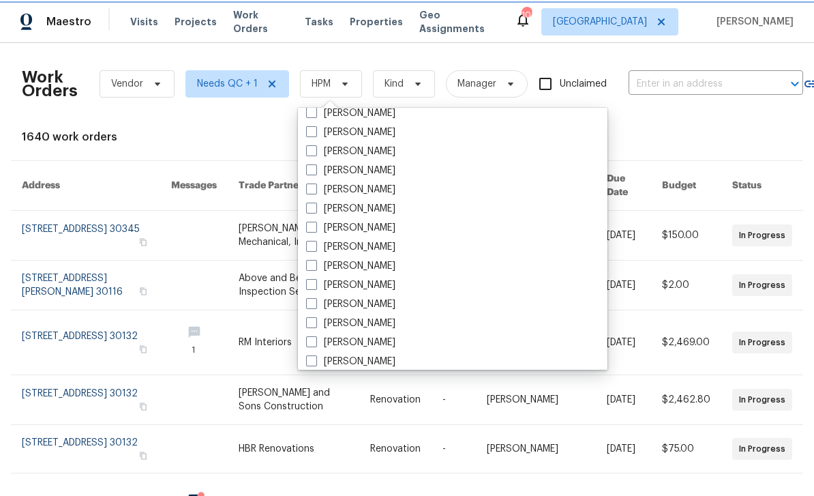
scroll to position [413, 0]
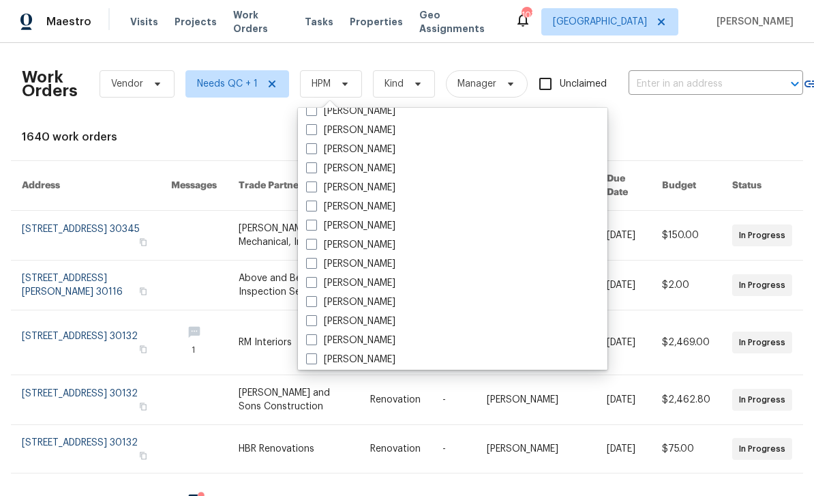
click at [377, 345] on label "[PERSON_NAME]" at bounding box center [350, 341] width 89 height 14
click at [315, 342] on input "[PERSON_NAME]" at bounding box center [310, 338] width 9 height 9
checkbox input "true"
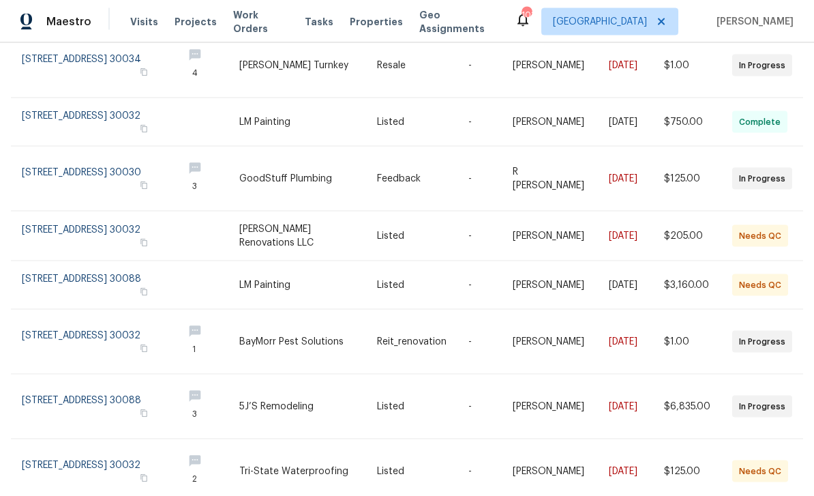
scroll to position [44, 0]
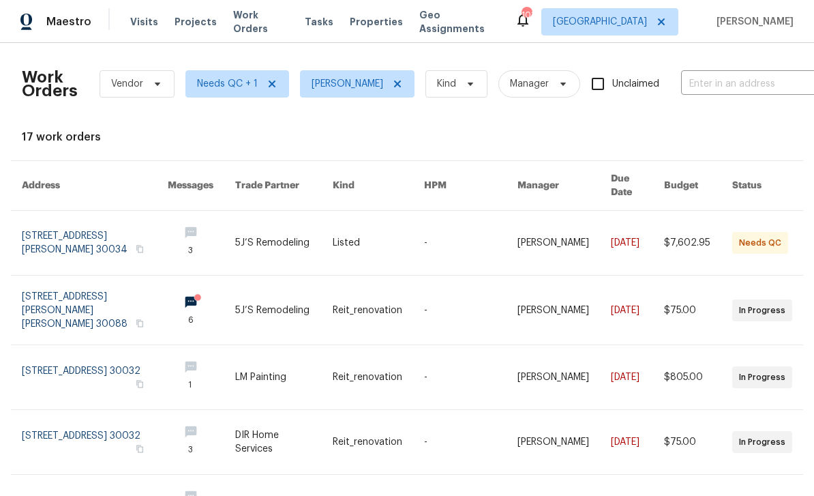
scroll to position [0, 0]
click at [55, 229] on link at bounding box center [95, 243] width 146 height 64
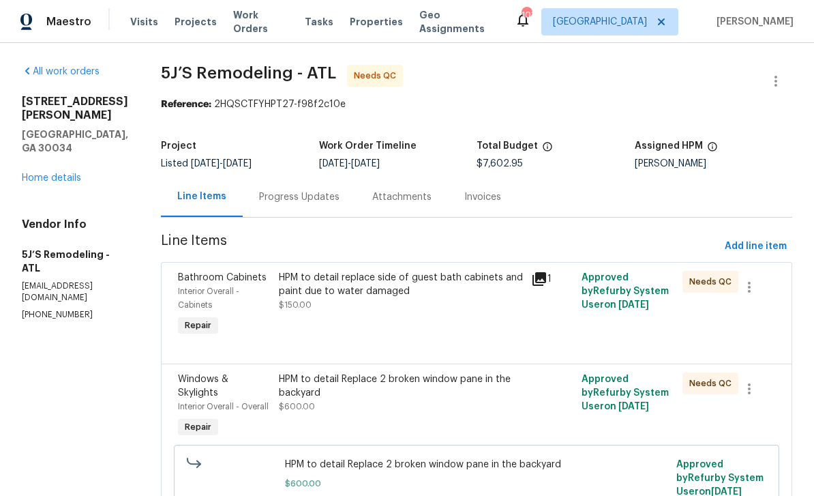
click at [417, 303] on div "HPM to detail replace side of guest bath cabinets and paint due to water damage…" at bounding box center [401, 291] width 244 height 41
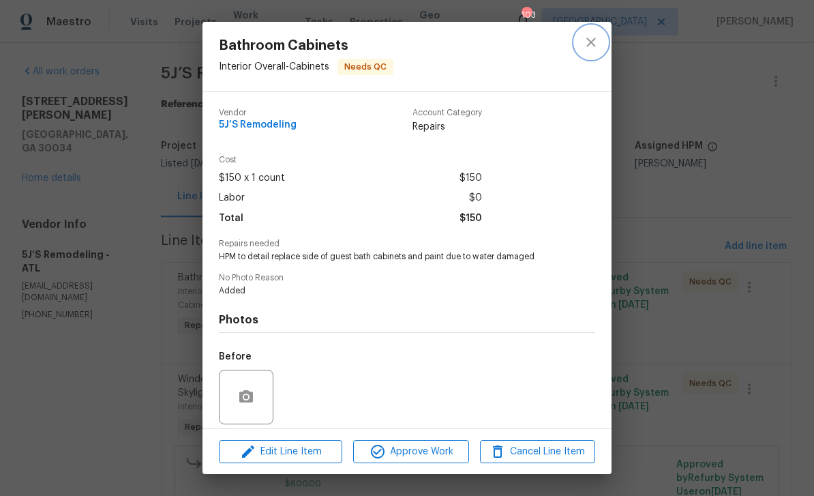
click at [595, 47] on icon "close" at bounding box center [591, 42] width 16 height 16
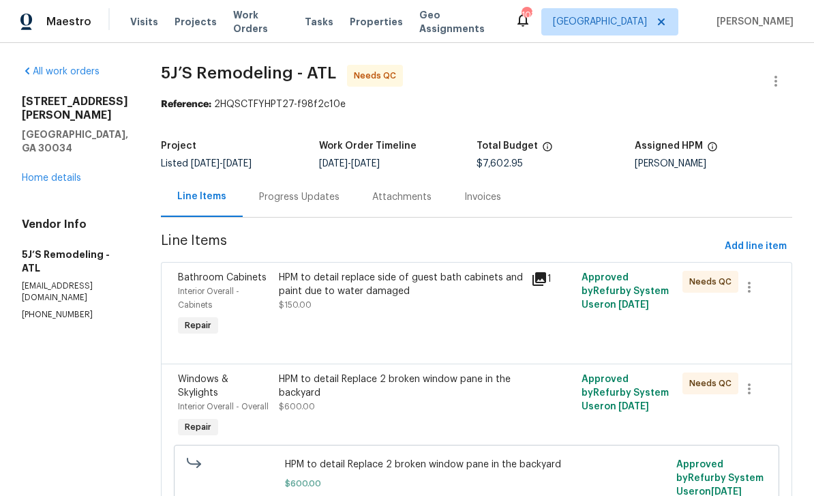
click at [545, 282] on icon at bounding box center [540, 279] width 14 height 14
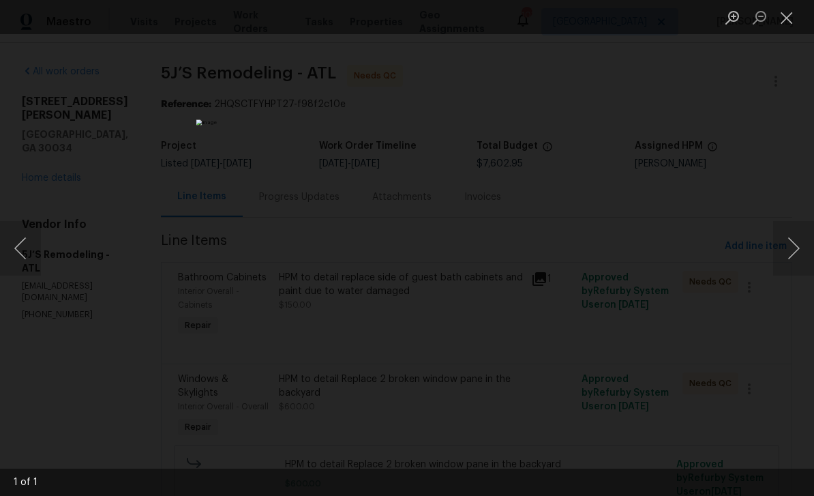
click at [795, 248] on button "Next image" at bounding box center [794, 248] width 41 height 55
click at [784, 22] on button "Close lightbox" at bounding box center [787, 17] width 27 height 24
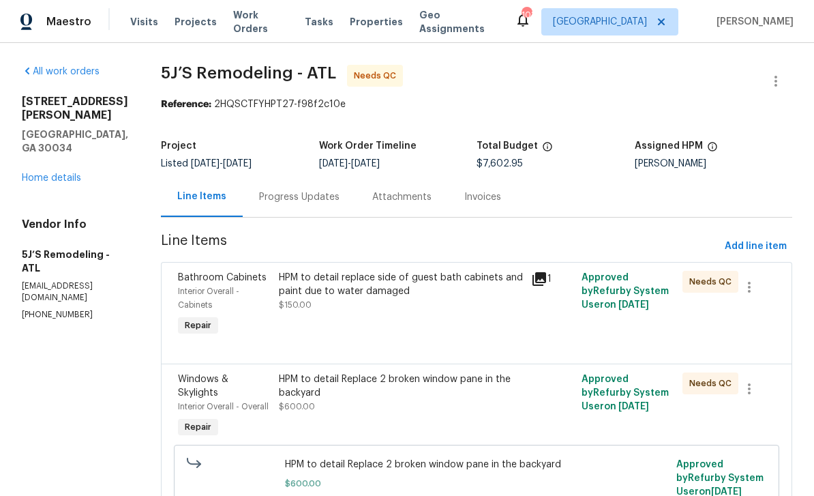
click at [467, 316] on div "HPM to detail replace side of guest bath cabinets and paint due to water damage…" at bounding box center [401, 305] width 252 height 76
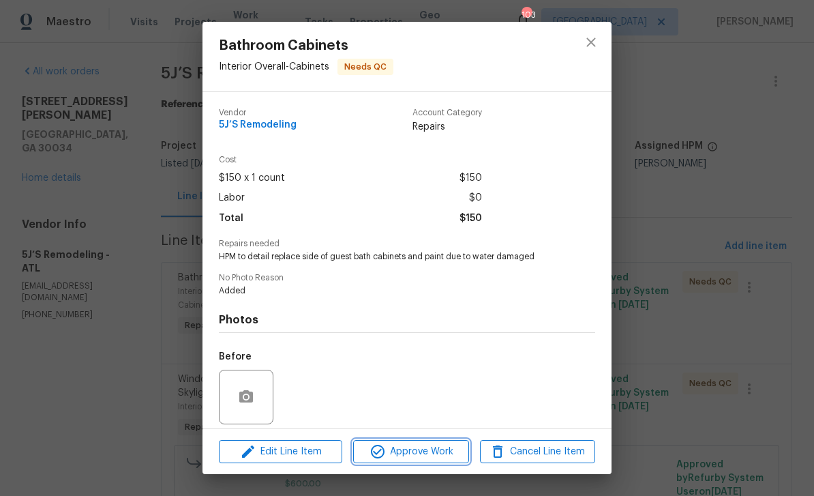
click at [434, 456] on span "Approve Work" at bounding box center [410, 451] width 107 height 17
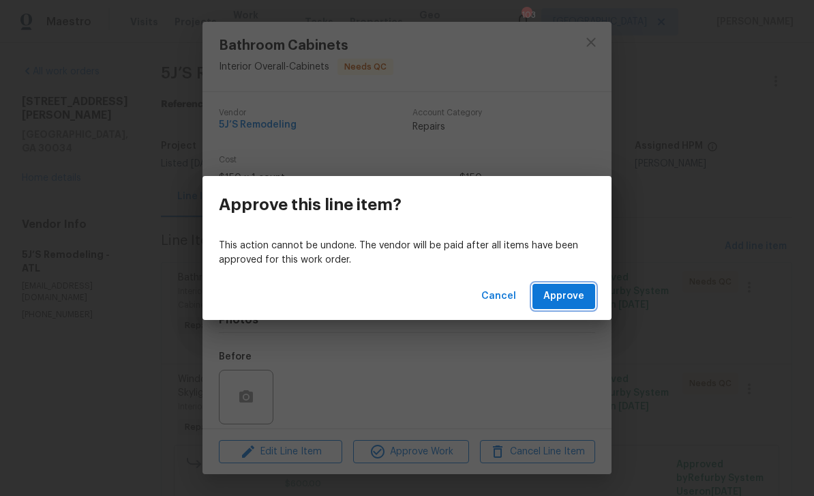
click at [568, 301] on span "Approve" at bounding box center [564, 296] width 41 height 17
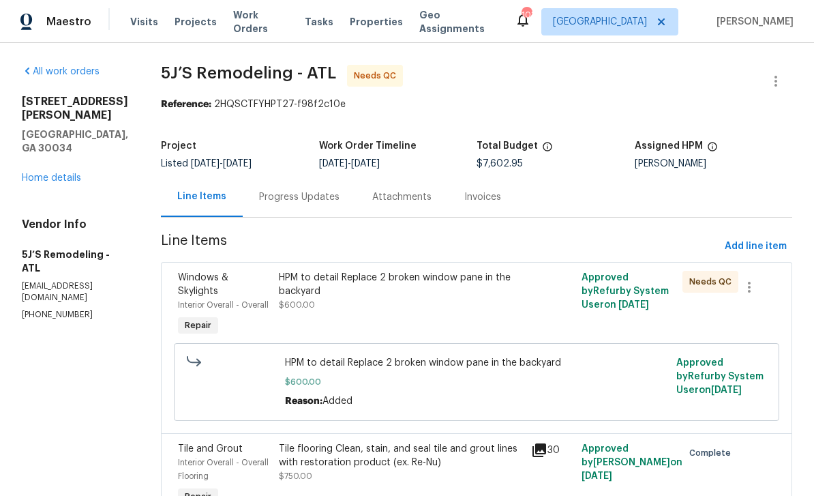
click at [451, 297] on div "HPM to detail Replace 2 broken window pane in the backyard" at bounding box center [401, 284] width 244 height 27
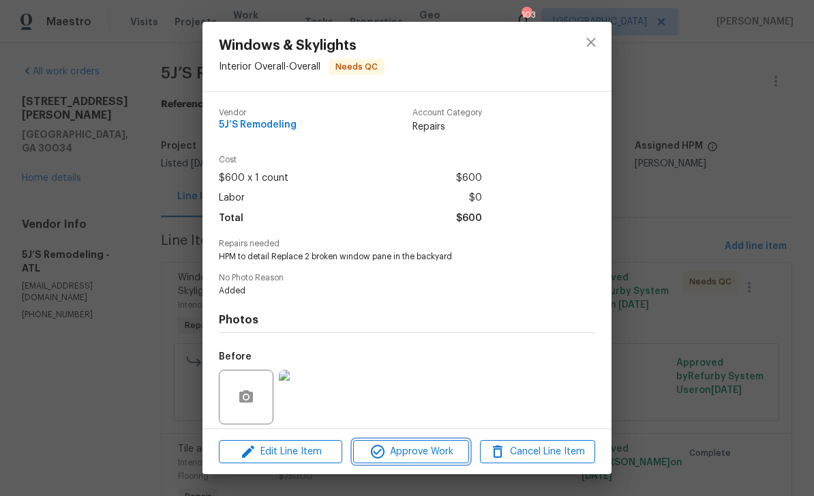
click at [443, 454] on span "Approve Work" at bounding box center [410, 451] width 107 height 17
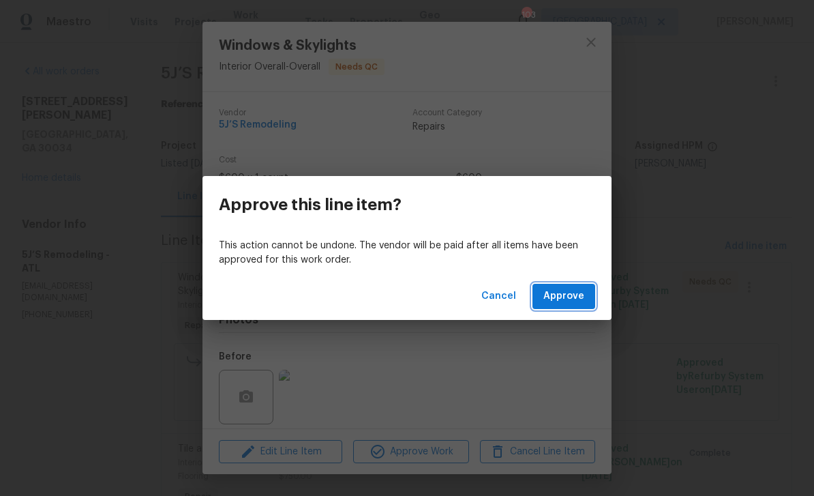
click at [578, 298] on span "Approve" at bounding box center [564, 296] width 41 height 17
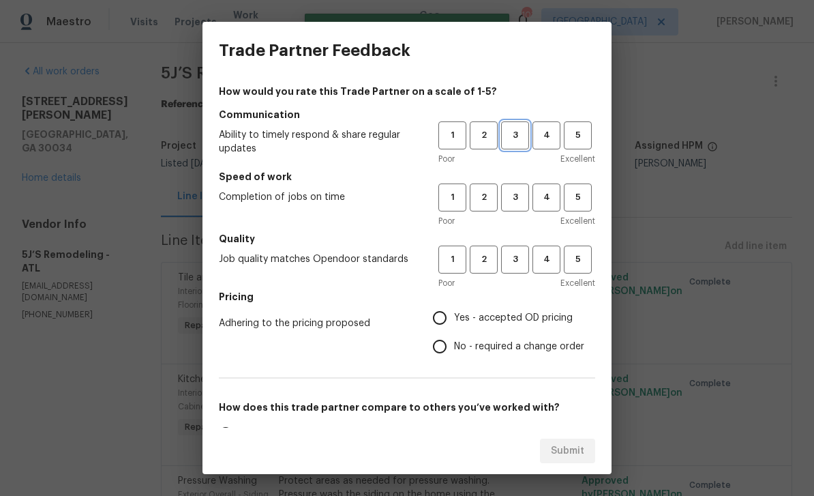
click at [515, 134] on span "3" at bounding box center [515, 136] width 25 height 16
click at [520, 192] on span "3" at bounding box center [515, 198] width 25 height 16
click at [522, 264] on span "3" at bounding box center [515, 260] width 25 height 16
click at [443, 330] on input "Yes - accepted OD pricing" at bounding box center [440, 318] width 29 height 29
radio input "true"
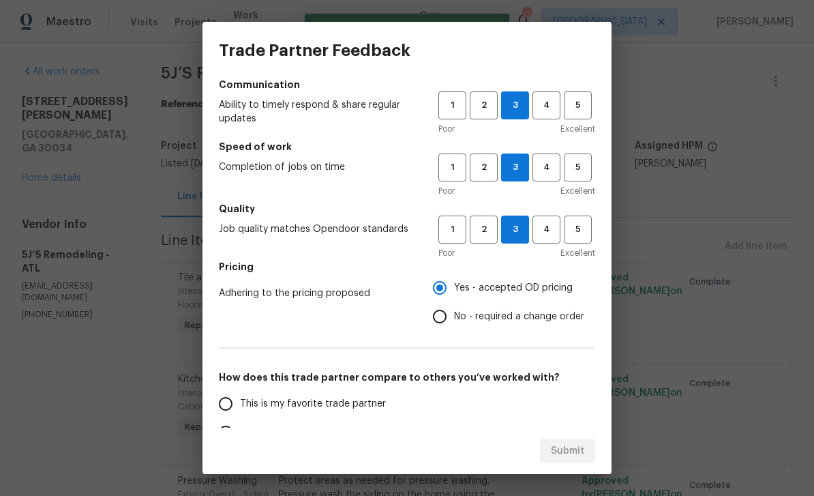
scroll to position [31, 0]
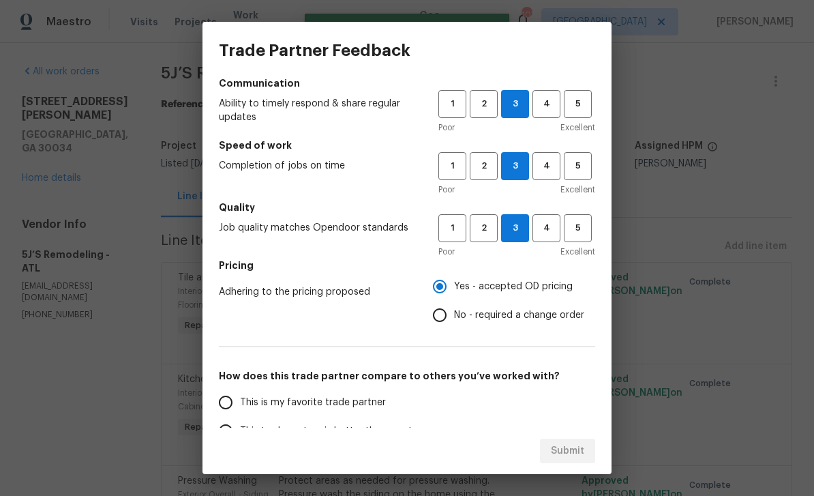
click at [231, 408] on input "This is my favorite trade partner" at bounding box center [225, 402] width 29 height 29
click at [579, 454] on span "Submit" at bounding box center [567, 451] width 33 height 17
radio input "true"
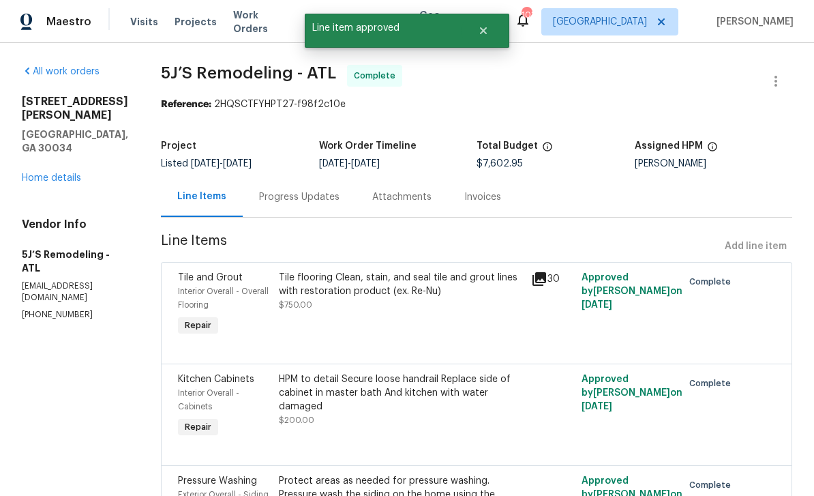
radio input "false"
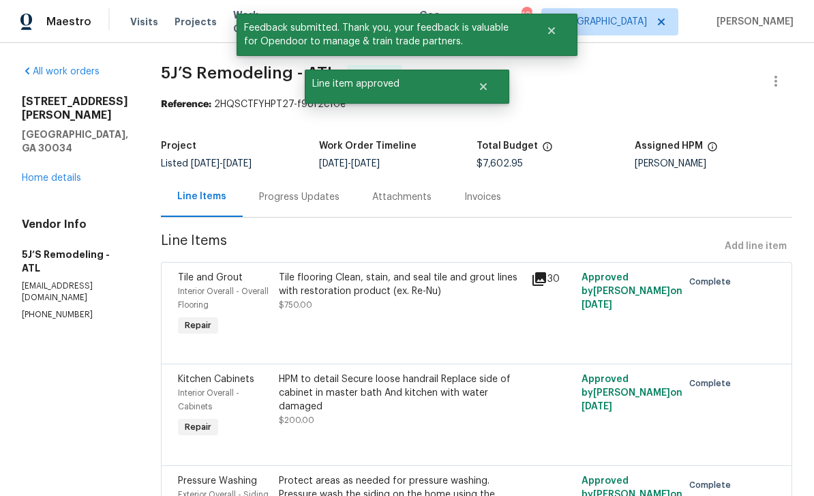
click at [47, 173] on link "Home details" at bounding box center [51, 178] width 59 height 10
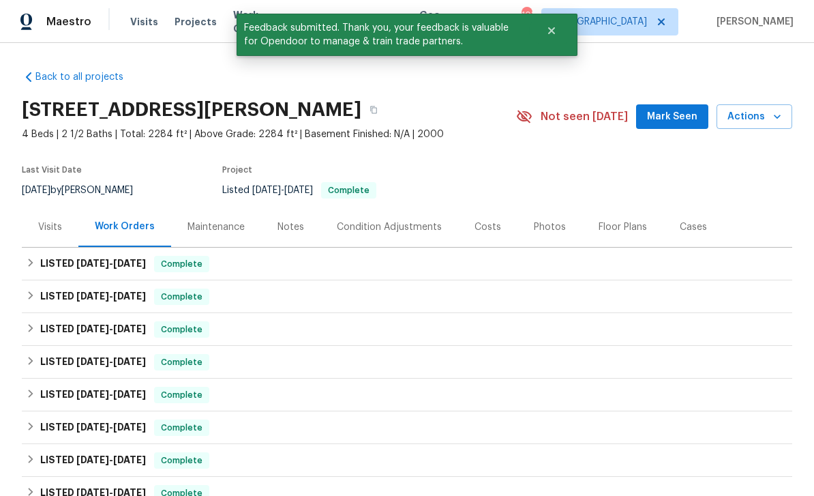
click at [544, 233] on div "Photos" at bounding box center [550, 227] width 32 height 14
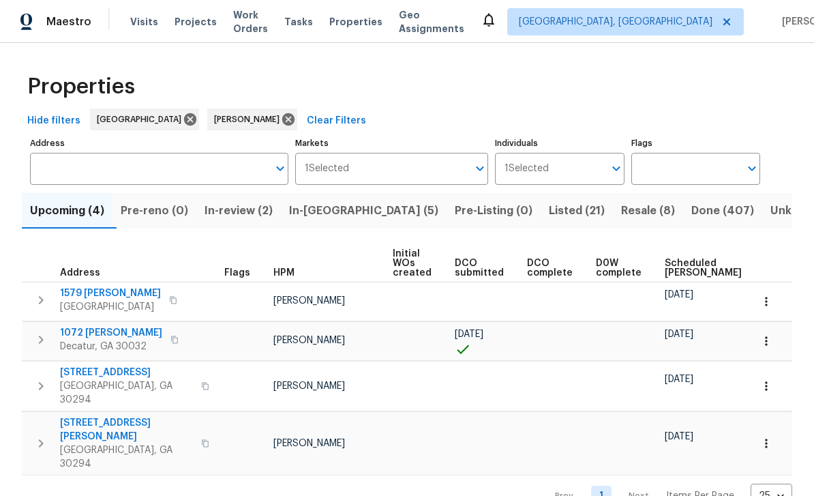
click at [685, 265] on span "Scheduled [PERSON_NAME]" at bounding box center [703, 268] width 77 height 19
click at [73, 291] on span "1579 [PERSON_NAME]" at bounding box center [110, 293] width 101 height 14
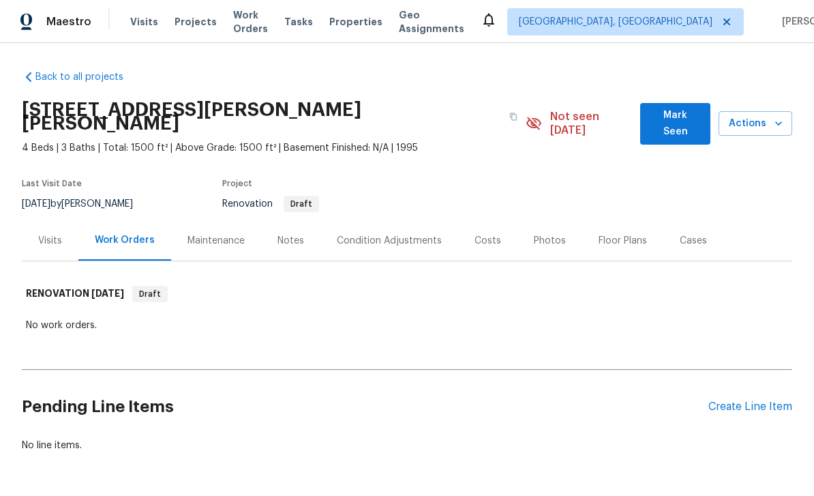
click at [200, 234] on div "Maintenance" at bounding box center [216, 241] width 57 height 14
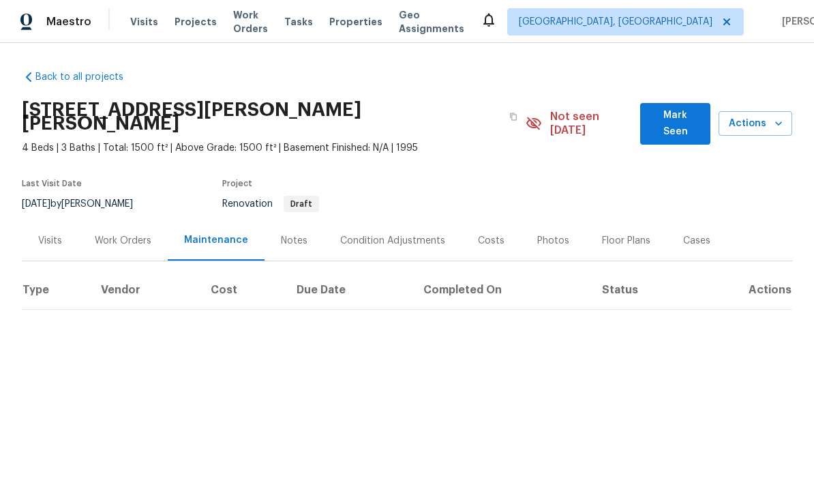
click at [122, 234] on div "Work Orders" at bounding box center [123, 241] width 57 height 14
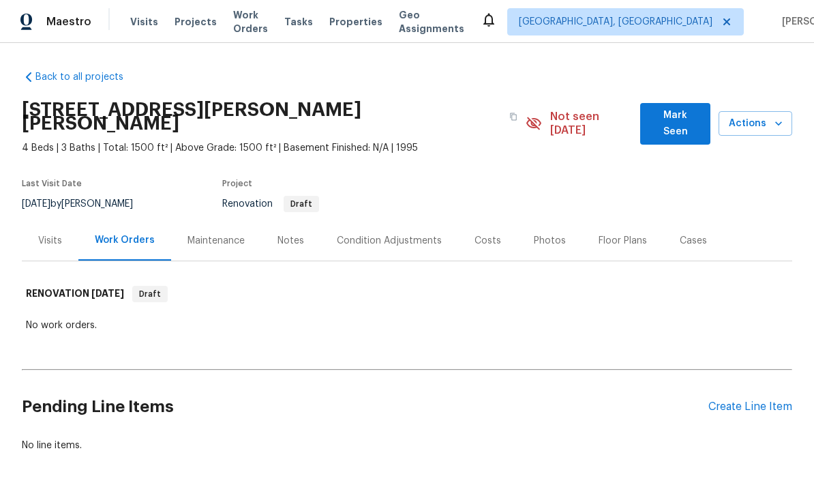
click at [400, 241] on div "Condition Adjustments" at bounding box center [390, 240] width 138 height 40
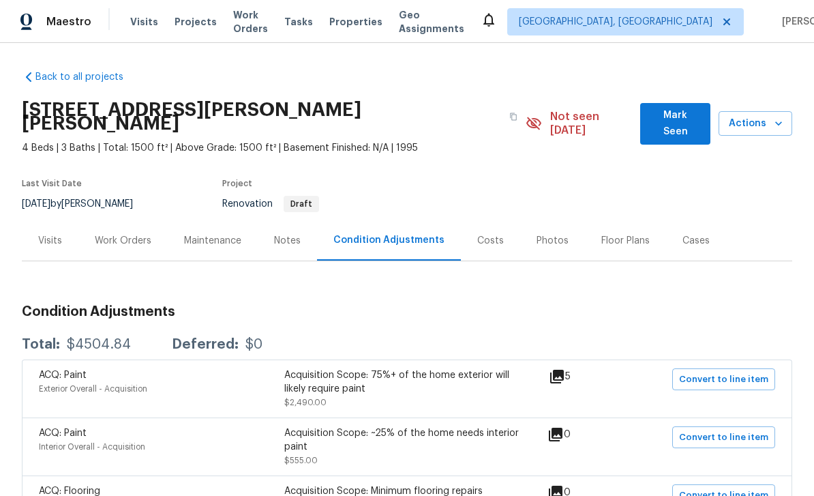
click at [412, 113] on h2 "[STREET_ADDRESS][PERSON_NAME][PERSON_NAME]" at bounding box center [262, 116] width 480 height 27
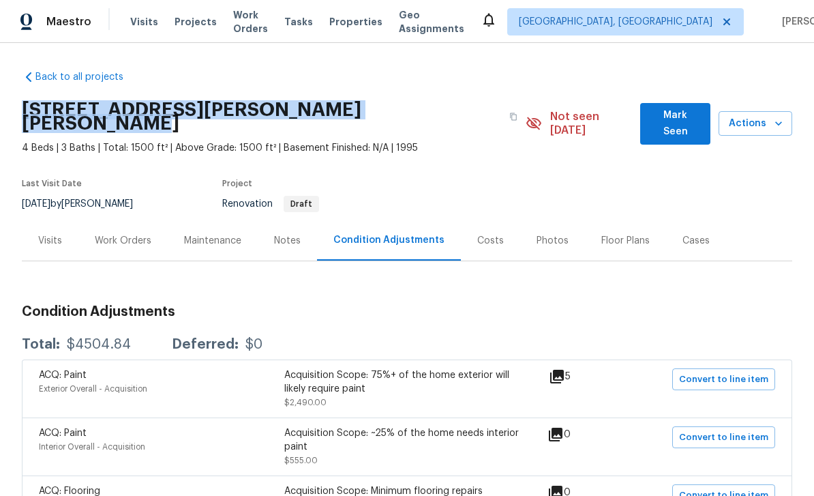
copy h2 "[STREET_ADDRESS][PERSON_NAME][PERSON_NAME]"
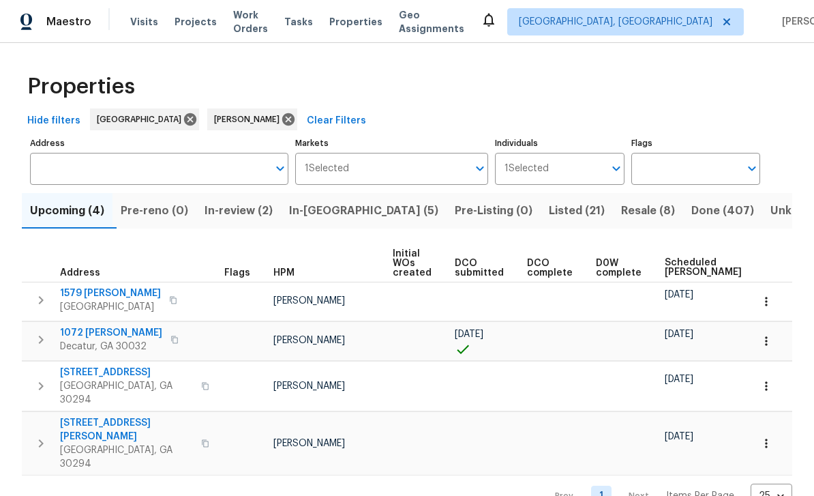
click at [324, 209] on span "In-reno (5)" at bounding box center [363, 210] width 149 height 19
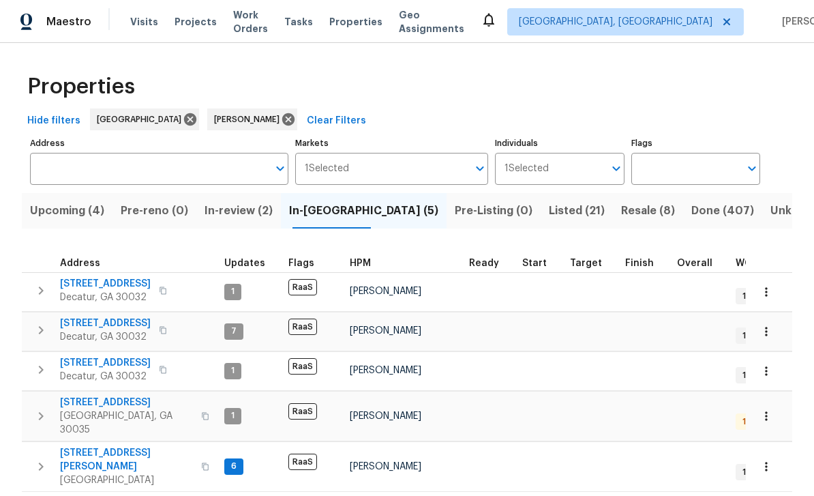
click at [84, 356] on span "2839 Long Way" at bounding box center [105, 363] width 91 height 14
click at [86, 316] on span "2303 Pinewood Dr" at bounding box center [105, 323] width 91 height 14
click at [89, 277] on span "1395 W Austin Rd" at bounding box center [105, 284] width 91 height 14
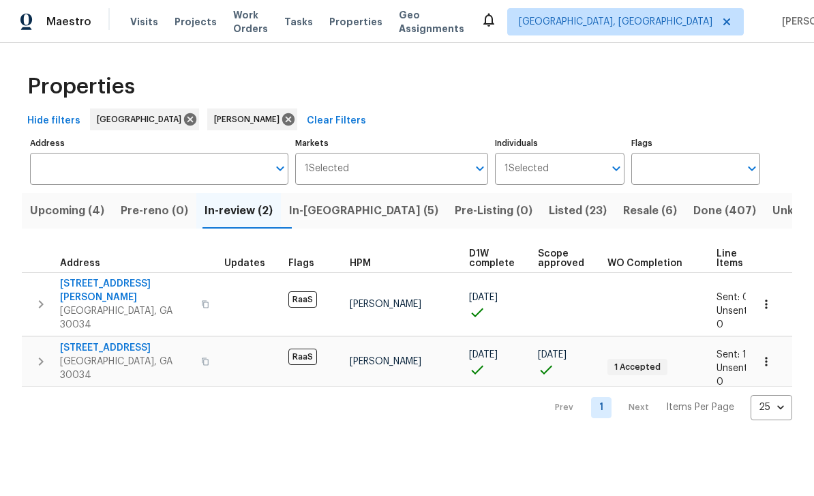
click at [87, 341] on span "[STREET_ADDRESS]" at bounding box center [126, 348] width 133 height 14
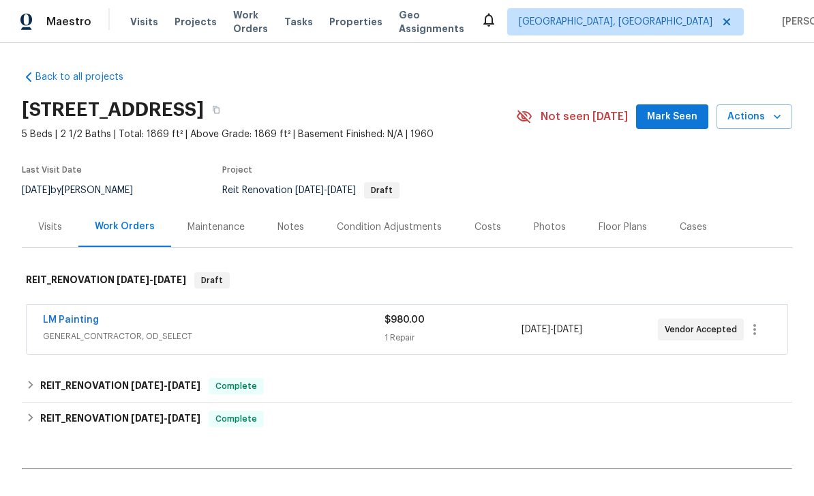
click at [61, 318] on link "LM Painting" at bounding box center [71, 320] width 56 height 10
